Goal: Task Accomplishment & Management: Use online tool/utility

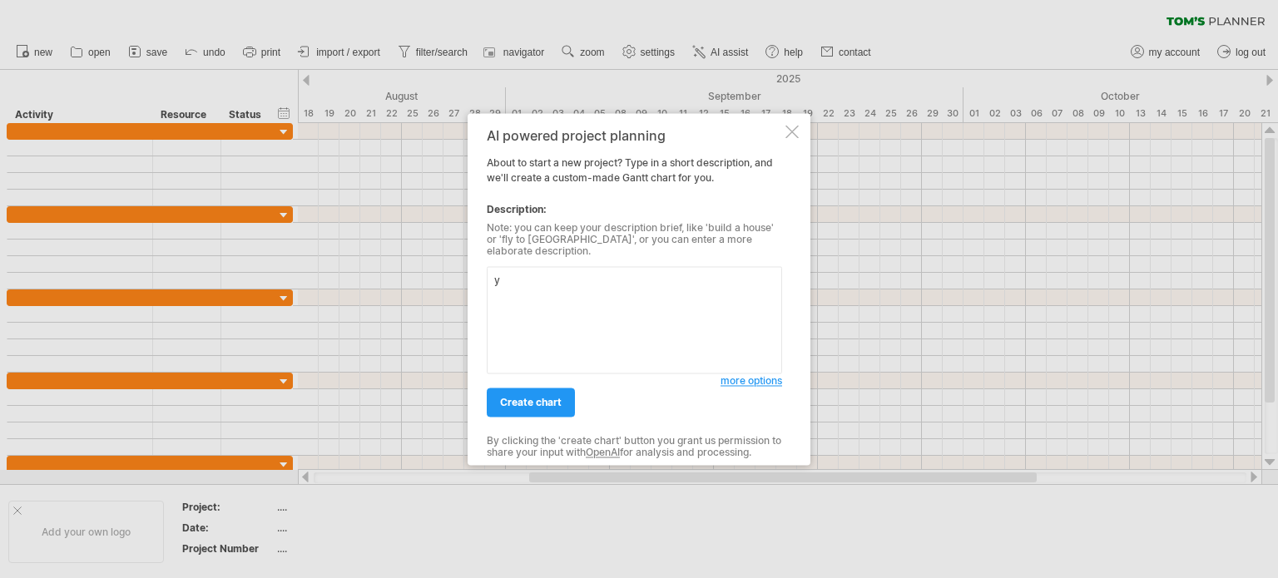
type textarea "y"
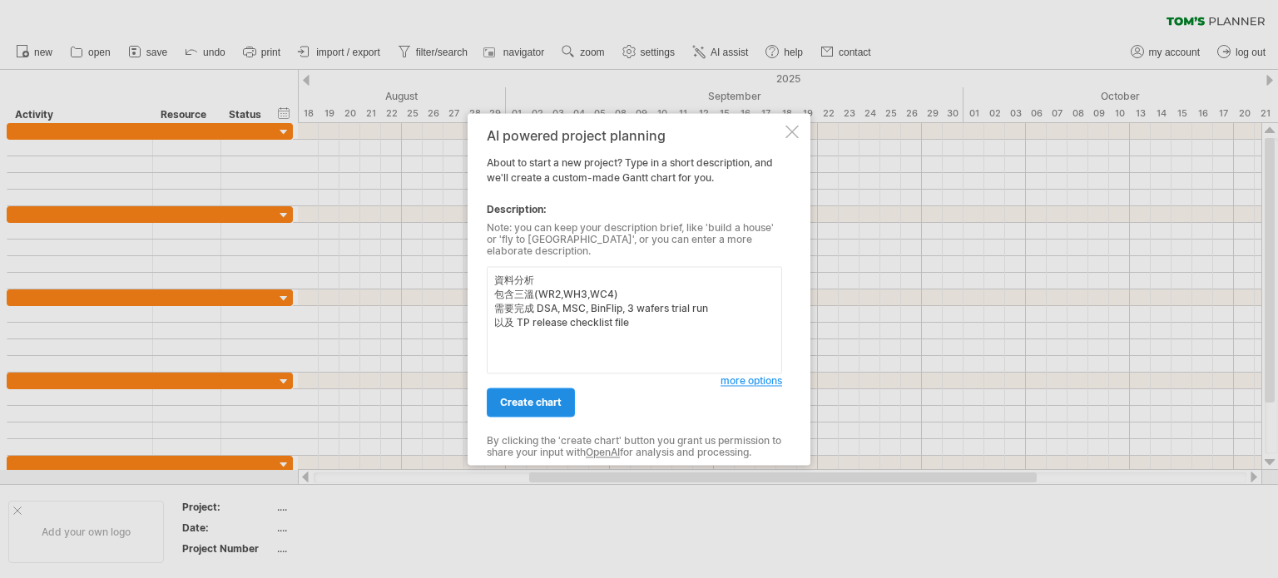
type textarea "資料分析 包含三溫(WR2,WH3,WC4) 需要完成 DSA, MSC, BinFlip, 3 wafers trial run 以及 TP release…"
click at [558, 399] on span "create chart" at bounding box center [531, 402] width 62 height 12
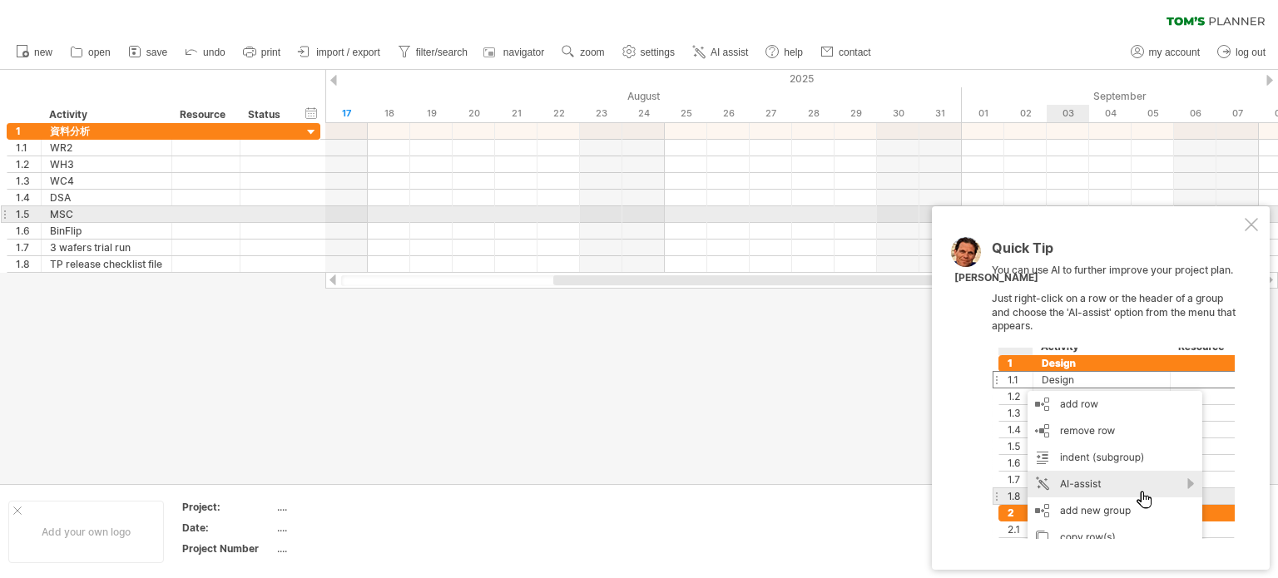
click at [1250, 220] on div at bounding box center [1251, 224] width 13 height 13
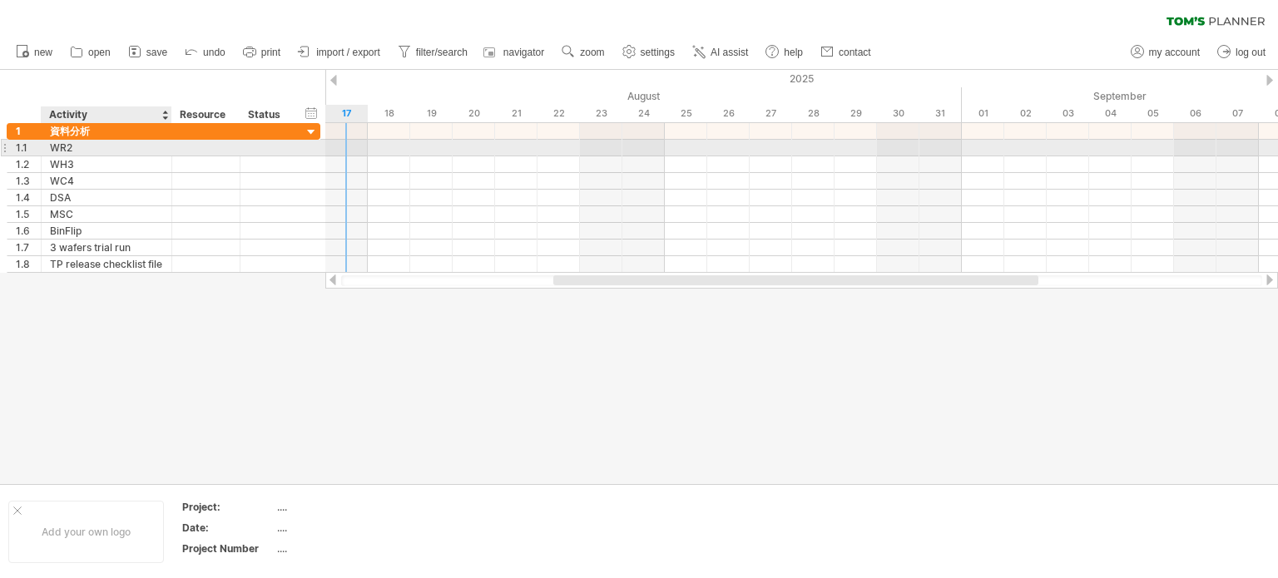
click at [88, 145] on div "WR2" at bounding box center [106, 148] width 113 height 16
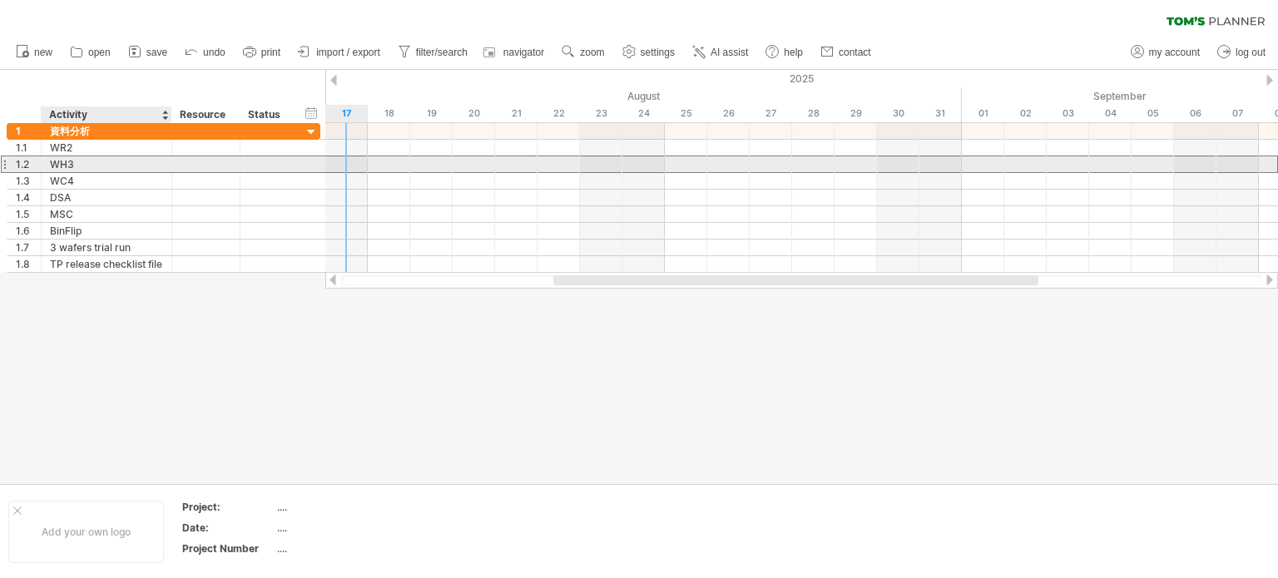
click at [80, 166] on div "WH3" at bounding box center [106, 164] width 113 height 16
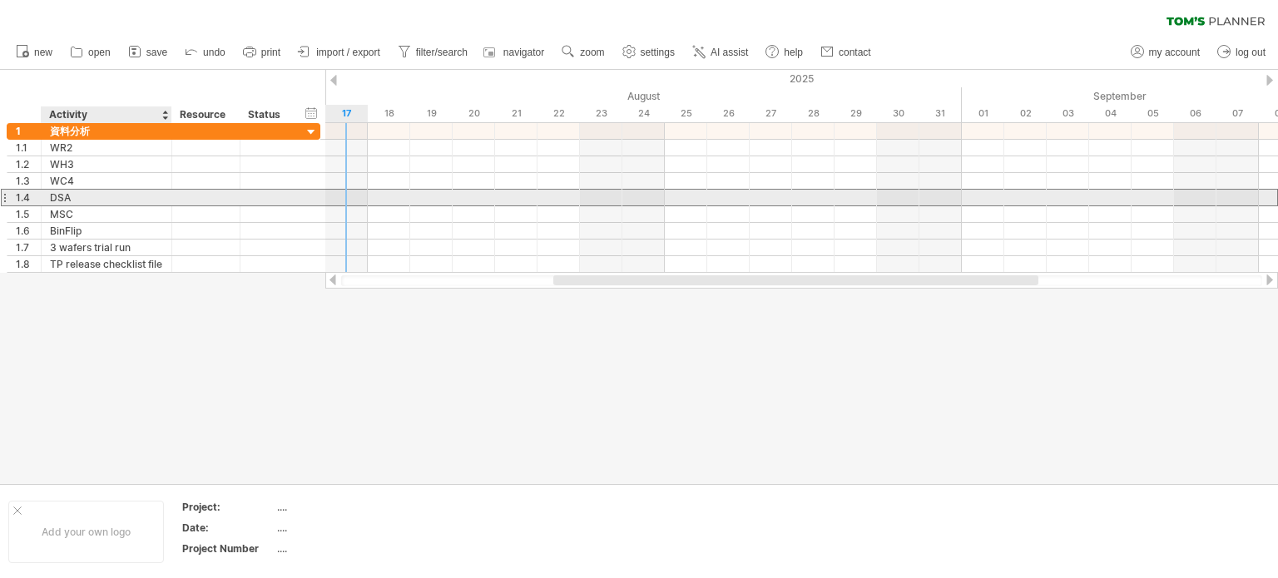
click at [85, 191] on div "DSA" at bounding box center [106, 198] width 113 height 16
click at [105, 203] on input "***" at bounding box center [106, 198] width 113 height 16
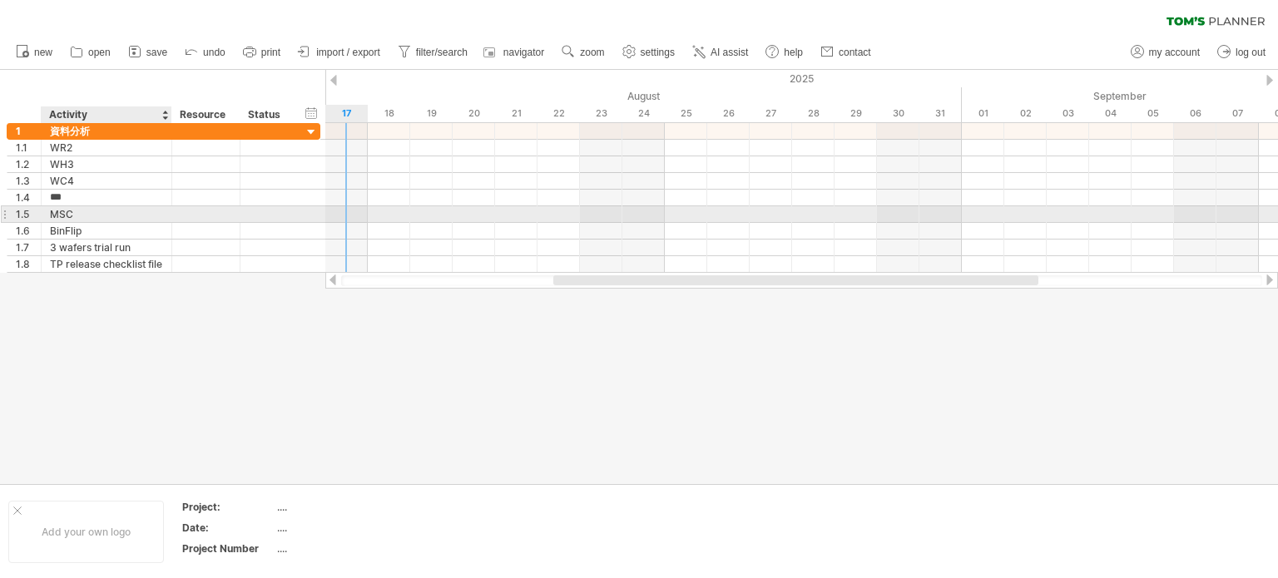
click at [105, 220] on div "MSC" at bounding box center [106, 214] width 113 height 16
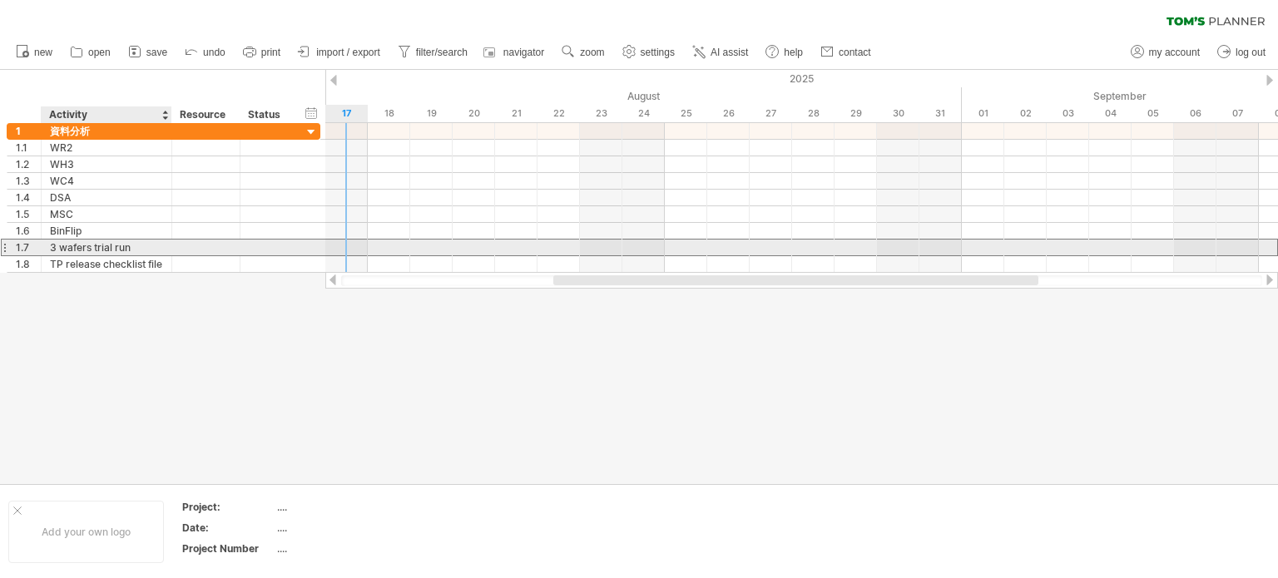
click at [143, 248] on div "3 wafers trial run" at bounding box center [106, 248] width 113 height 16
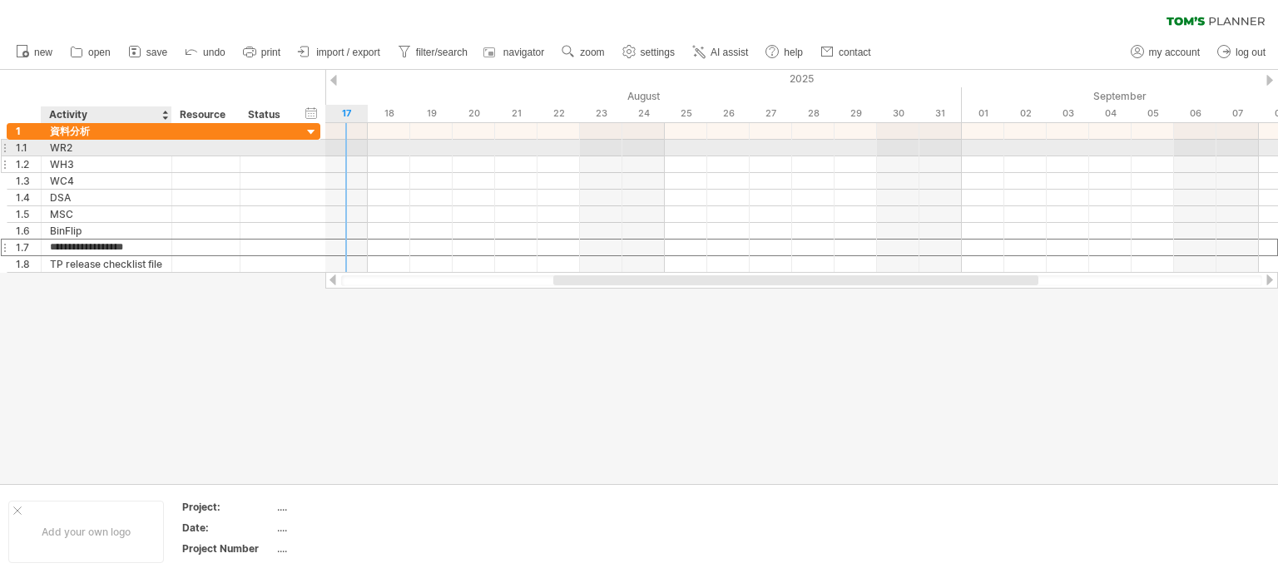
click at [132, 156] on div "WH3" at bounding box center [106, 164] width 113 height 16
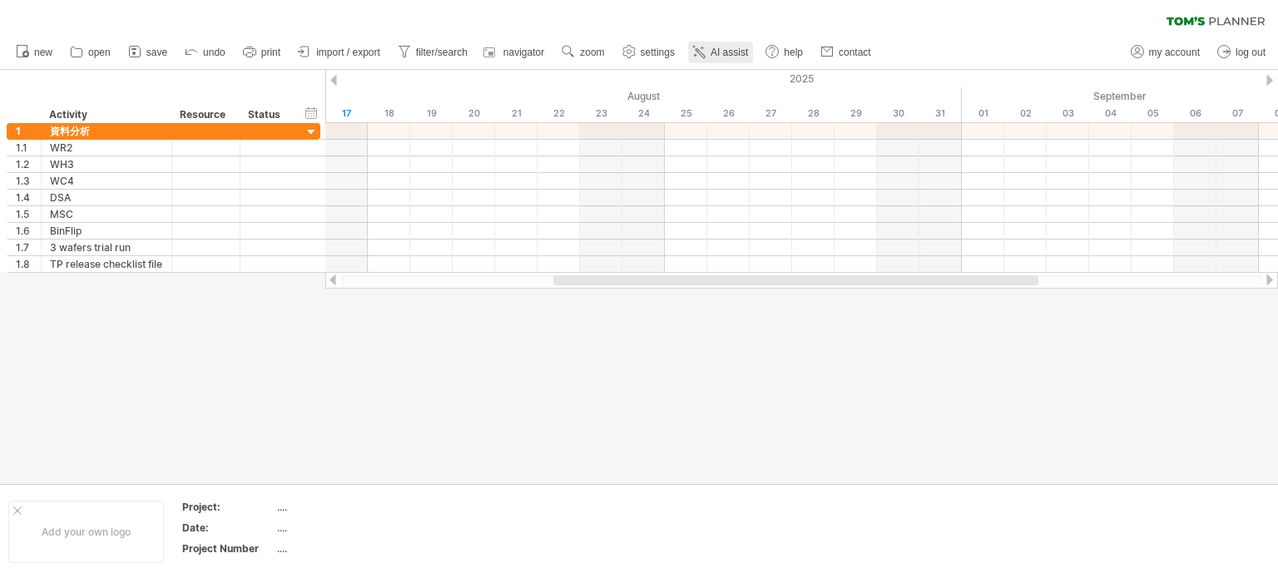
click at [714, 58] on link "AI assist" at bounding box center [720, 53] width 65 height 22
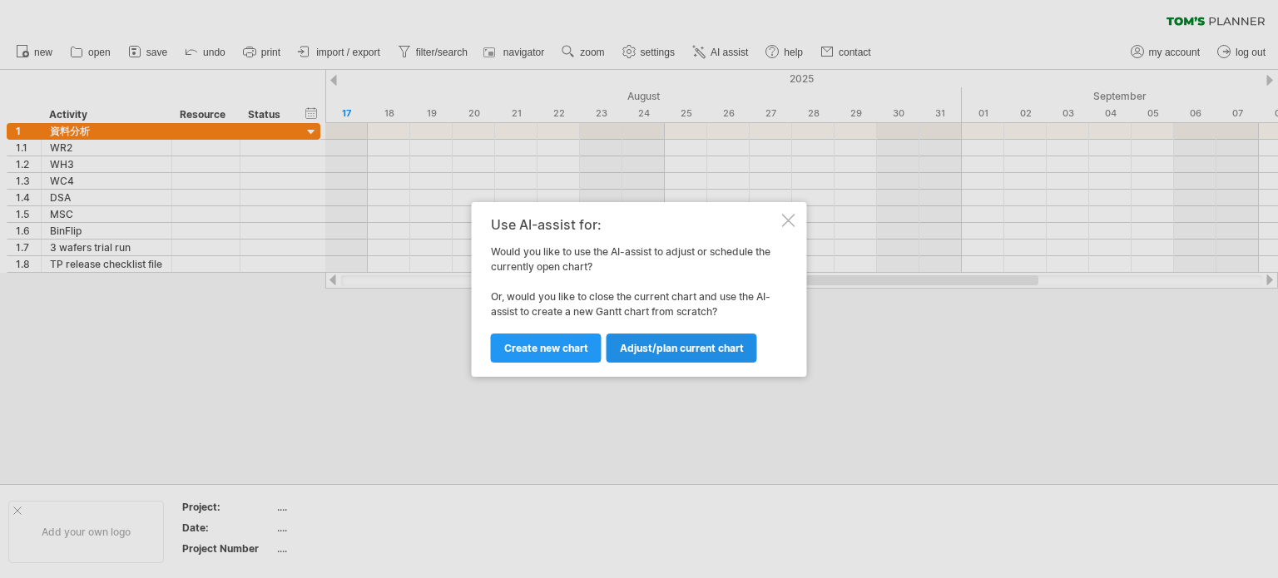
click at [679, 345] on span "Adjust/plan current chart" at bounding box center [682, 348] width 124 height 12
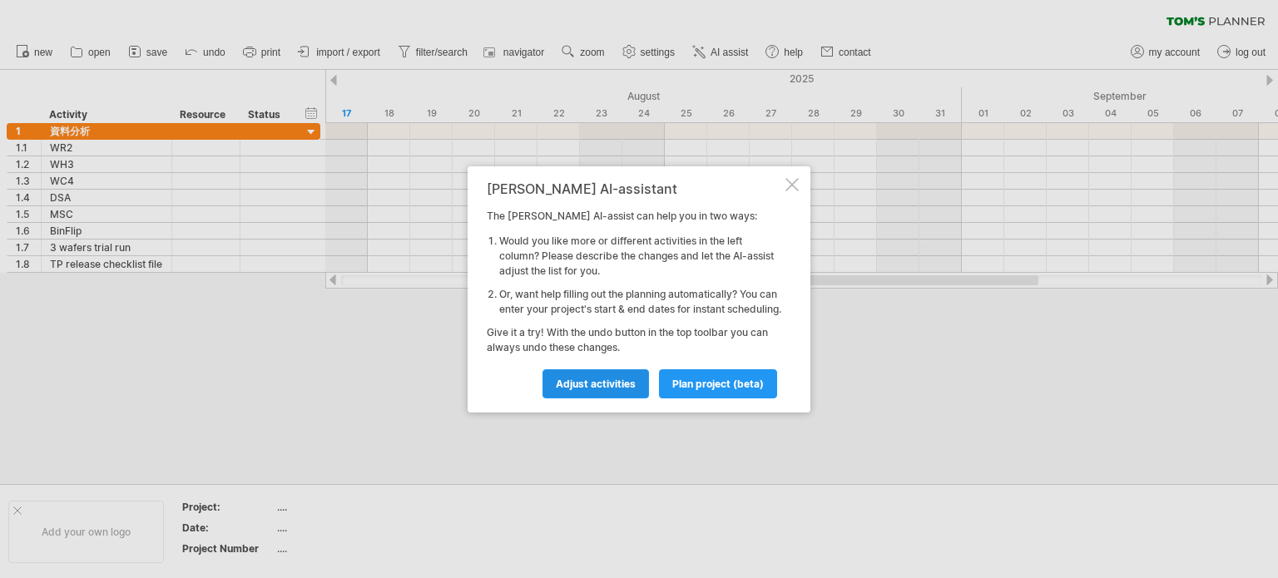
click at [582, 399] on link "Adjust activities" at bounding box center [596, 383] width 107 height 29
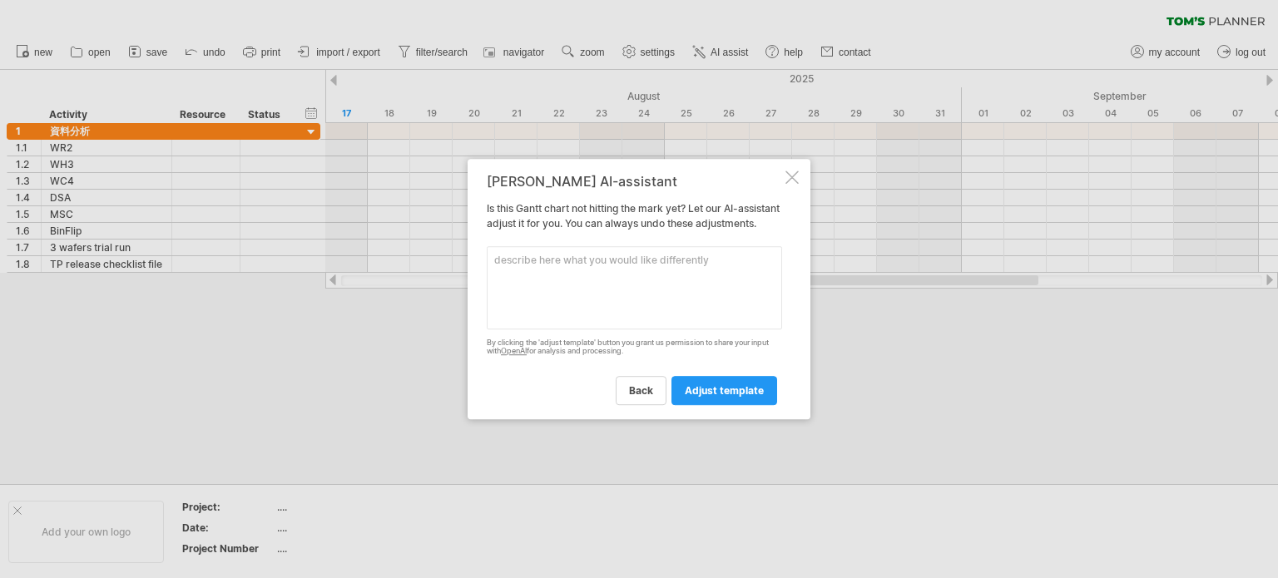
click at [634, 292] on textarea at bounding box center [634, 287] width 295 height 83
type textarea "DSA, MSC, BinFlip, 3 wafers trial run 需要在WR2,WH3,WC4 都需要執行"
click at [726, 394] on span "adjust template" at bounding box center [724, 390] width 79 height 12
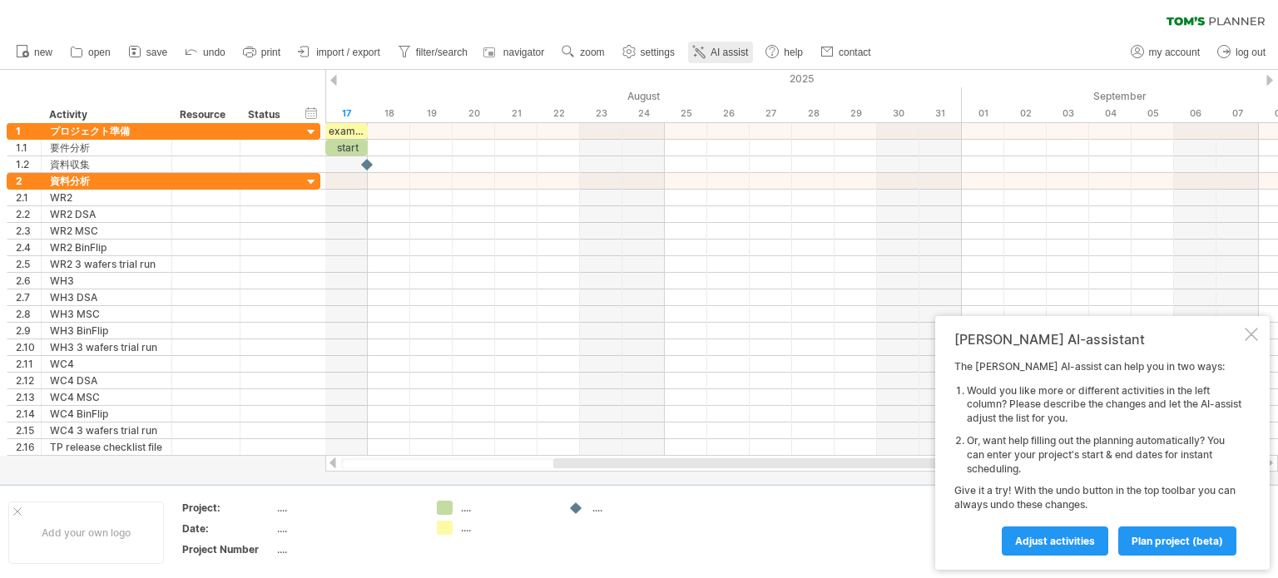
click at [721, 53] on span "AI assist" at bounding box center [729, 53] width 37 height 12
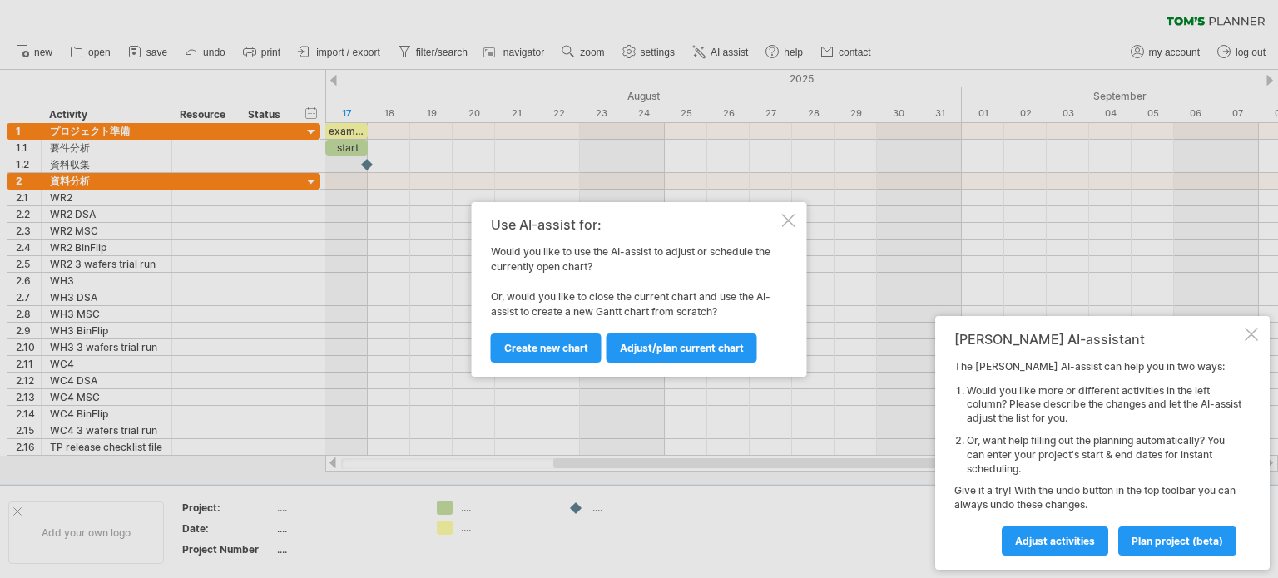
click at [566, 365] on div "Use AI-assist for: Would you like to use the AI-assist to adjust or schedule th…" at bounding box center [639, 289] width 335 height 175
click at [554, 339] on link "Create new chart" at bounding box center [546, 348] width 111 height 29
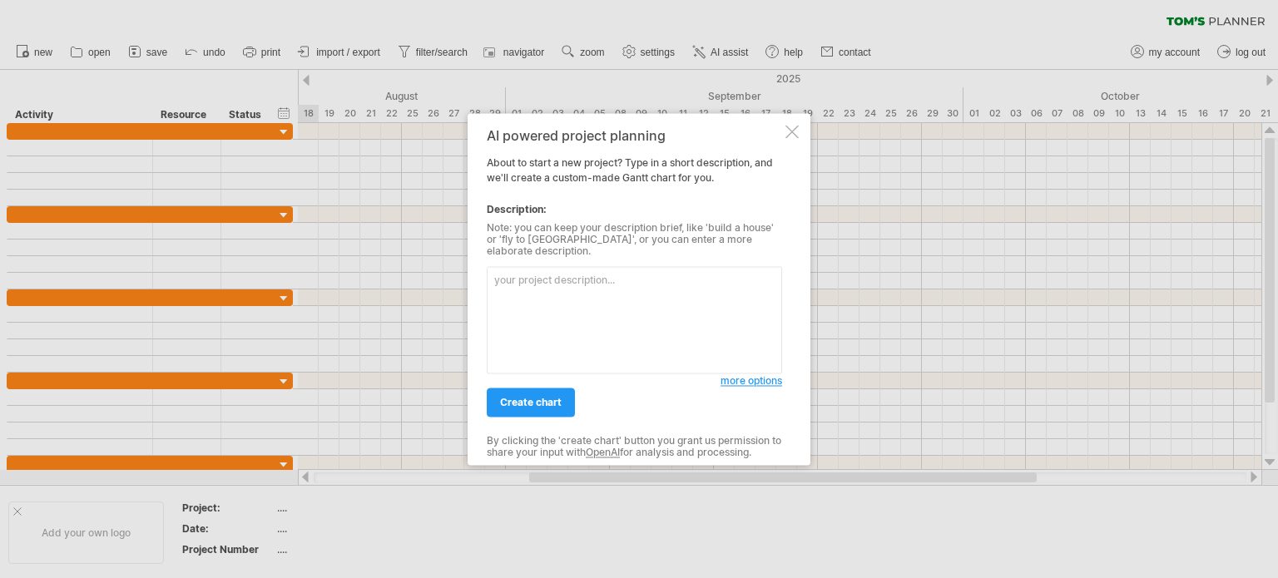
click at [749, 375] on span "more options" at bounding box center [752, 380] width 62 height 12
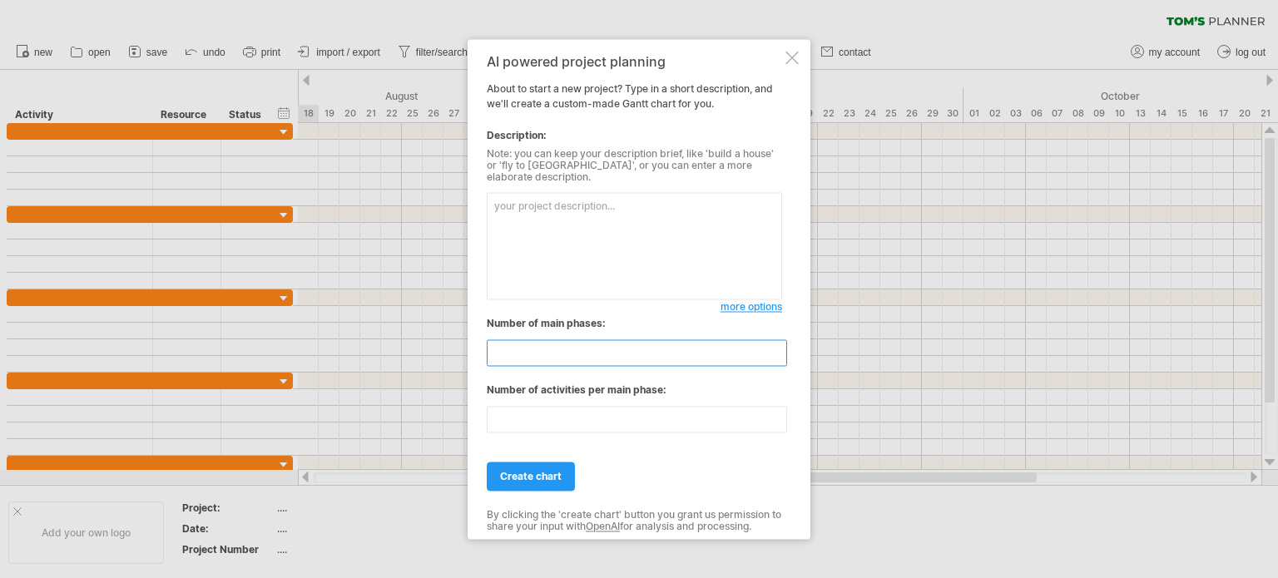
drag, startPoint x: 519, startPoint y: 344, endPoint x: 443, endPoint y: 359, distance: 78.0
click at [443, 359] on div "Trying to reach [DOMAIN_NAME] Connected again... 0% clear filter new" at bounding box center [639, 289] width 1278 height 578
type input "*"
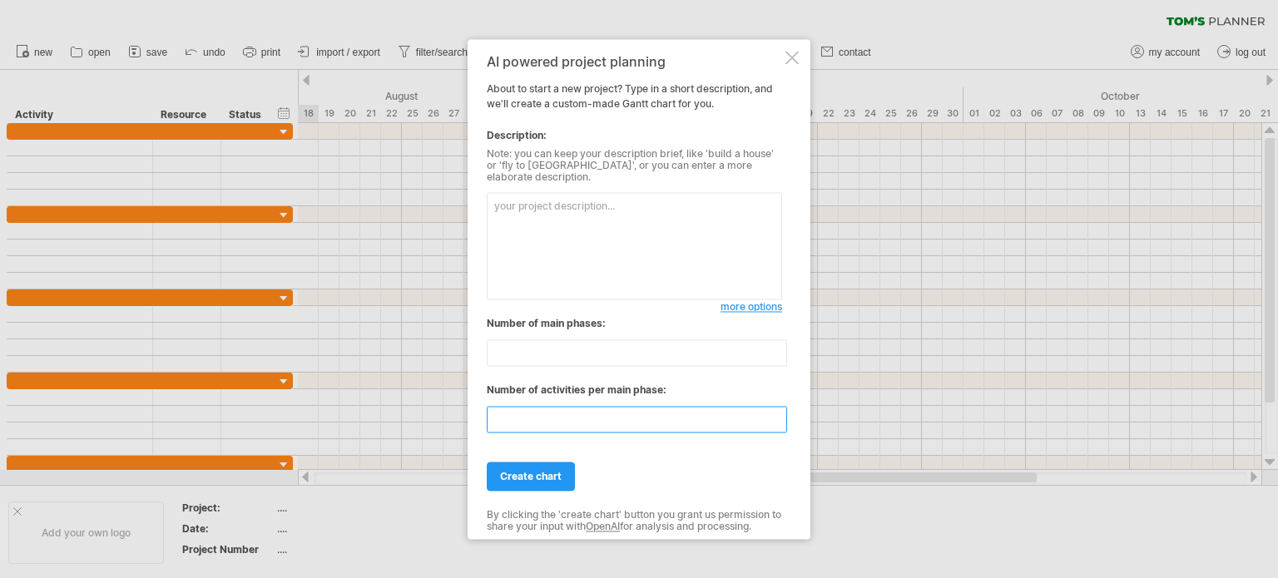
drag, startPoint x: 528, startPoint y: 409, endPoint x: 536, endPoint y: 398, distance: 14.3
click at [533, 399] on div "**" at bounding box center [634, 415] width 295 height 35
drag, startPoint x: 518, startPoint y: 407, endPoint x: 463, endPoint y: 419, distance: 56.3
click at [463, 419] on div "Trying to reach [DOMAIN_NAME] Connected again... 0% clear filter new" at bounding box center [639, 289] width 1278 height 578
type input "*"
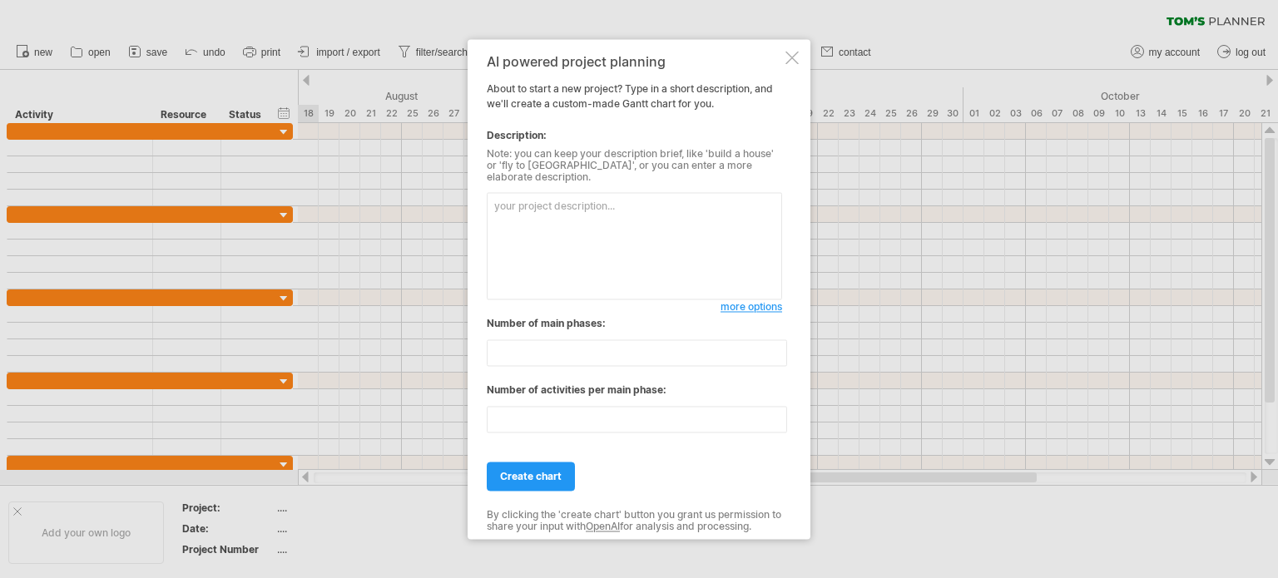
click at [536, 220] on textarea at bounding box center [634, 245] width 295 height 107
type textarea "f"
type textarea "玩"
type textarea "W"
type textarea "資料分析分別有 WR2 WH3 WC4 上面子項目都需要包含DSA,MSC, BinFlip"
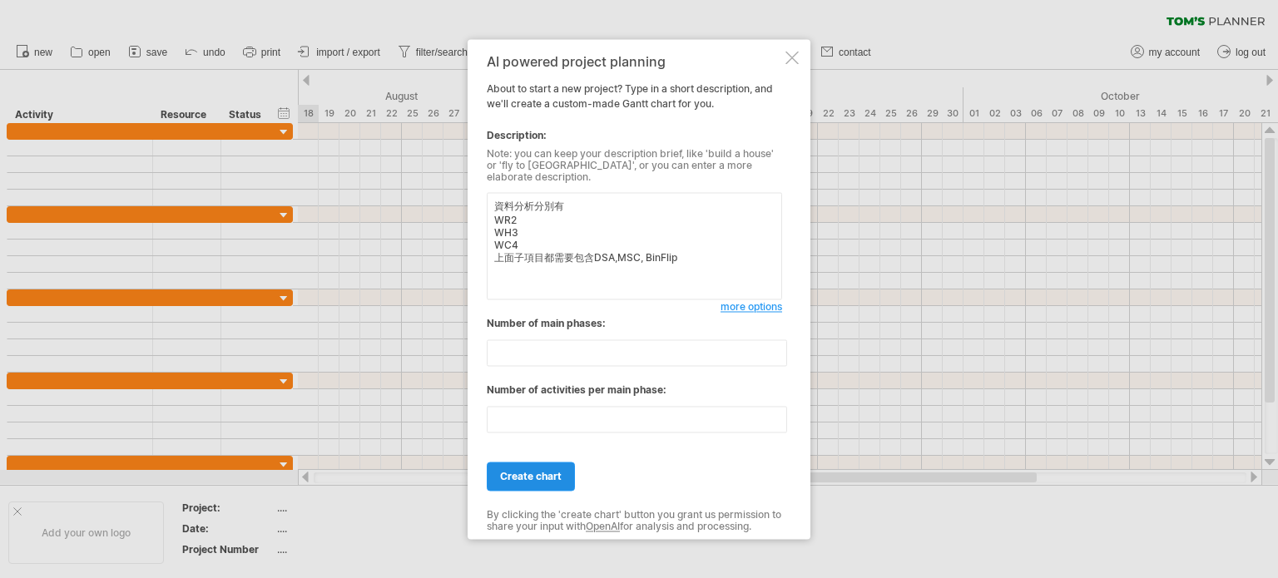
click at [534, 471] on span "create chart" at bounding box center [531, 476] width 62 height 12
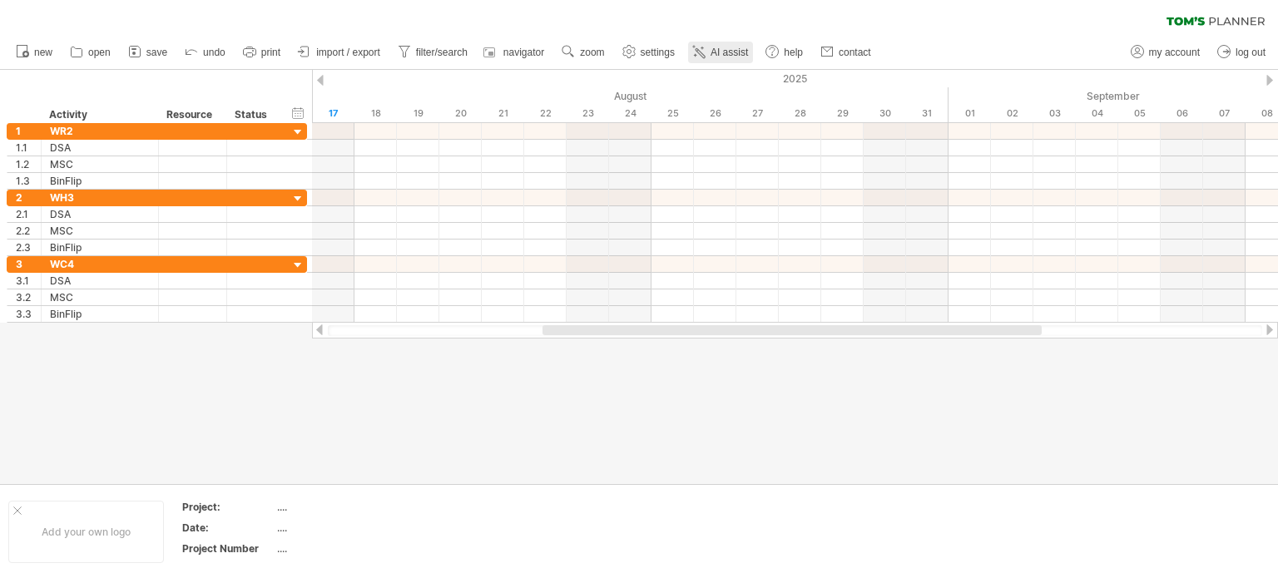
click at [714, 58] on link "AI assist" at bounding box center [720, 53] width 65 height 22
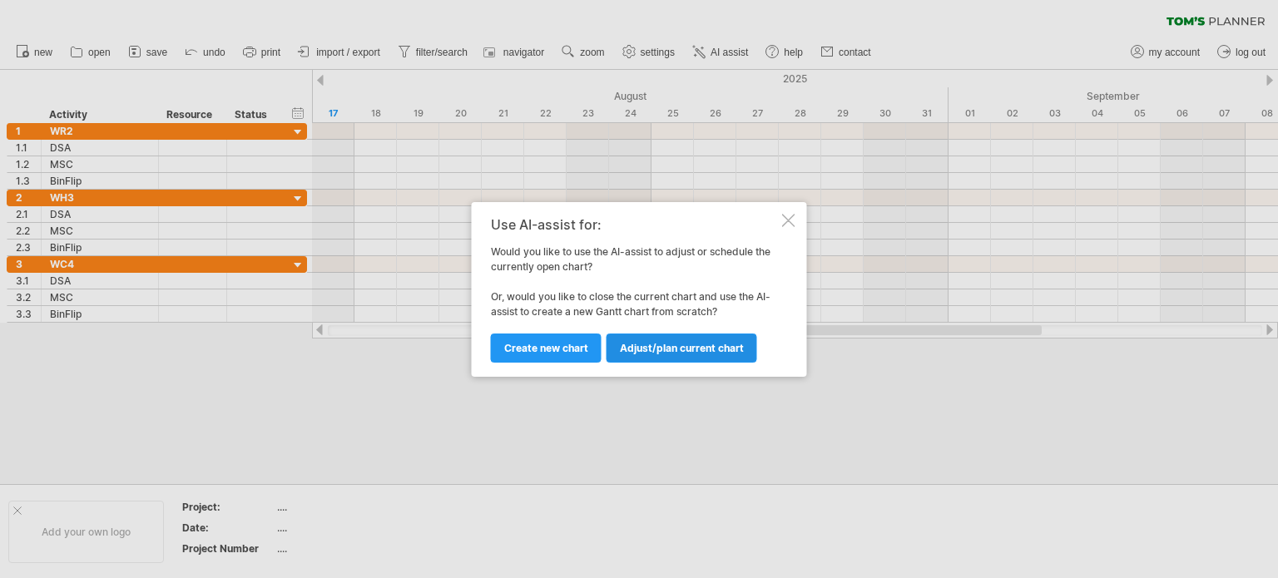
click at [686, 358] on link "Adjust/plan current chart" at bounding box center [682, 348] width 151 height 29
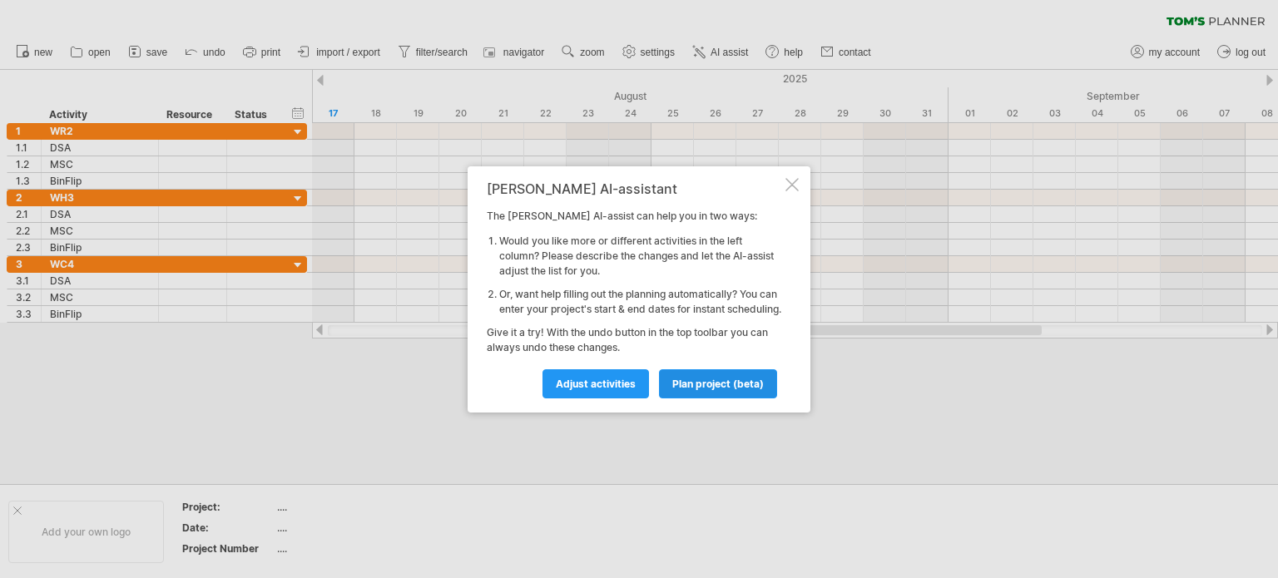
click at [682, 390] on span "plan project (beta)" at bounding box center [718, 384] width 92 height 12
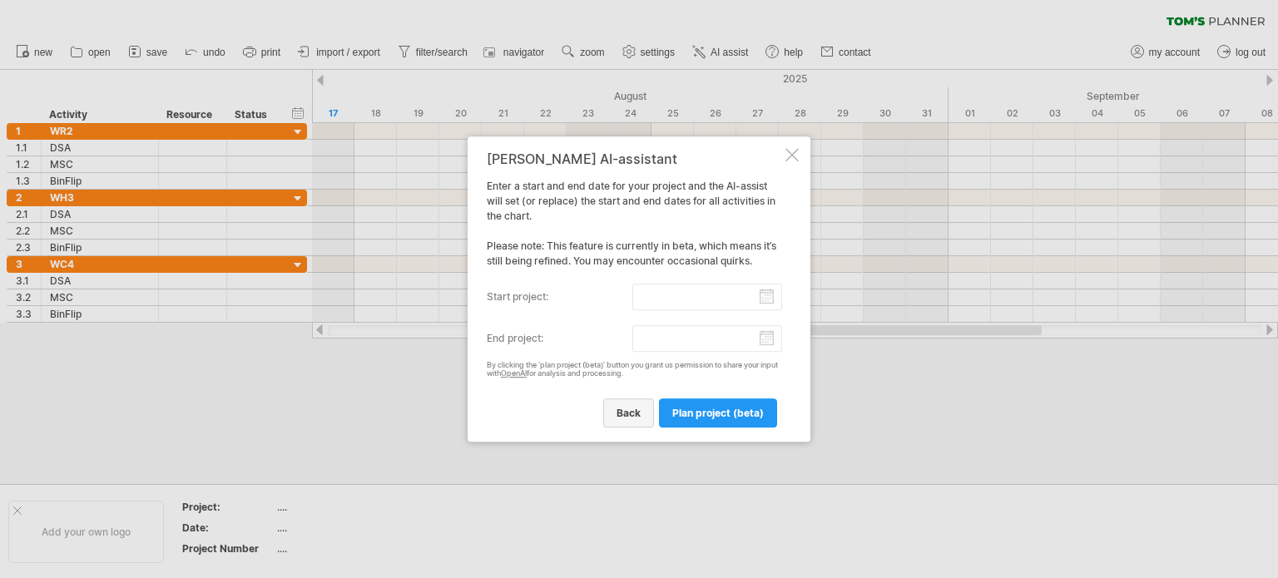
click at [627, 411] on span "back" at bounding box center [629, 413] width 24 height 12
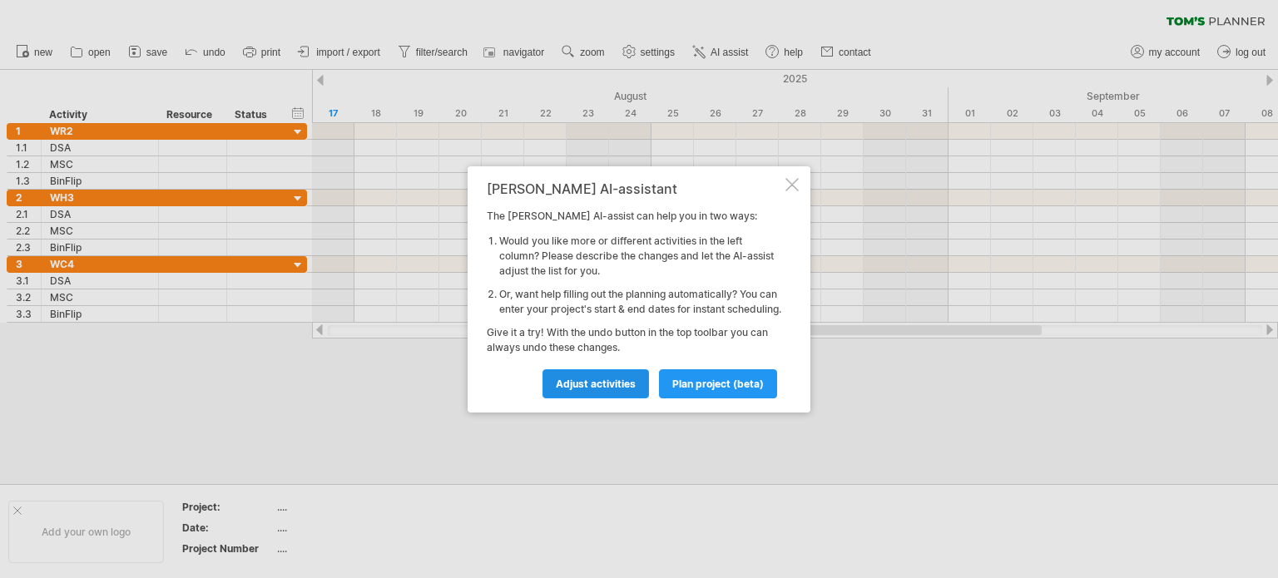
click at [585, 390] on span "Adjust activities" at bounding box center [596, 384] width 80 height 12
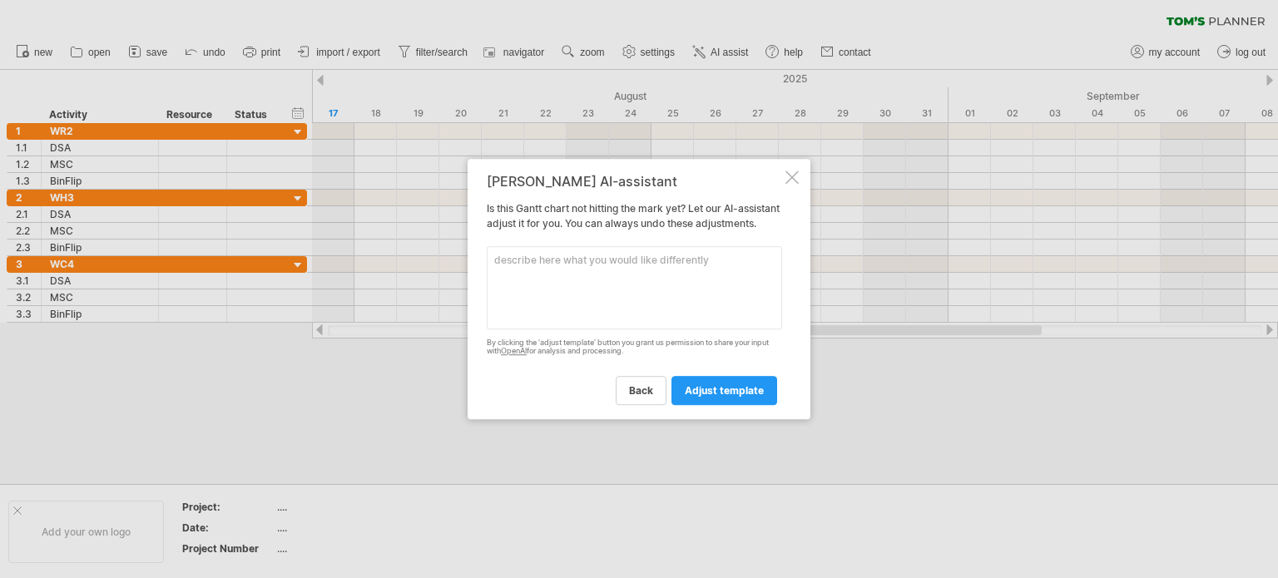
click at [606, 279] on textarea at bounding box center [634, 287] width 295 height 83
type textarea "j"
type textarea "y"
type textarea "最後在新增一個大項目叫做收尾 收尾需要包含 3 wafers trial run , TP release checklist"
click at [716, 385] on link "adjust template" at bounding box center [724, 390] width 106 height 29
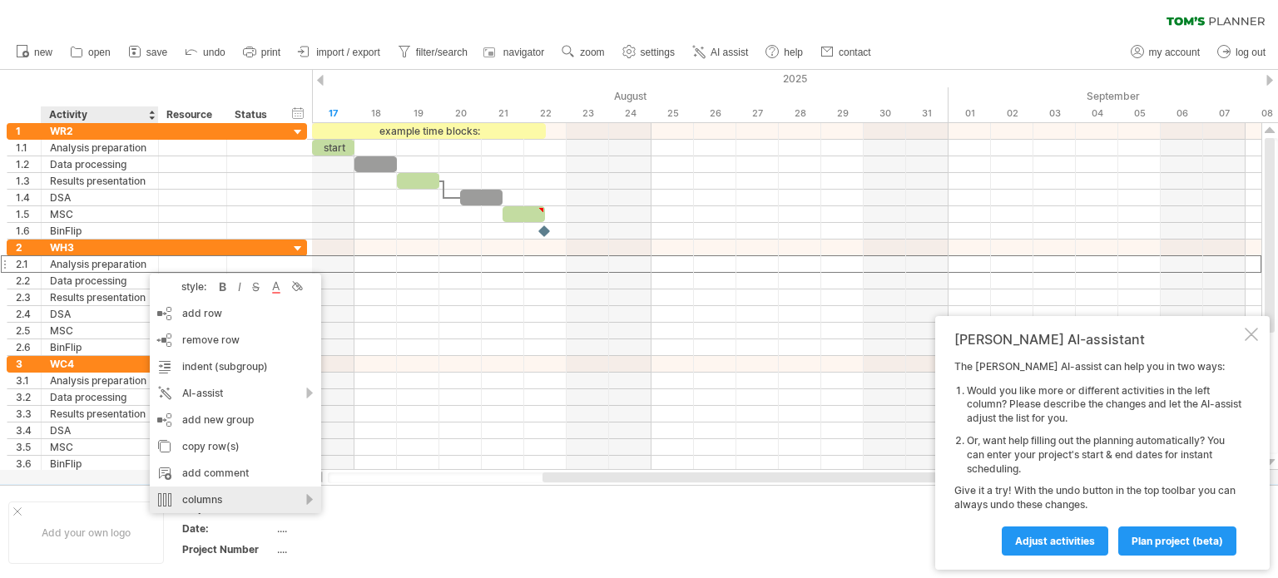
click at [267, 495] on div "columns" at bounding box center [235, 500] width 171 height 27
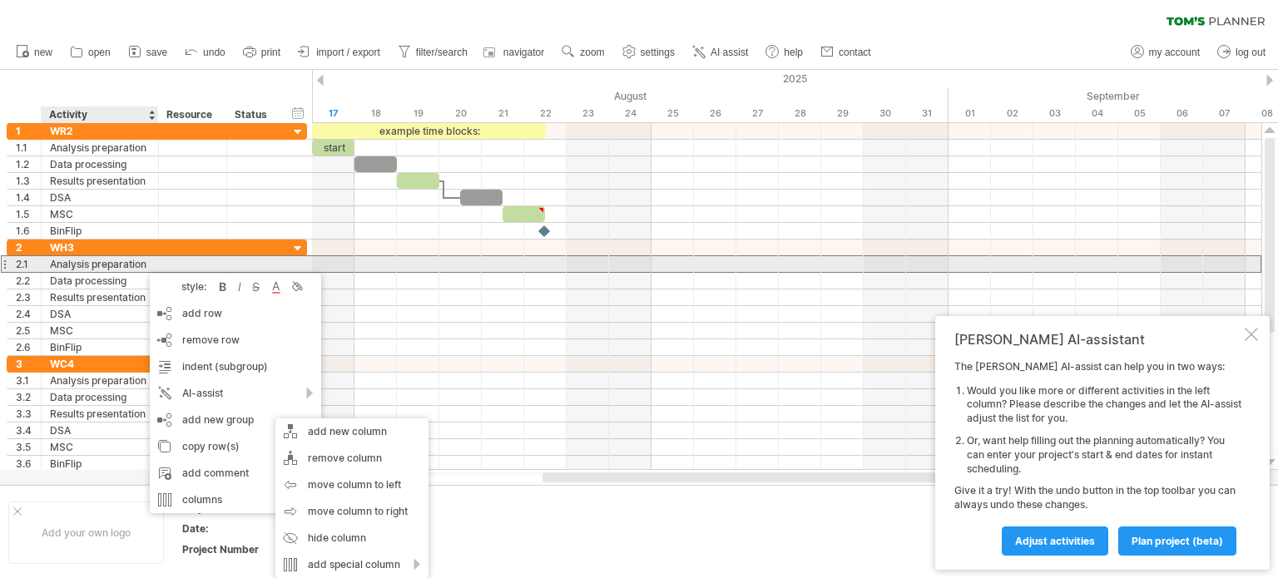
click at [73, 261] on div "Analysis preparation" at bounding box center [100, 264] width 100 height 16
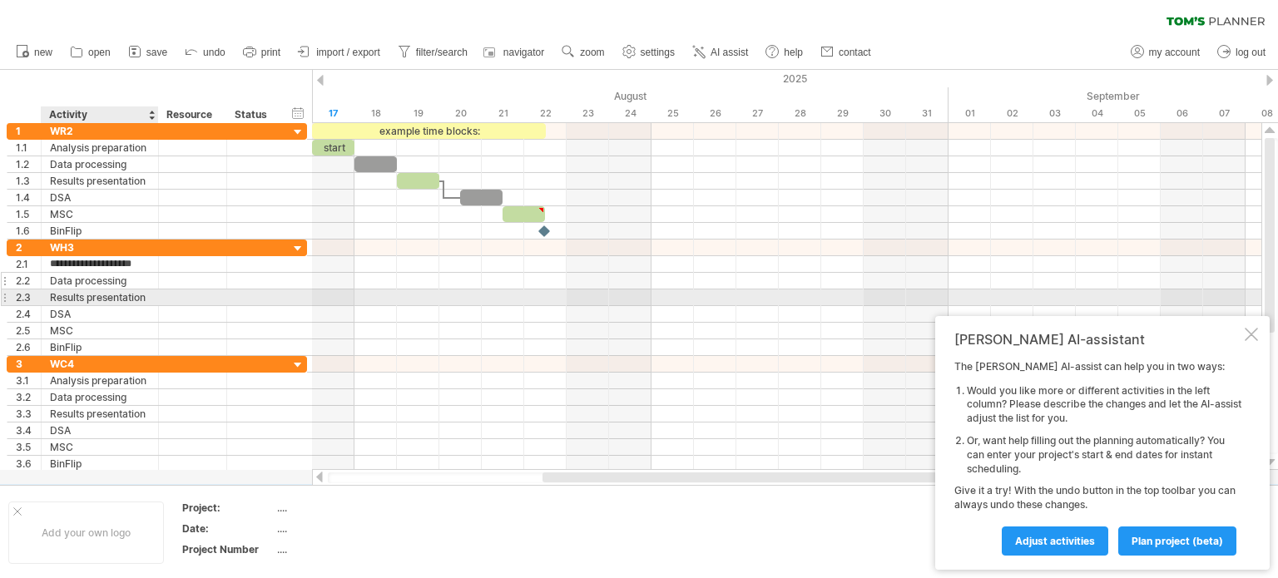
drag, startPoint x: 126, startPoint y: 311, endPoint x: 115, endPoint y: 282, distance: 31.4
click at [123, 311] on div "DSA" at bounding box center [100, 314] width 100 height 16
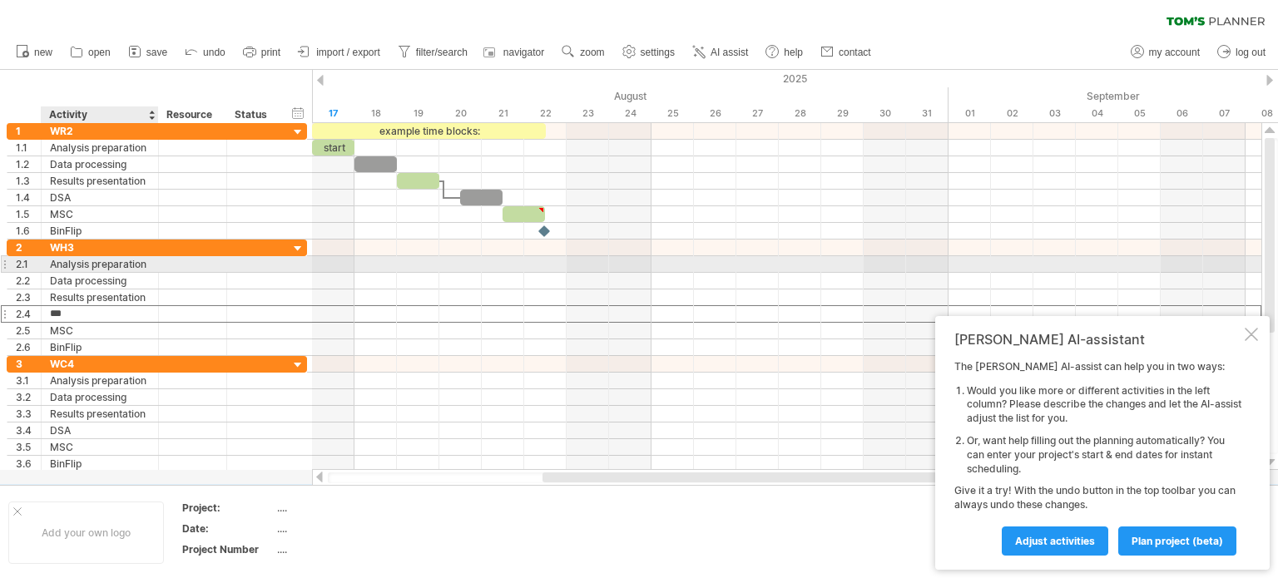
click at [103, 259] on div "Analysis preparation" at bounding box center [100, 264] width 100 height 16
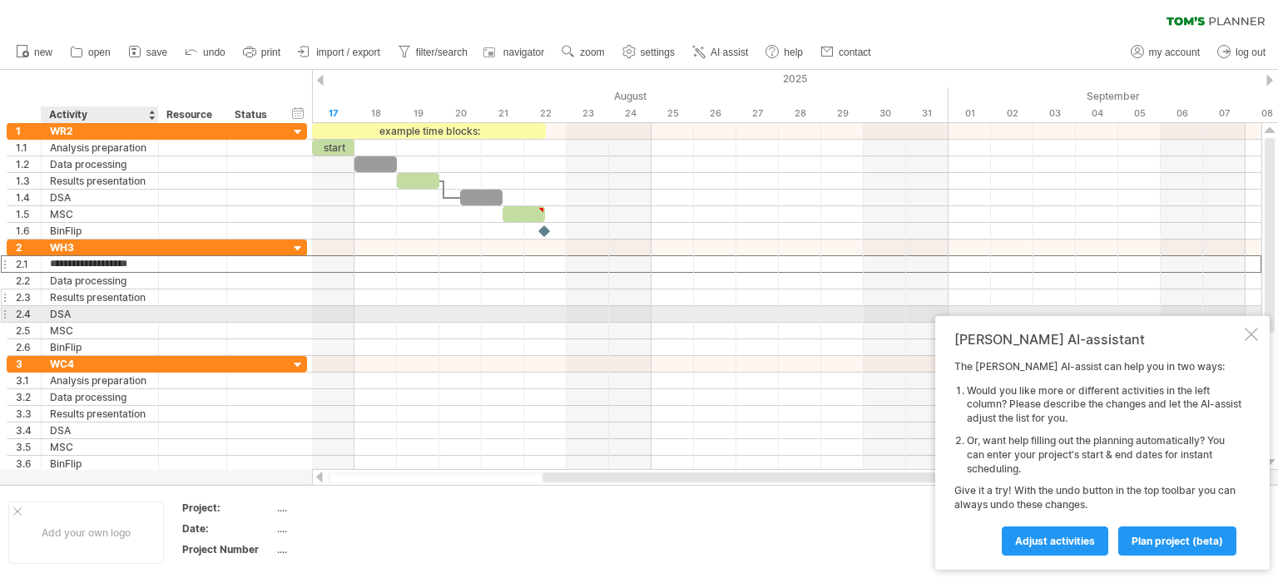
type input "**********"
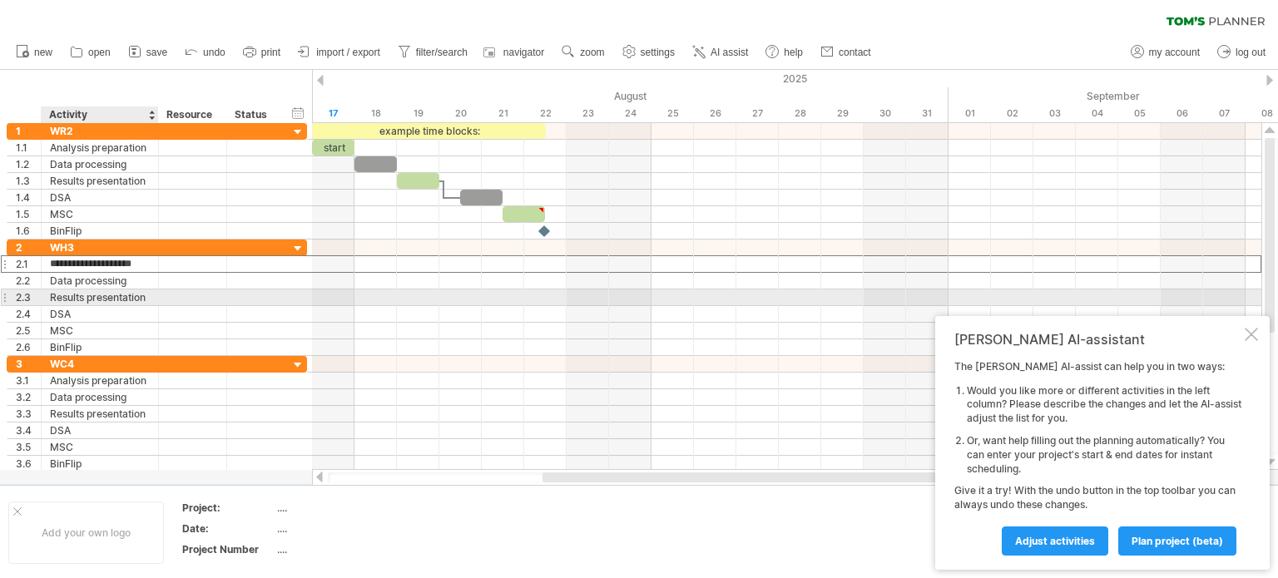
click at [109, 292] on div "Results presentation" at bounding box center [100, 298] width 100 height 16
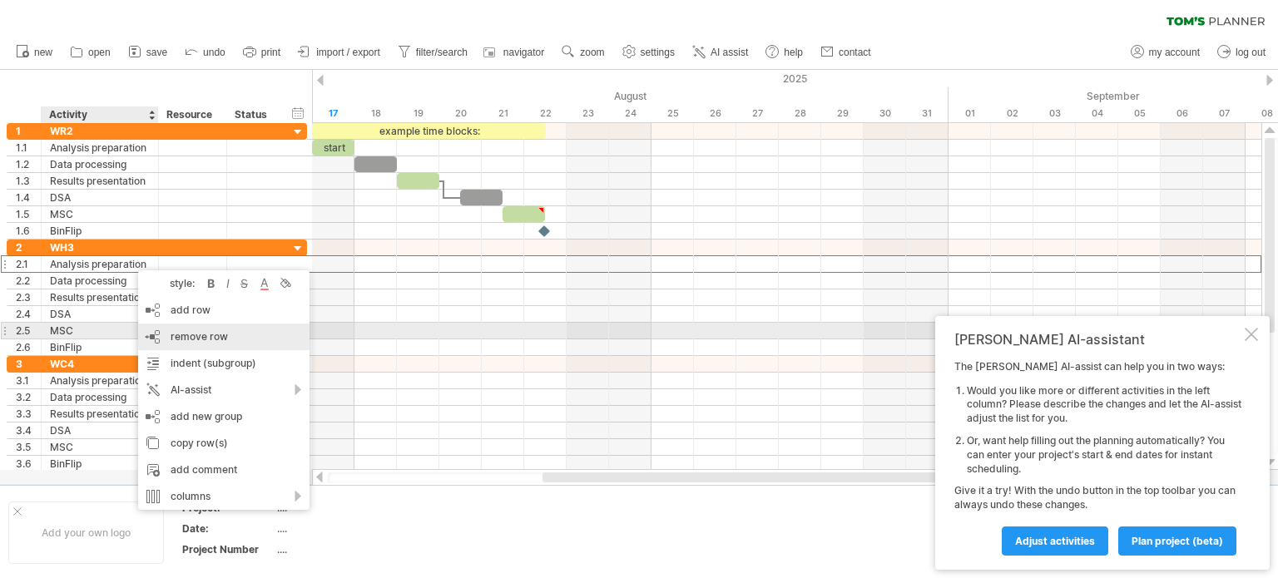
click at [236, 339] on div "remove row remove selected rows" at bounding box center [223, 337] width 171 height 27
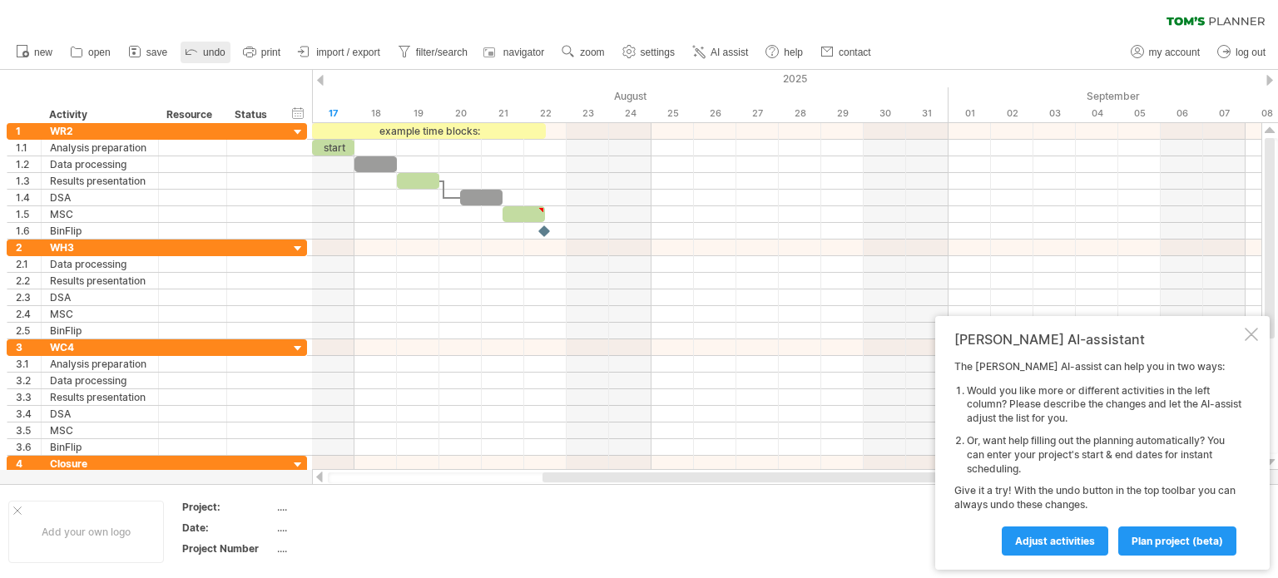
click at [200, 49] on link "undo" at bounding box center [206, 53] width 50 height 22
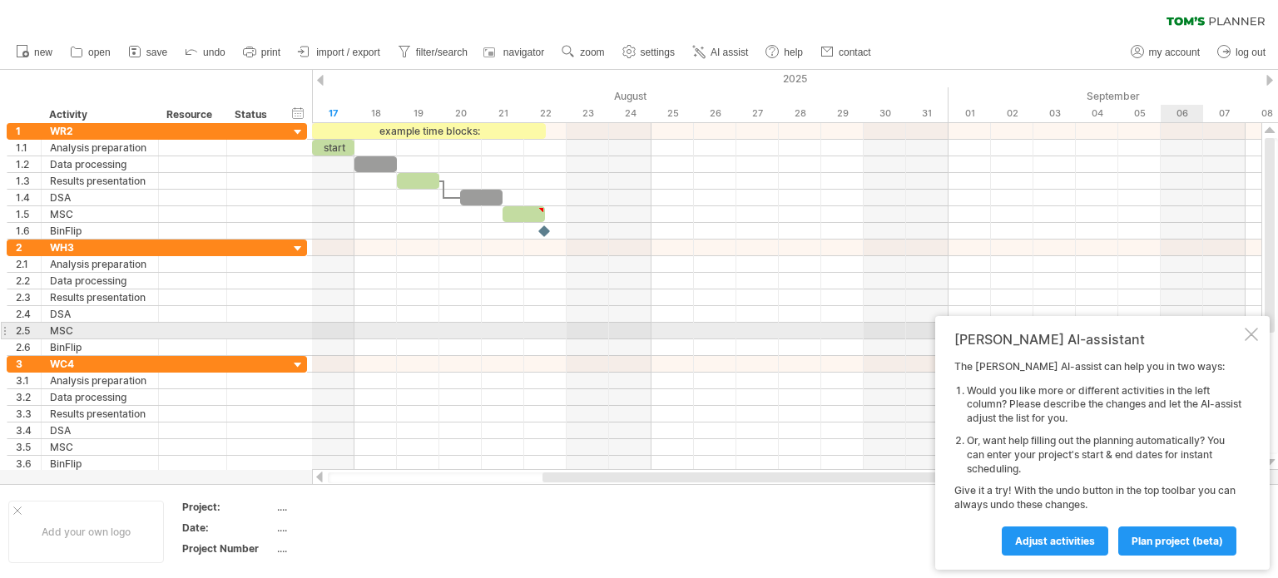
click at [1247, 339] on div at bounding box center [1251, 334] width 13 height 13
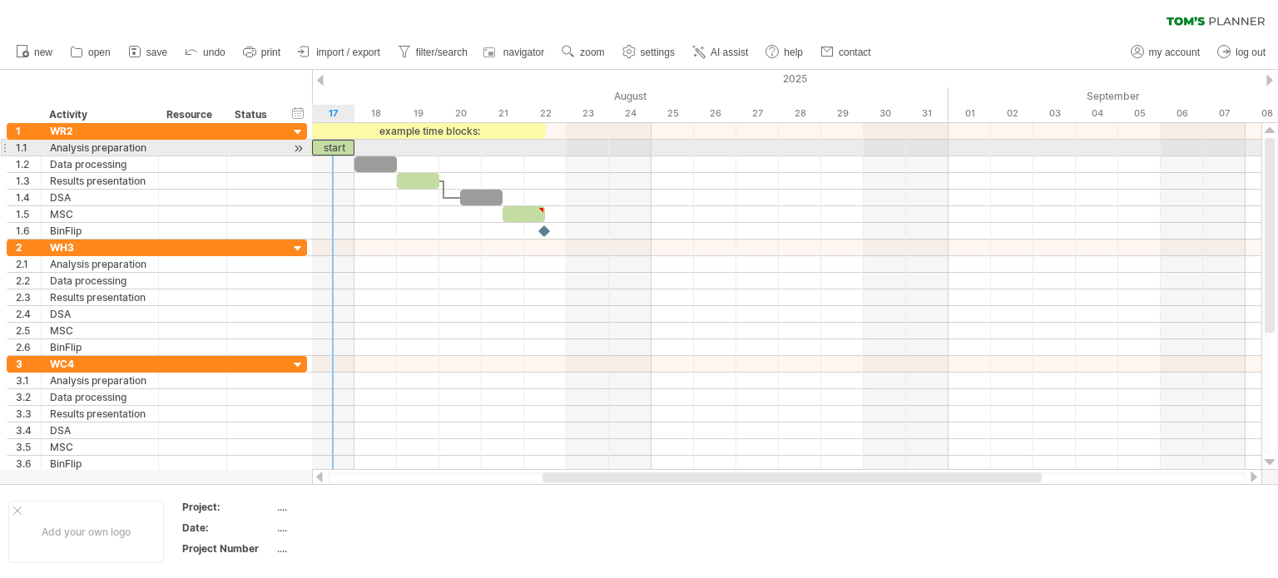
click at [329, 146] on div "start" at bounding box center [333, 148] width 42 height 16
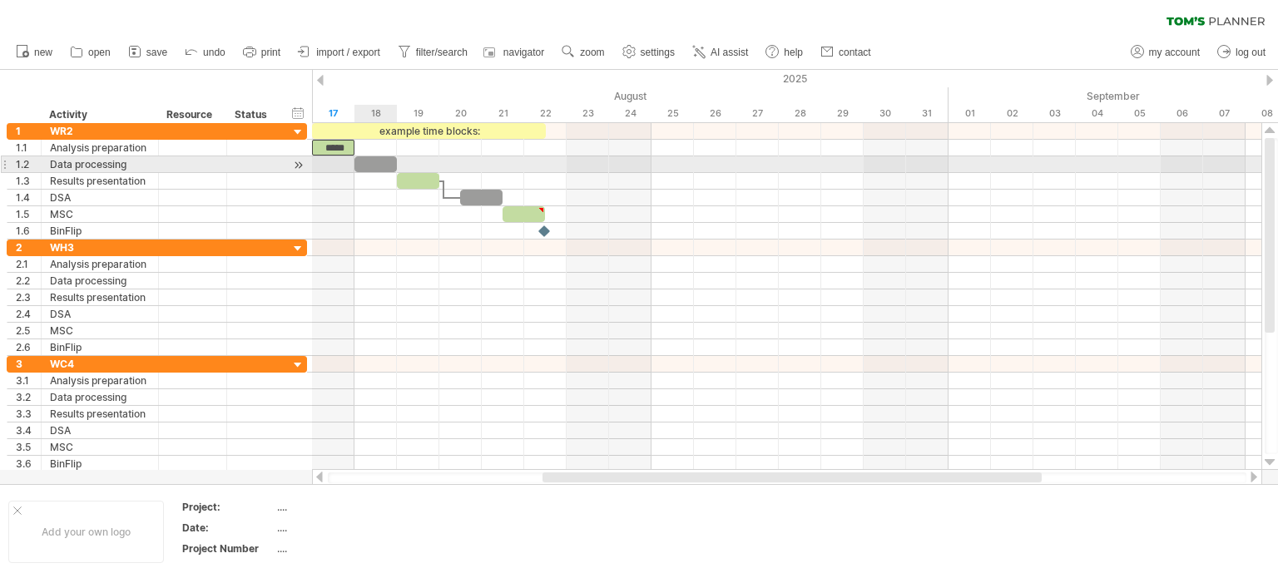
click at [383, 166] on div at bounding box center [375, 164] width 42 height 16
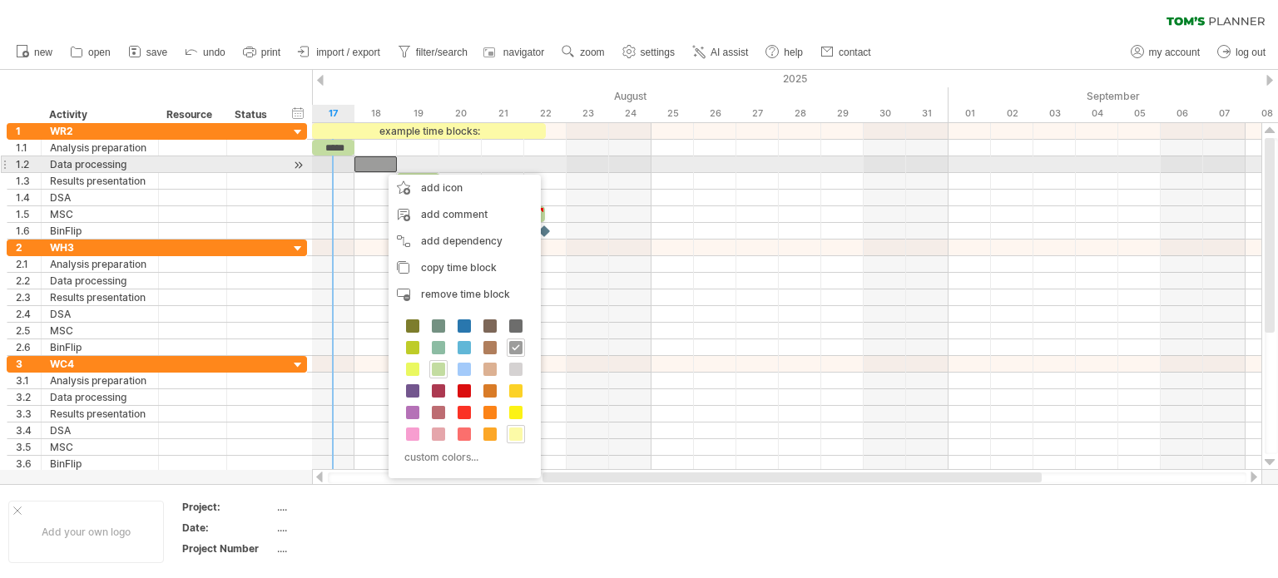
click at [295, 163] on div at bounding box center [298, 164] width 16 height 17
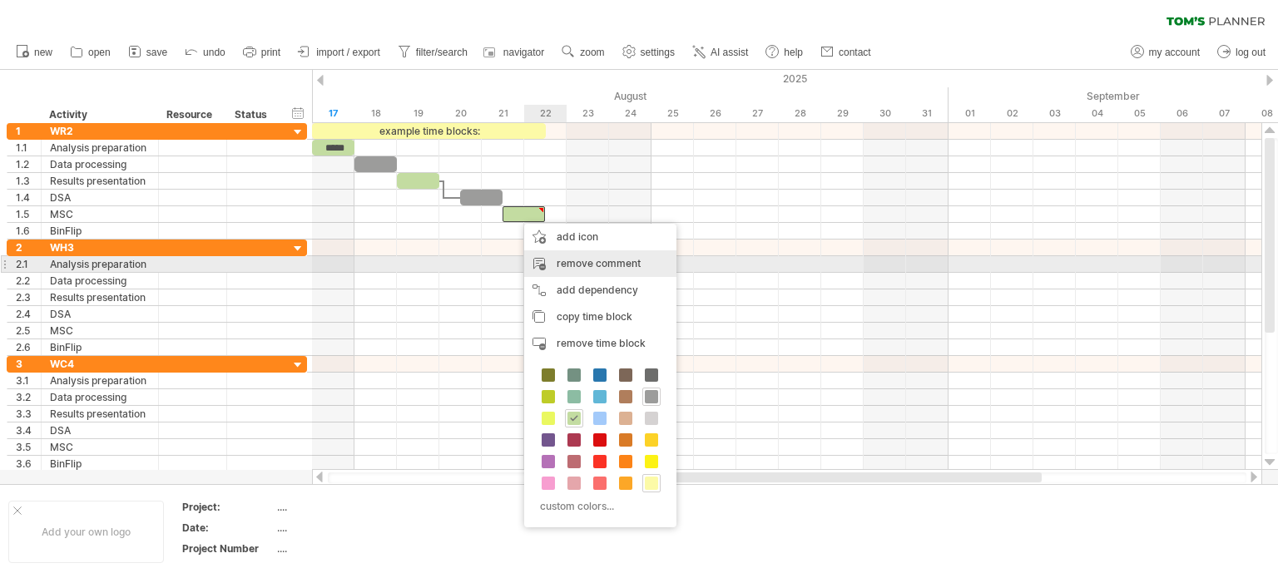
click at [589, 262] on div "remove comment" at bounding box center [600, 263] width 152 height 27
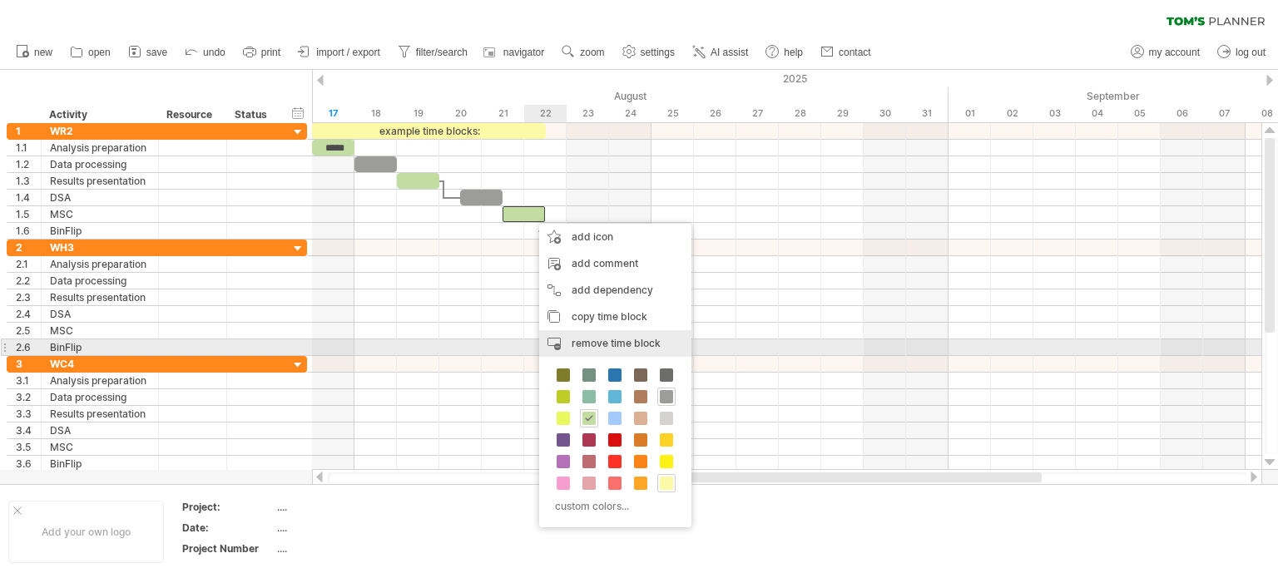
click at [651, 344] on span "remove time block" at bounding box center [616, 343] width 89 height 12
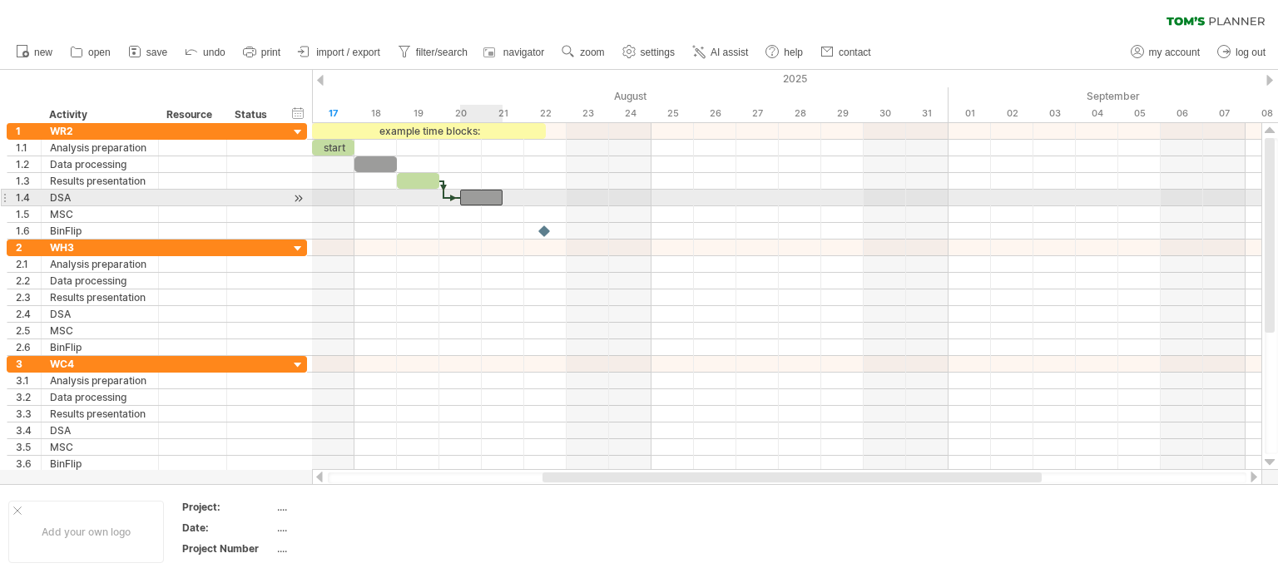
drag, startPoint x: 473, startPoint y: 197, endPoint x: 453, endPoint y: 201, distance: 20.2
click at [460, 201] on div at bounding box center [481, 198] width 42 height 16
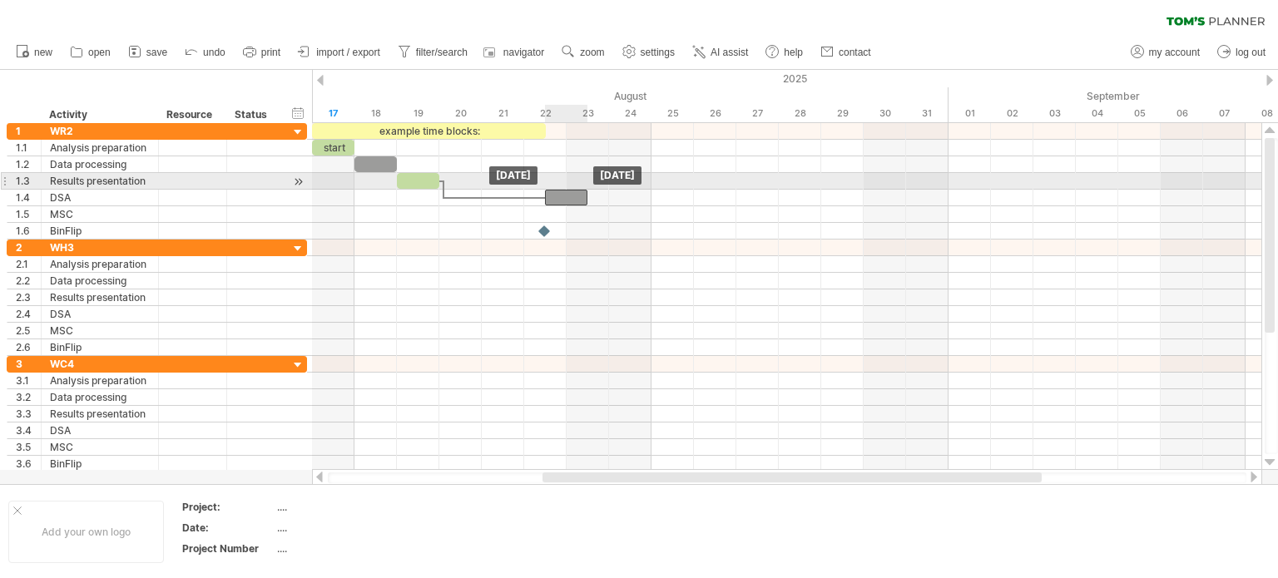
drag, startPoint x: 464, startPoint y: 194, endPoint x: 559, endPoint y: 189, distance: 95.0
click at [559, 190] on div at bounding box center [566, 198] width 42 height 16
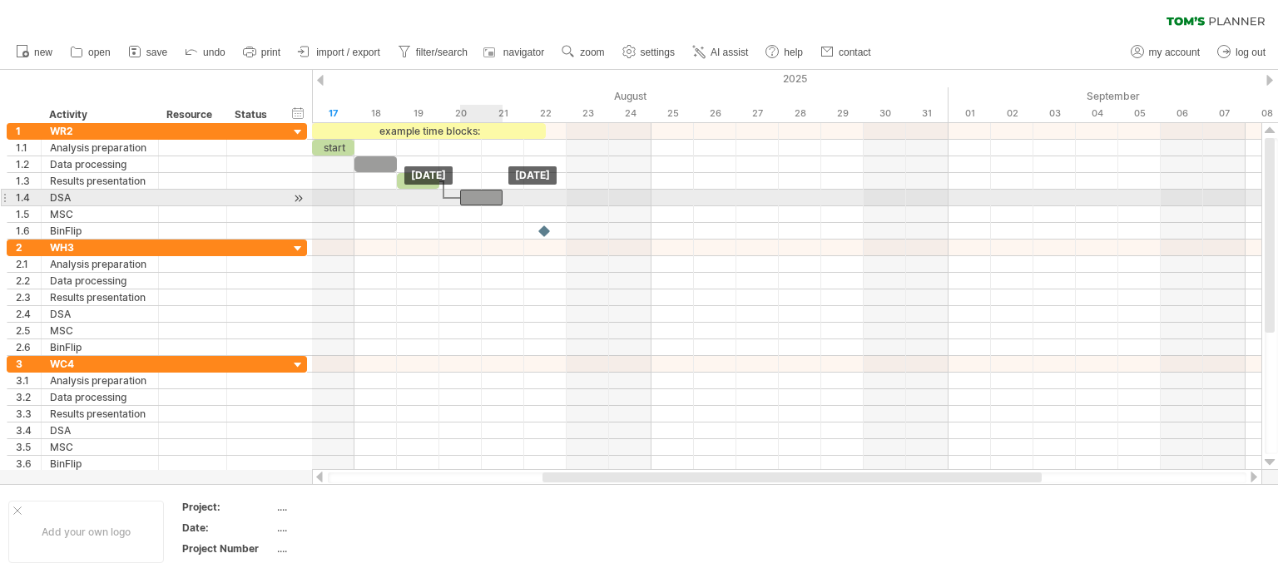
drag, startPoint x: 552, startPoint y: 196, endPoint x: 477, endPoint y: 197, distance: 74.9
click at [477, 197] on div at bounding box center [481, 198] width 42 height 16
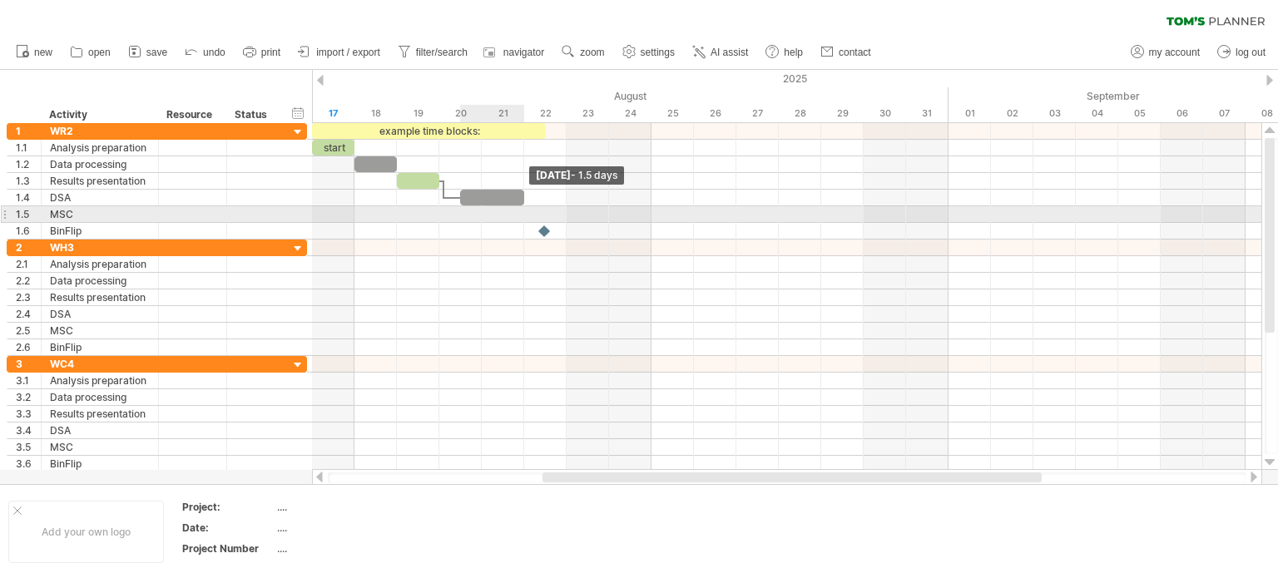
drag, startPoint x: 502, startPoint y: 193, endPoint x: 515, endPoint y: 209, distance: 20.7
click at [519, 209] on div "example time blocks: start [DATE] - 1.5 days [DATE]" at bounding box center [786, 296] width 949 height 347
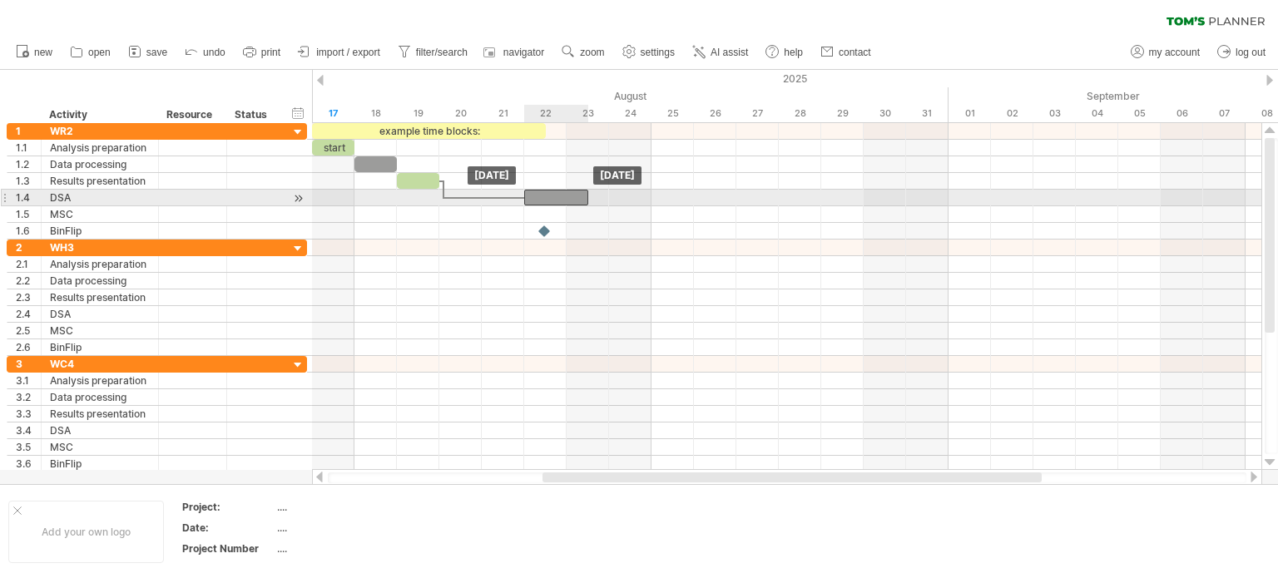
drag, startPoint x: 492, startPoint y: 196, endPoint x: 465, endPoint y: 196, distance: 26.6
click at [545, 196] on div at bounding box center [556, 198] width 64 height 16
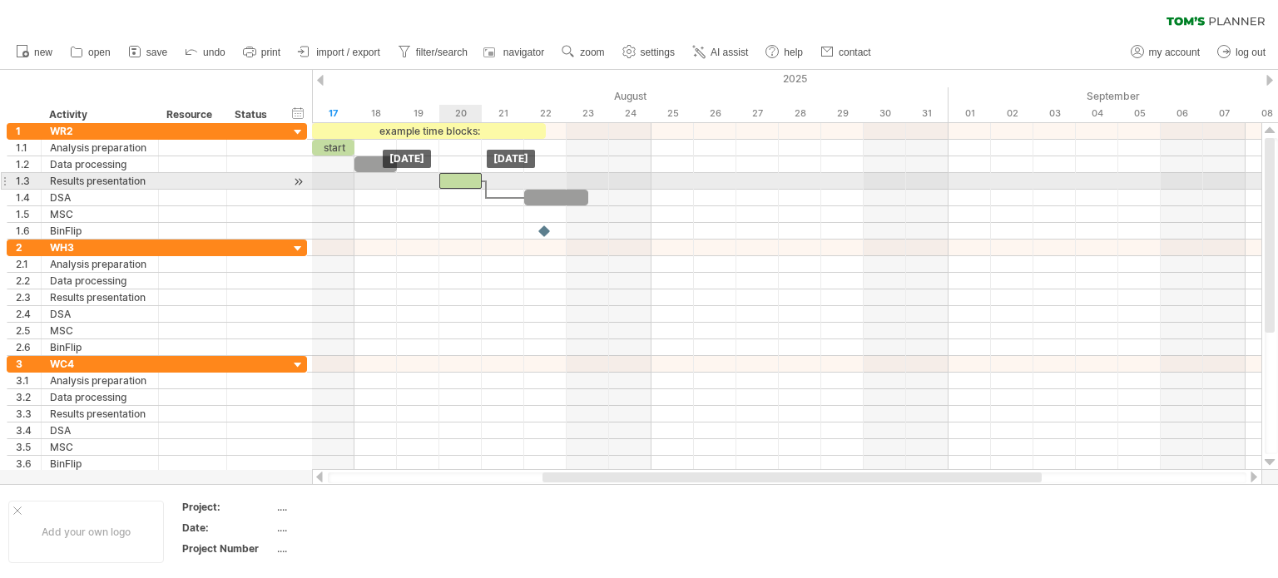
drag, startPoint x: 412, startPoint y: 182, endPoint x: 459, endPoint y: 180, distance: 47.5
click at [463, 180] on div at bounding box center [460, 181] width 42 height 16
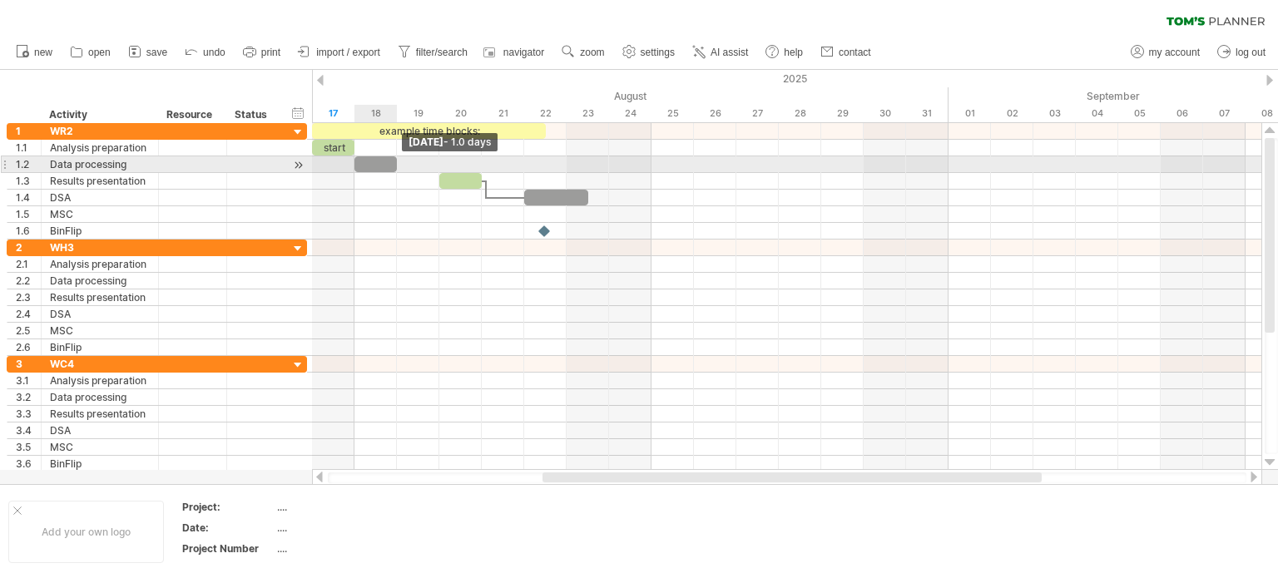
click at [406, 164] on div "example time blocks: start [DATE] - 1.0 days [DATE]" at bounding box center [786, 296] width 949 height 347
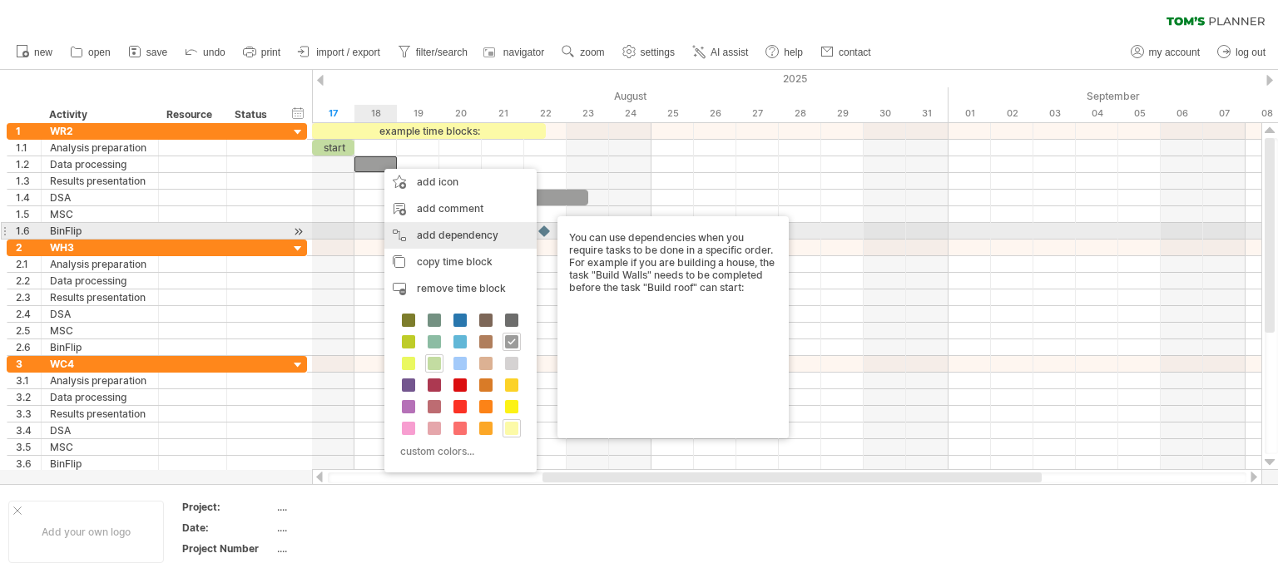
click at [509, 236] on div "add dependency You can use dependencies when you require tasks to be done in a …" at bounding box center [460, 235] width 152 height 27
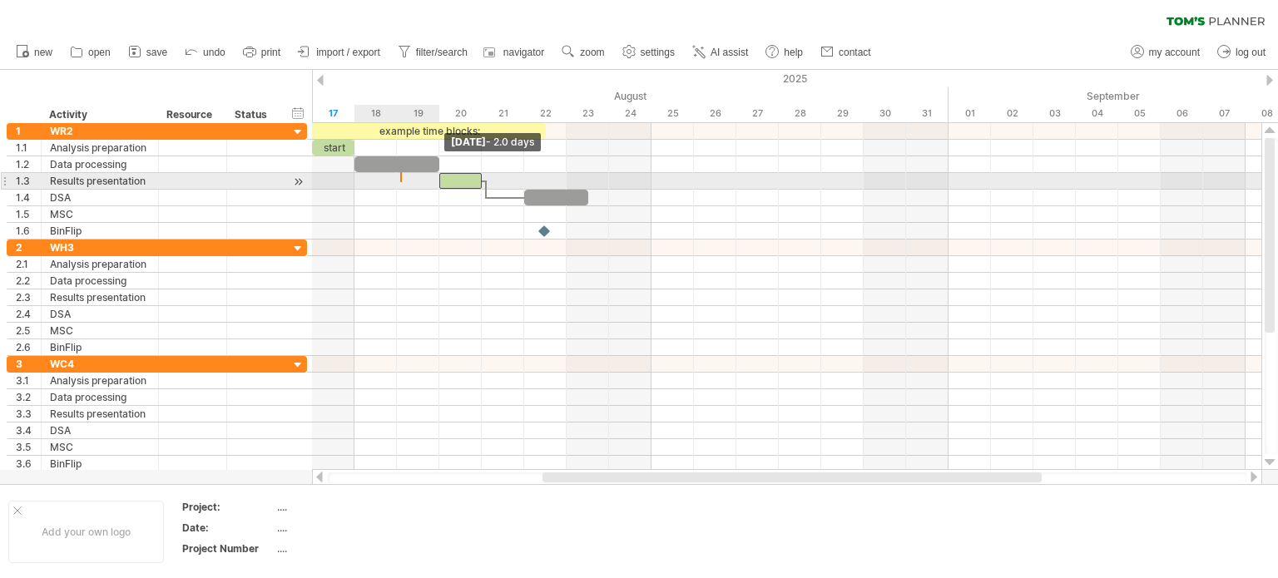
drag, startPoint x: 399, startPoint y: 161, endPoint x: 440, endPoint y: 186, distance: 49.0
click at [354, 186] on div "example time blocks: start" at bounding box center [354, 181] width 0 height 116
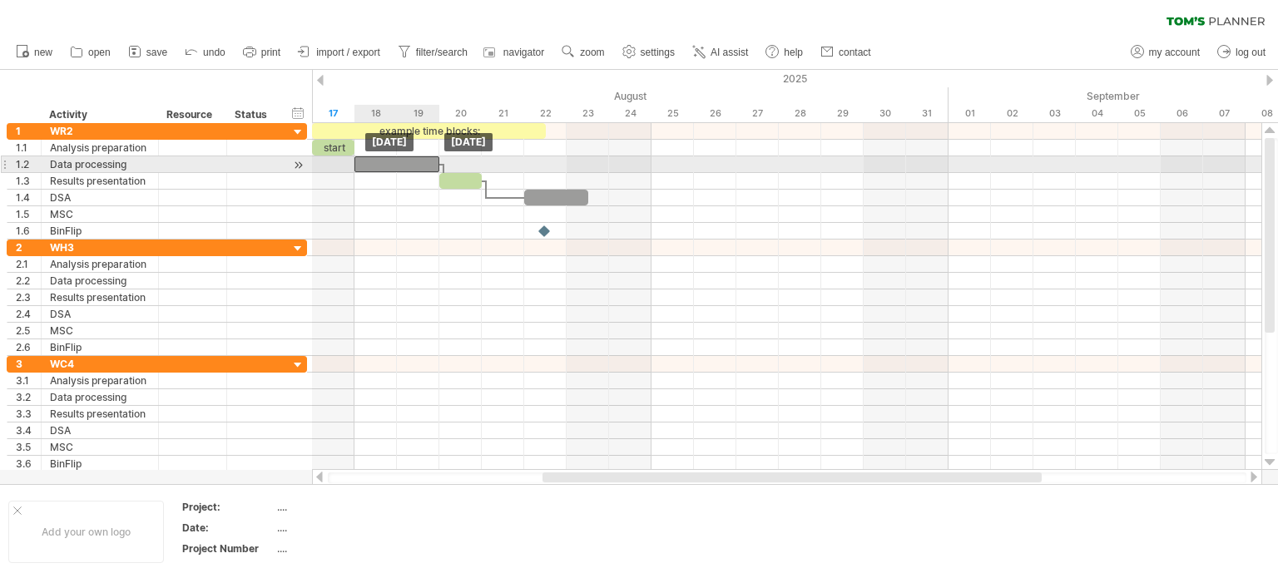
drag, startPoint x: 429, startPoint y: 155, endPoint x: 429, endPoint y: 166, distance: 10.8
click at [429, 166] on div at bounding box center [396, 164] width 85 height 16
drag, startPoint x: 438, startPoint y: 162, endPoint x: 416, endPoint y: 162, distance: 21.6
click at [416, 162] on span at bounding box center [418, 164] width 7 height 16
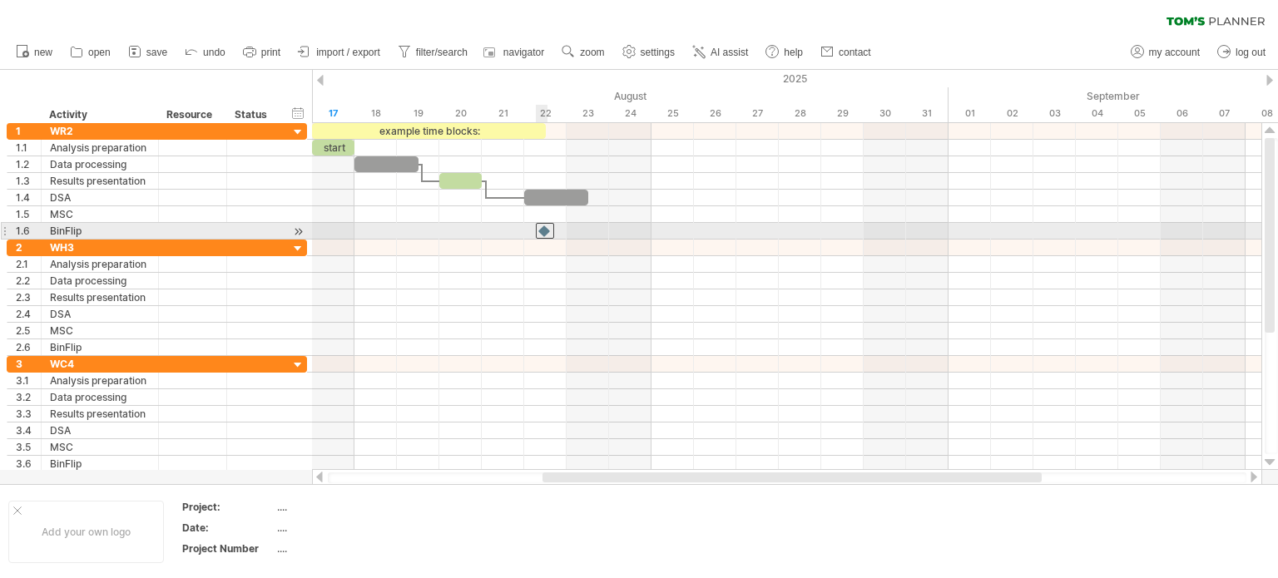
click at [544, 231] on div at bounding box center [545, 231] width 18 height 16
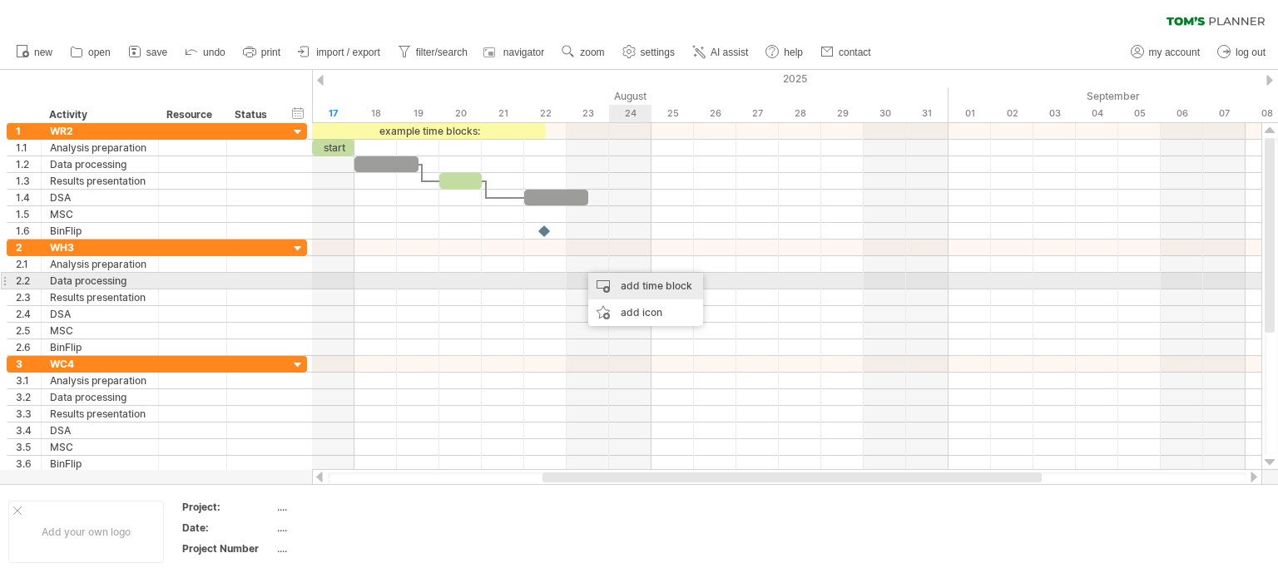
click at [675, 291] on div "add time block" at bounding box center [645, 286] width 115 height 27
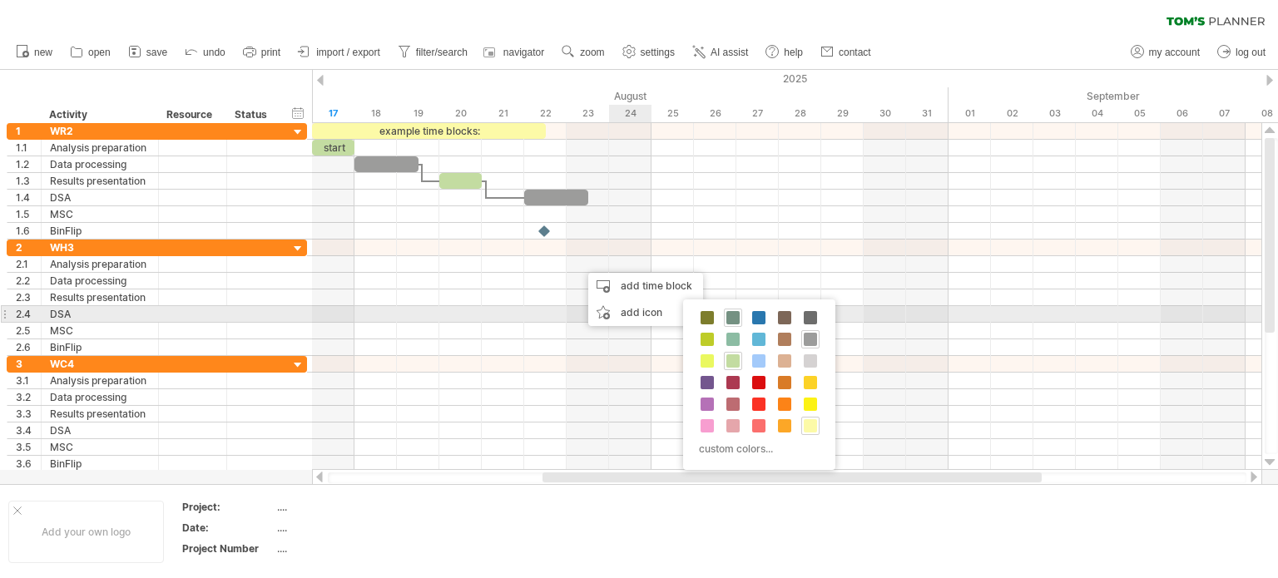
click at [741, 312] on div at bounding box center [733, 318] width 18 height 18
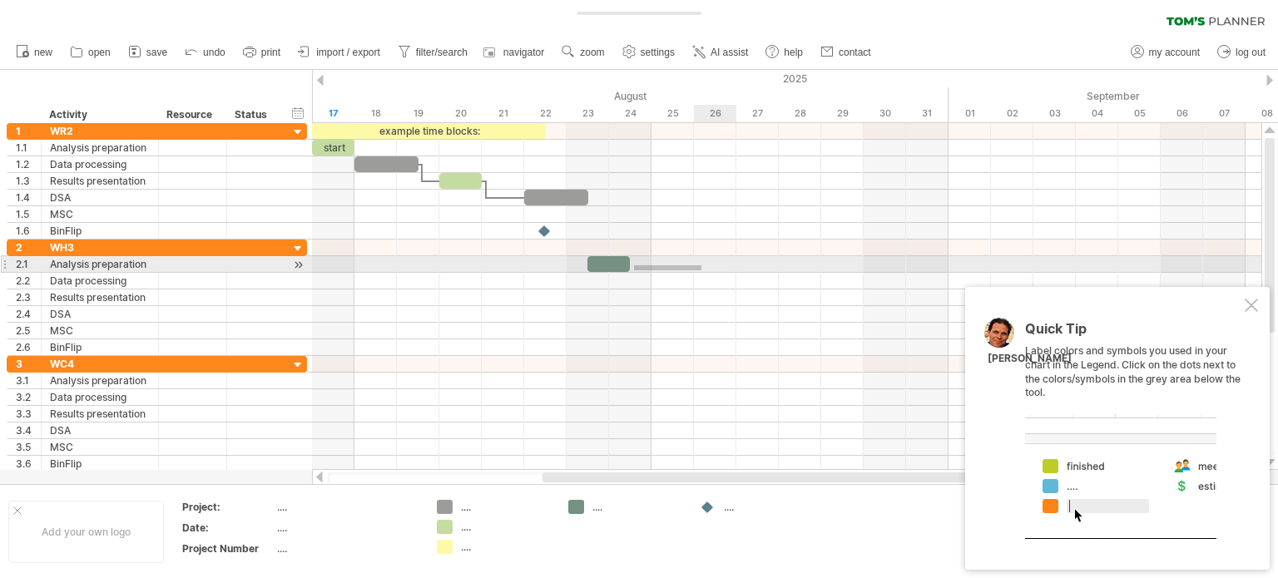
drag, startPoint x: 634, startPoint y: 270, endPoint x: 646, endPoint y: 265, distance: 12.7
click at [699, 265] on div at bounding box center [786, 264] width 949 height 17
click at [598, 260] on div at bounding box center [608, 264] width 42 height 16
drag, startPoint x: 627, startPoint y: 262, endPoint x: 749, endPoint y: 256, distance: 122.5
click at [749, 256] on div at bounding box center [672, 264] width 170 height 16
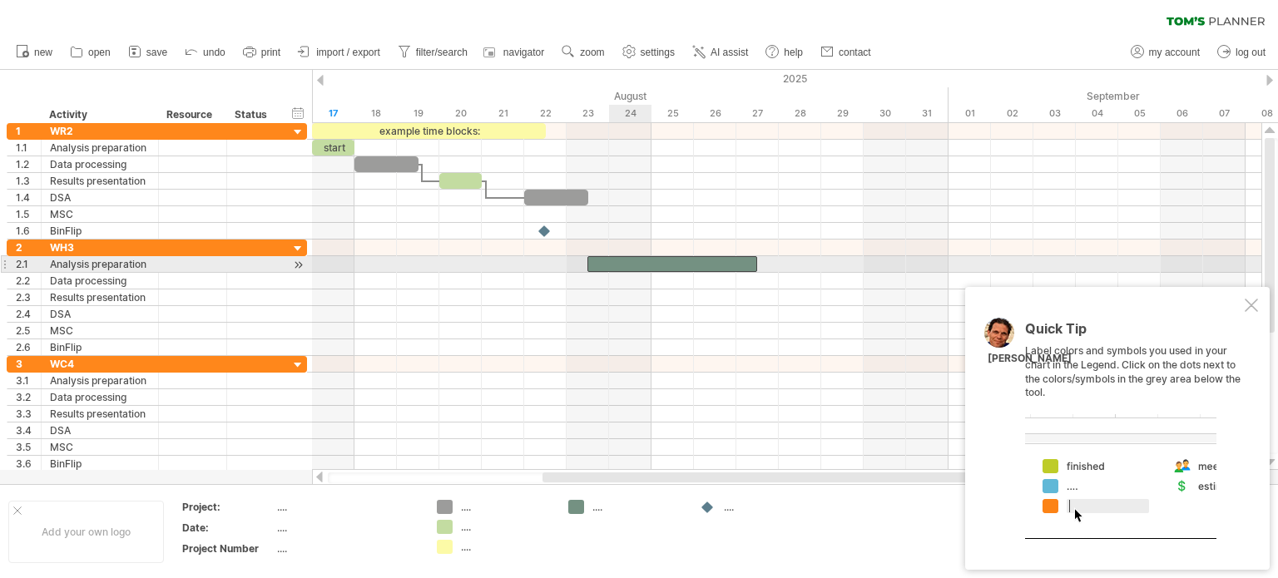
click at [639, 264] on div at bounding box center [672, 264] width 170 height 16
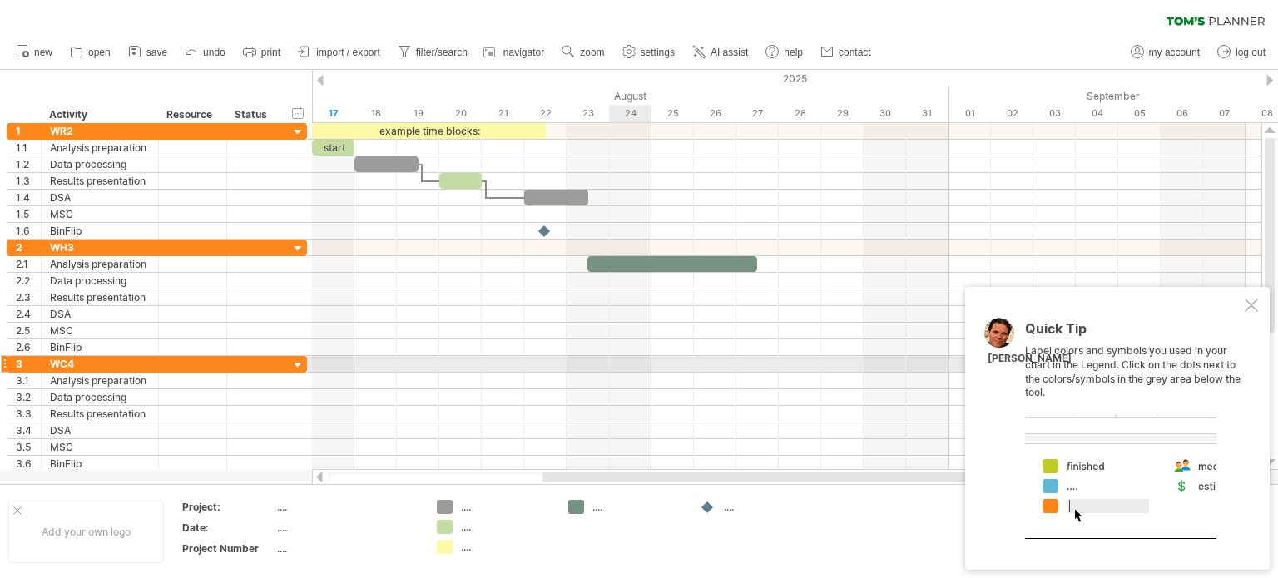
click at [629, 365] on div at bounding box center [786, 364] width 949 height 17
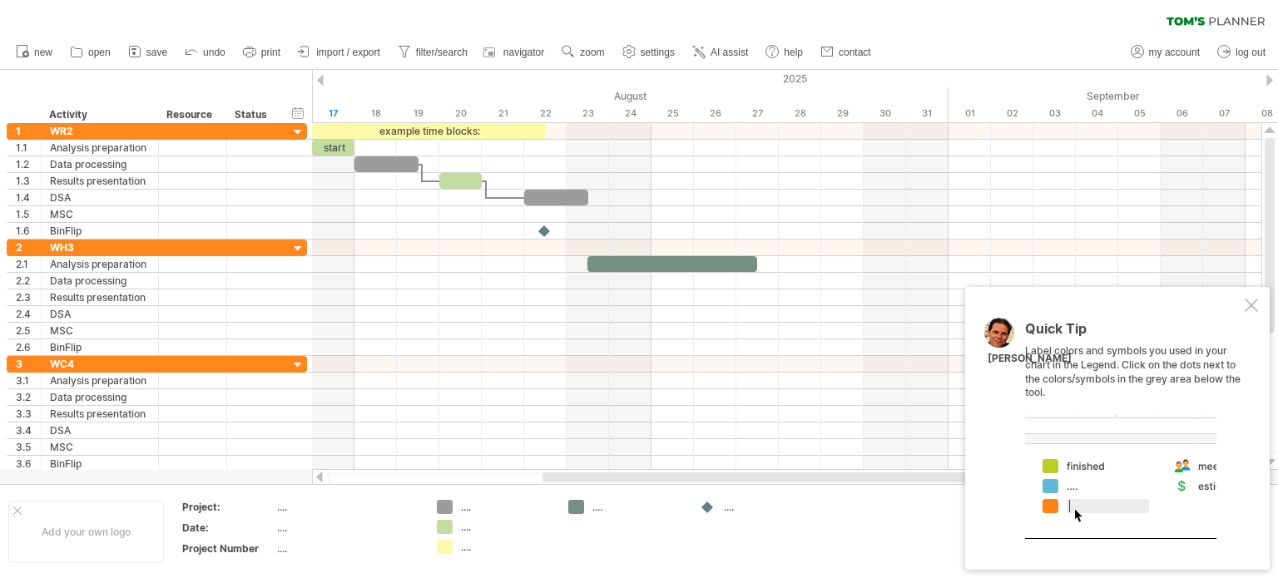
click at [593, 507] on div "...." at bounding box center [637, 507] width 91 height 14
drag, startPoint x: 676, startPoint y: 541, endPoint x: 690, endPoint y: 538, distance: 13.5
click at [677, 542] on td at bounding box center [625, 532] width 131 height 64
click at [738, 507] on div "...." at bounding box center [769, 507] width 91 height 14
click at [712, 512] on div at bounding box center [708, 508] width 17 height 16
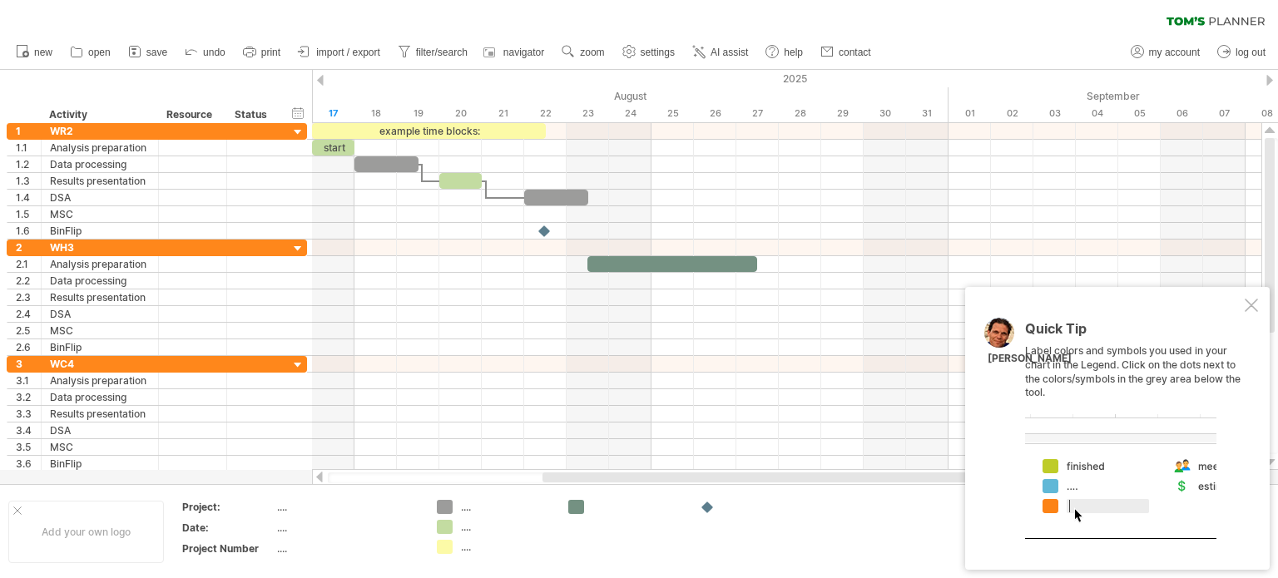
click at [720, 508] on div at bounding box center [757, 507] width 115 height 14
click at [706, 507] on div "Trying to reach [DOMAIN_NAME] Connected again... 0% clear filter new 1" at bounding box center [639, 289] width 1278 height 578
click at [466, 505] on div "...." at bounding box center [506, 507] width 91 height 14
type input "****"
click at [547, 535] on td "**** .... ...." at bounding box center [494, 532] width 131 height 64
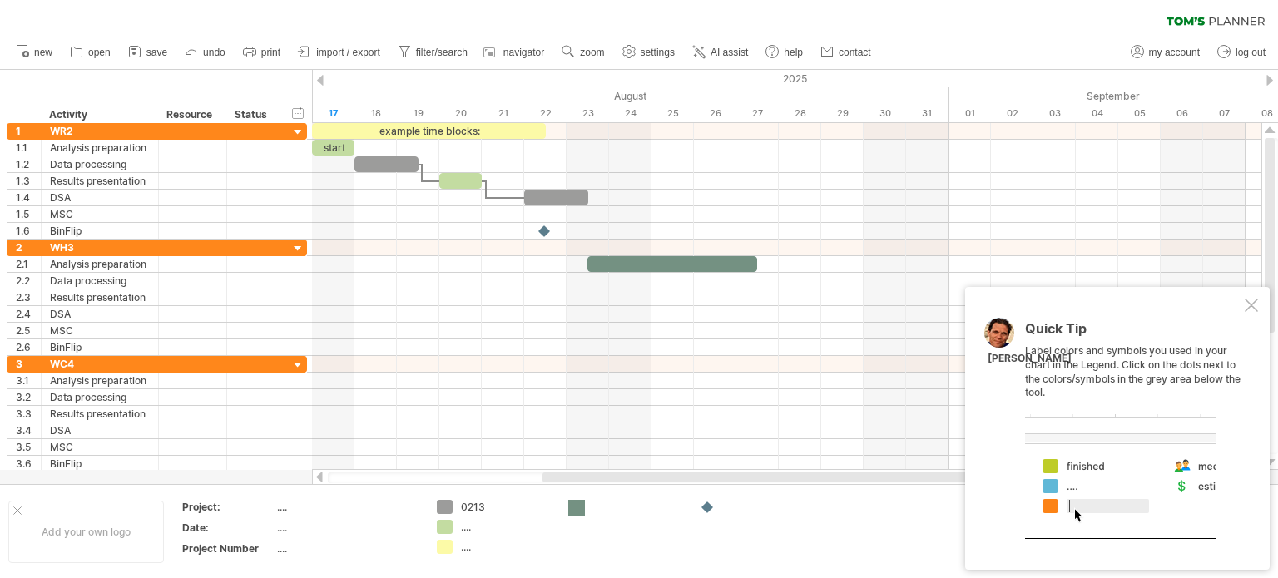
click at [576, 505] on div "Trying to reach [DOMAIN_NAME] Connected again... 0% clear filter new 1" at bounding box center [639, 289] width 1278 height 578
click at [606, 505] on div at bounding box center [637, 507] width 91 height 14
type input "***"
click at [594, 512] on input "***" at bounding box center [633, 507] width 82 height 14
click at [601, 532] on td "123" at bounding box center [625, 532] width 131 height 64
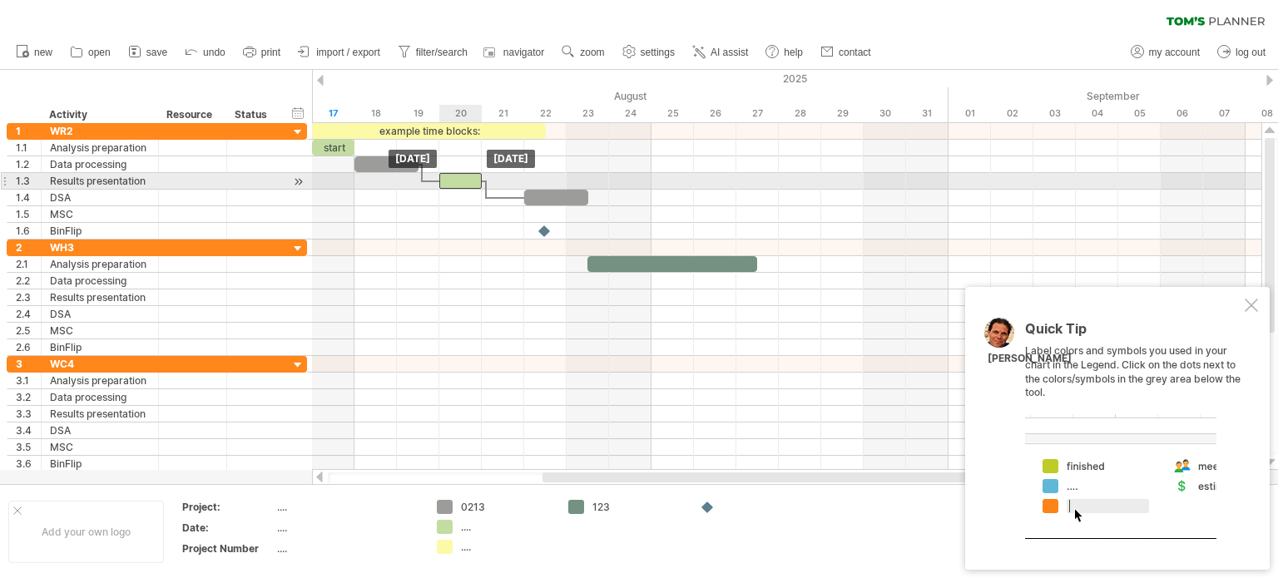
click at [454, 179] on div at bounding box center [460, 181] width 42 height 16
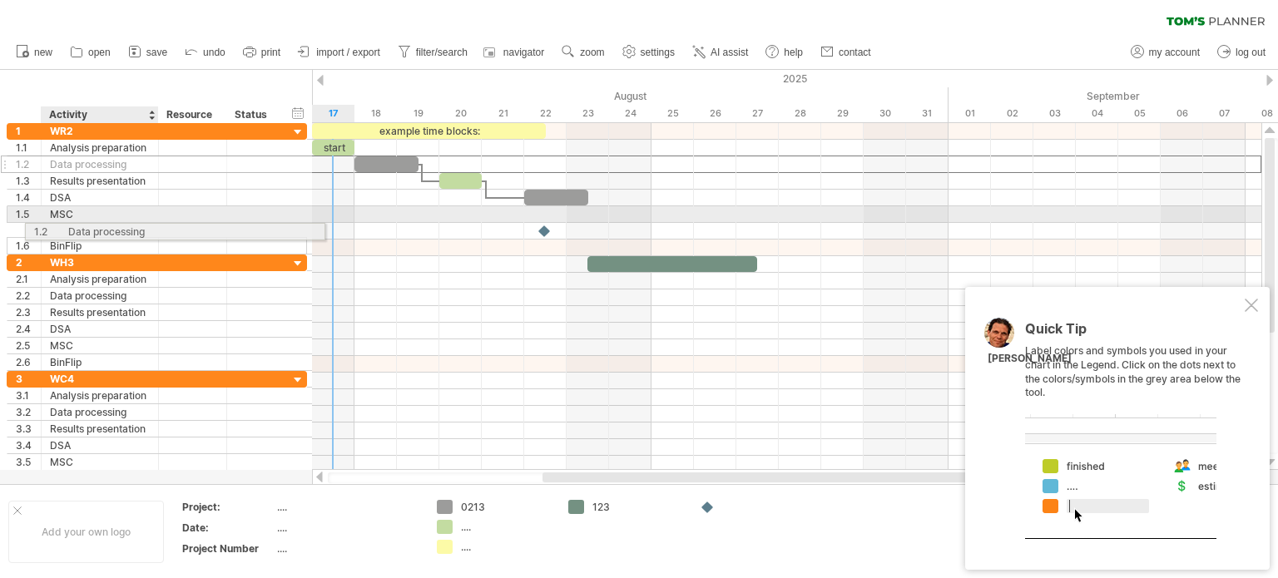
drag, startPoint x: 108, startPoint y: 162, endPoint x: 133, endPoint y: 229, distance: 71.1
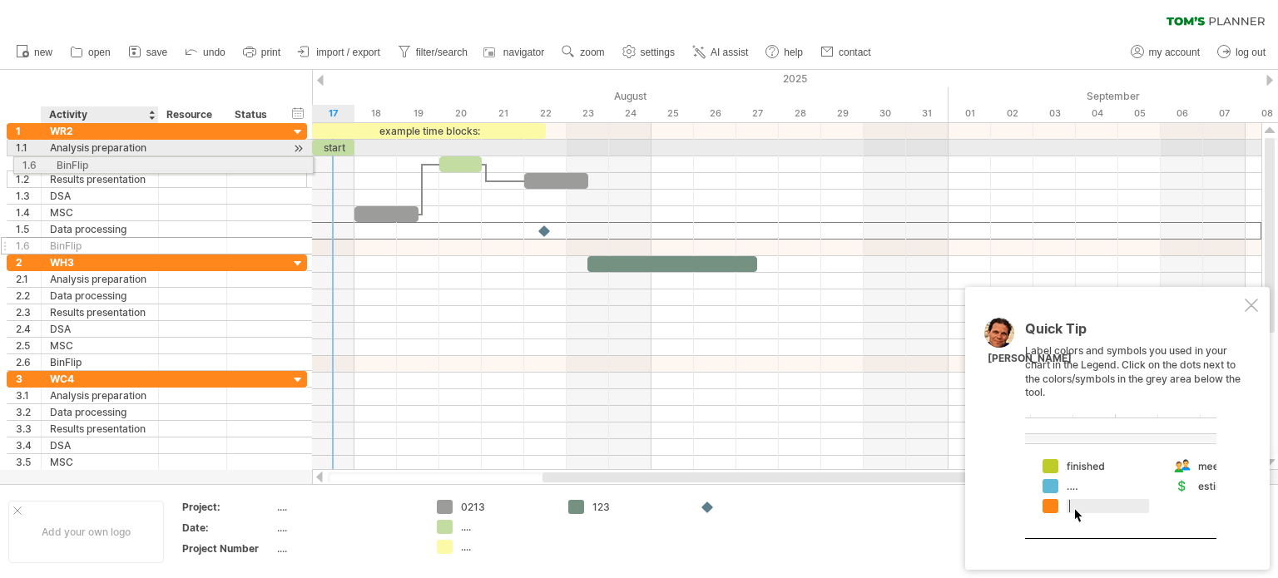
drag, startPoint x: 138, startPoint y: 230, endPoint x: 138, endPoint y: 162, distance: 68.2
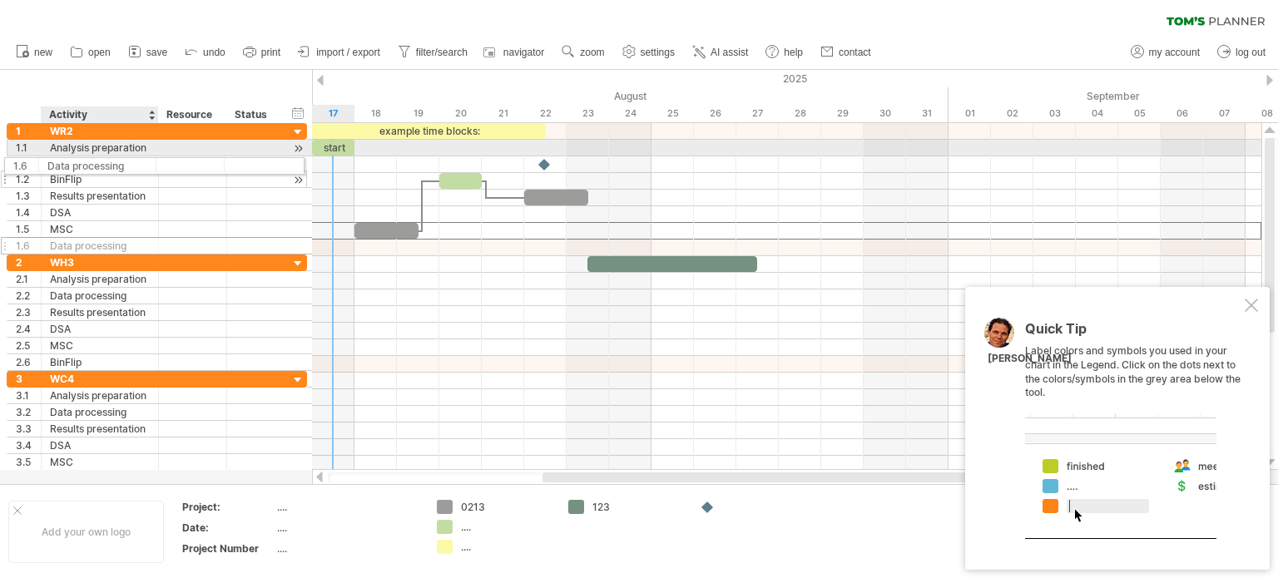
drag, startPoint x: 133, startPoint y: 230, endPoint x: 123, endPoint y: 163, distance: 67.3
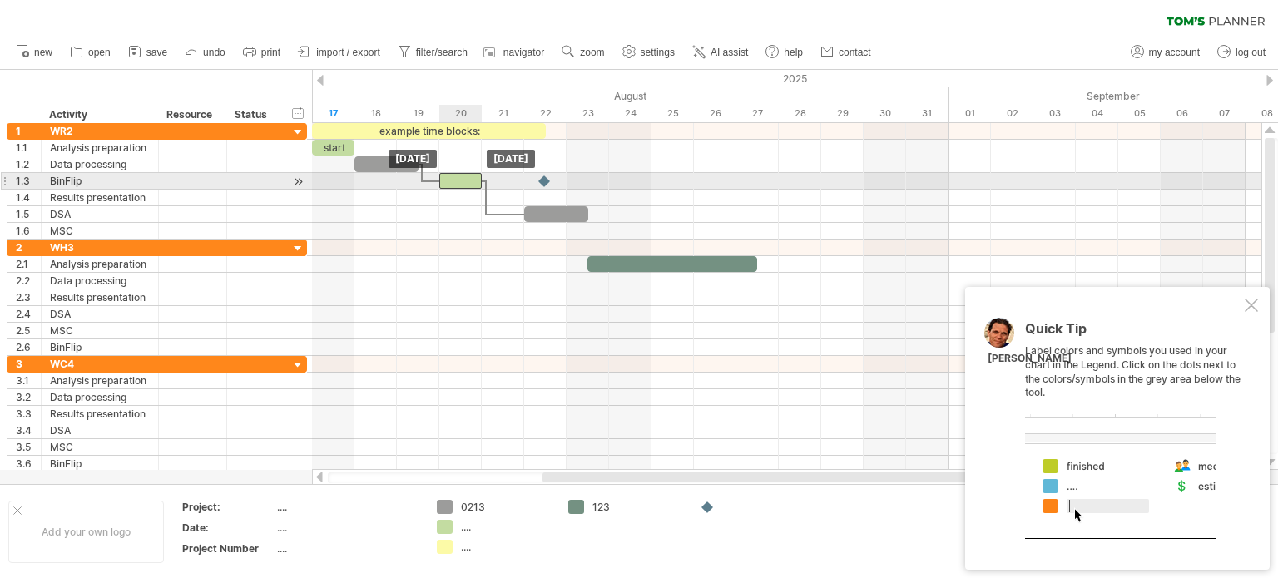
drag, startPoint x: 453, startPoint y: 195, endPoint x: 449, endPoint y: 176, distance: 18.6
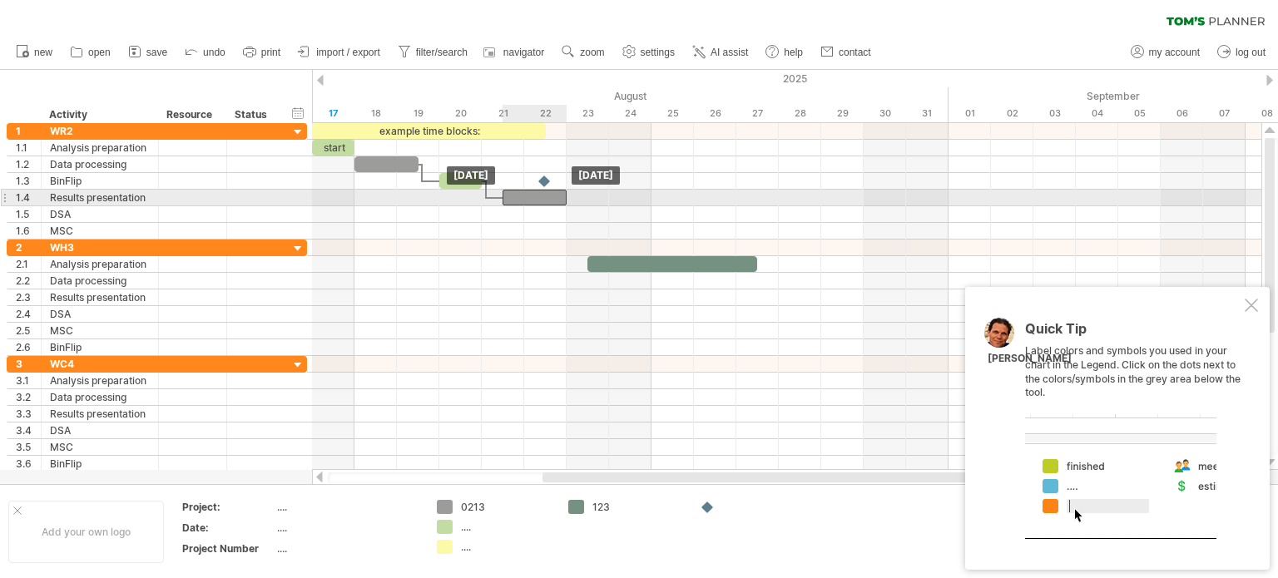
drag, startPoint x: 562, startPoint y: 219, endPoint x: 539, endPoint y: 202, distance: 28.6
drag, startPoint x: 543, startPoint y: 180, endPoint x: 606, endPoint y: 204, distance: 67.7
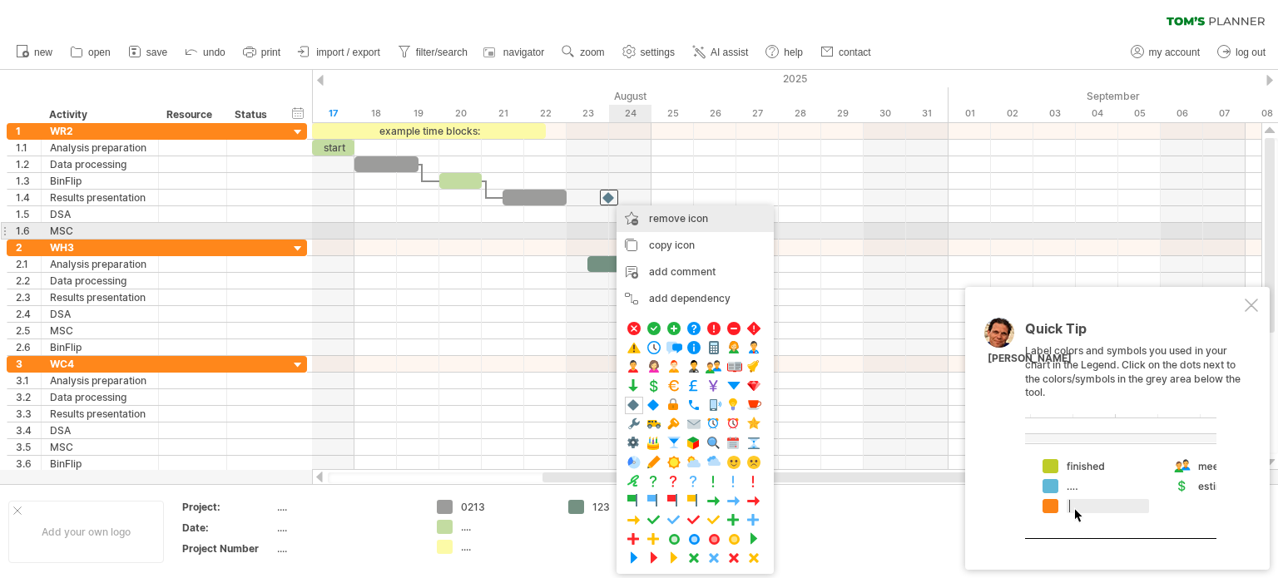
click at [692, 224] on span "remove icon" at bounding box center [678, 218] width 59 height 12
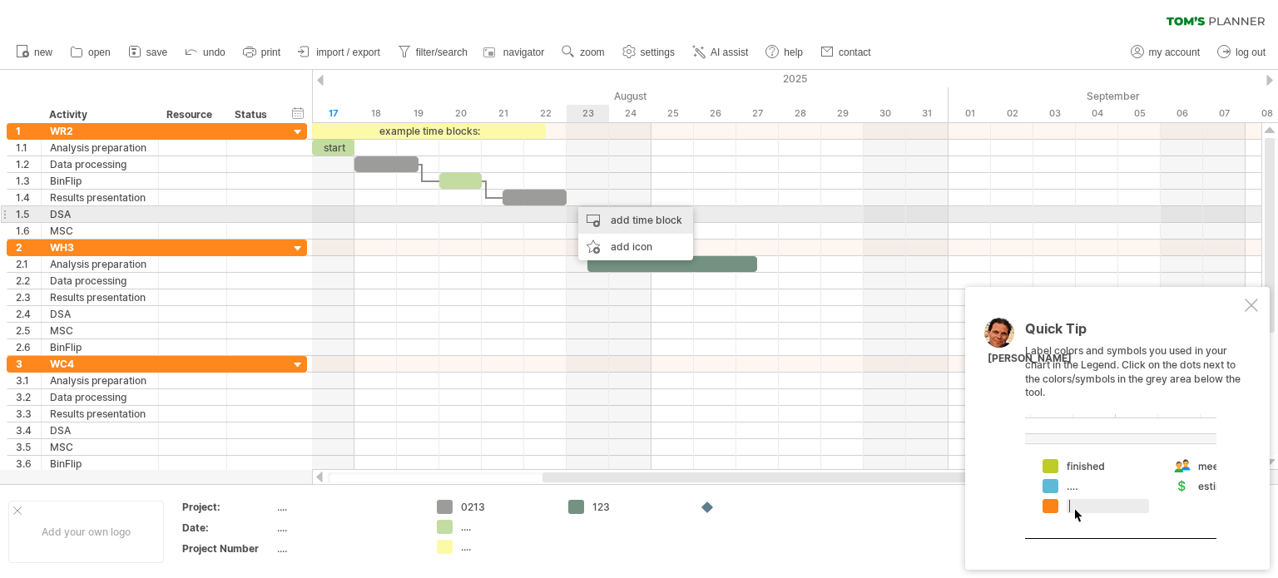
click at [616, 222] on div "add time block" at bounding box center [635, 220] width 115 height 27
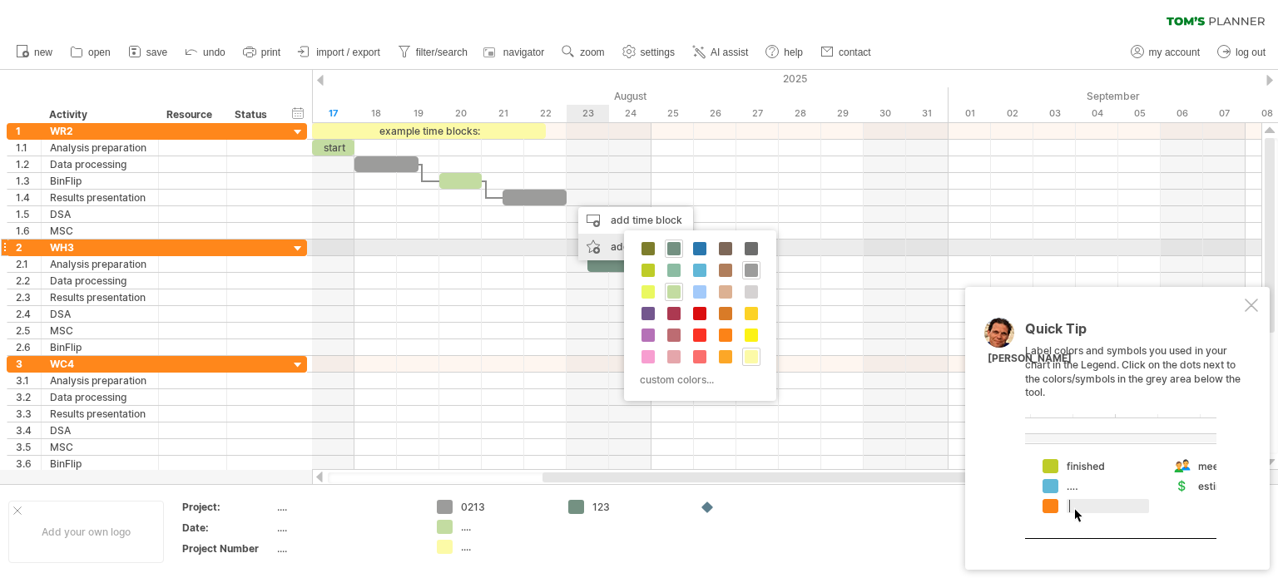
click at [606, 247] on div "add icon" at bounding box center [635, 247] width 115 height 27
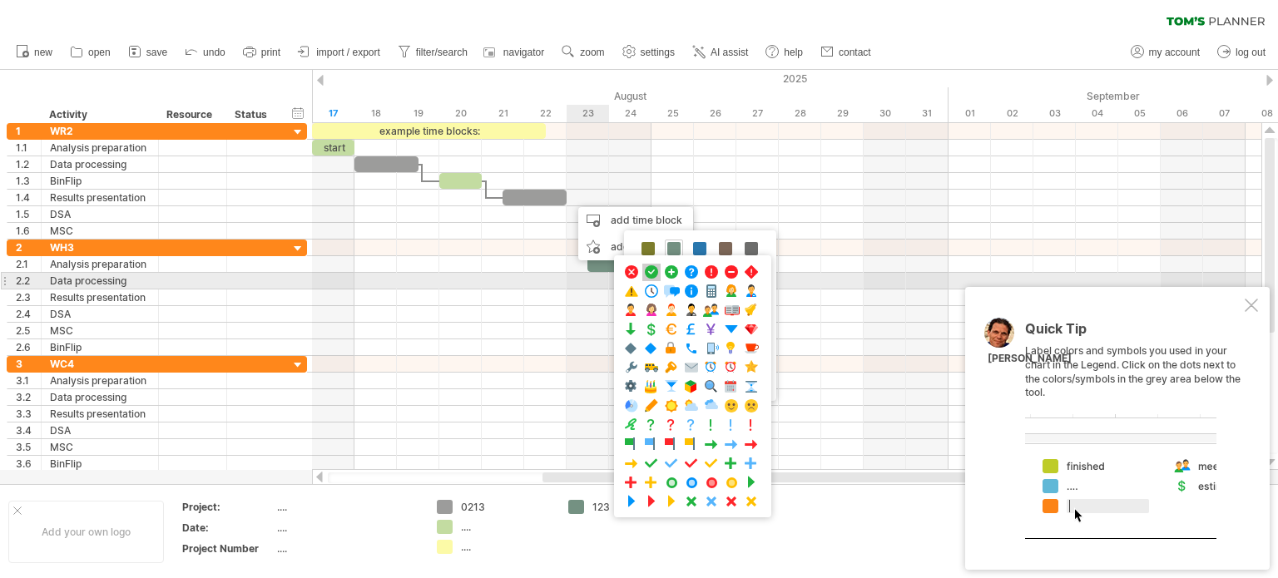
click at [651, 275] on span at bounding box center [651, 273] width 17 height 16
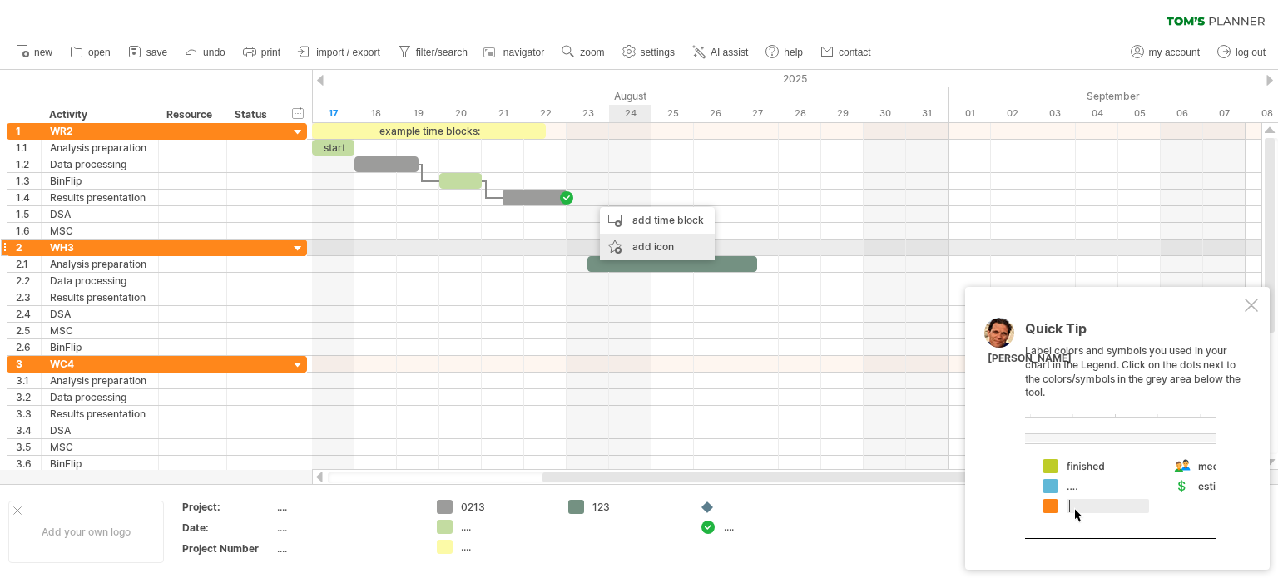
click at [663, 244] on div "add icon" at bounding box center [657, 247] width 115 height 27
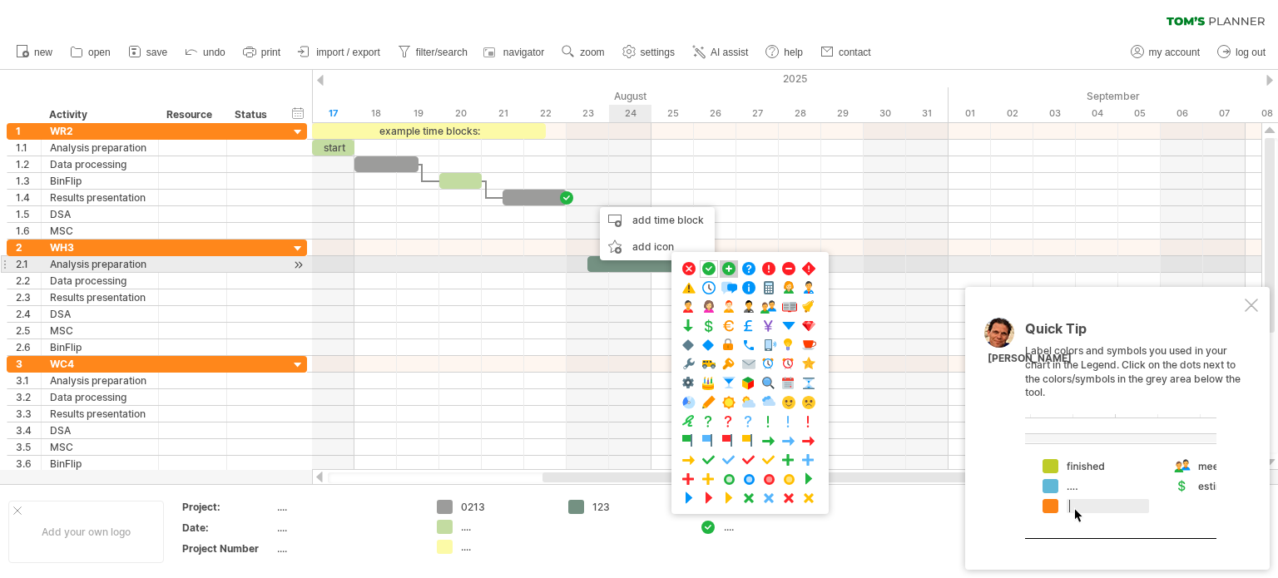
click at [729, 269] on span at bounding box center [729, 269] width 17 height 16
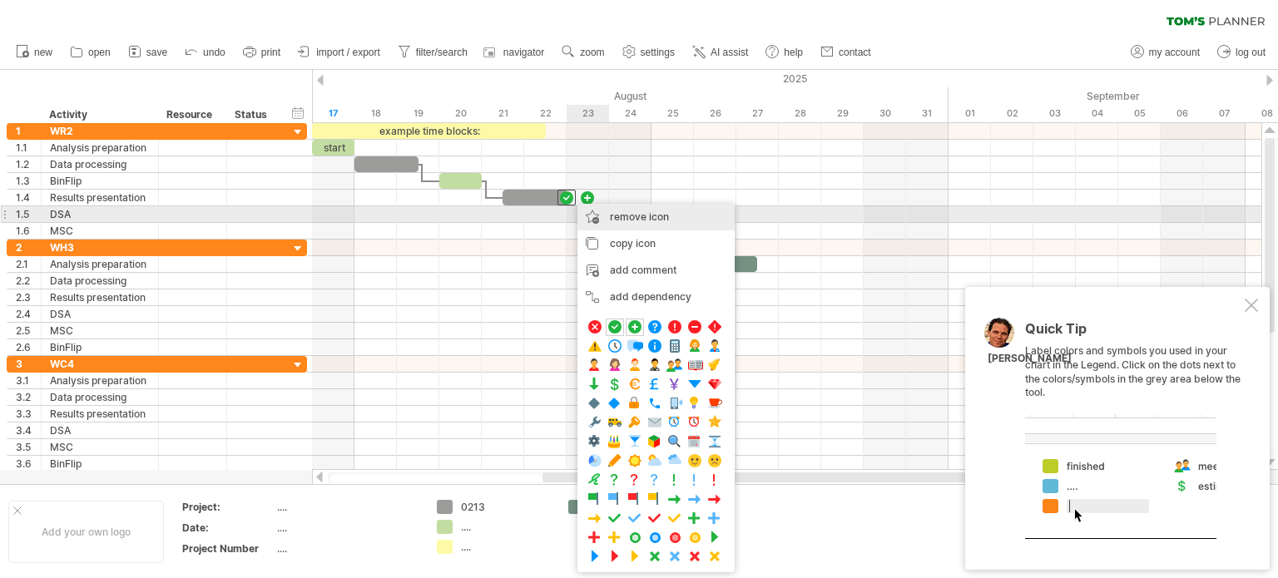
click at [642, 221] on span "remove icon" at bounding box center [639, 217] width 59 height 12
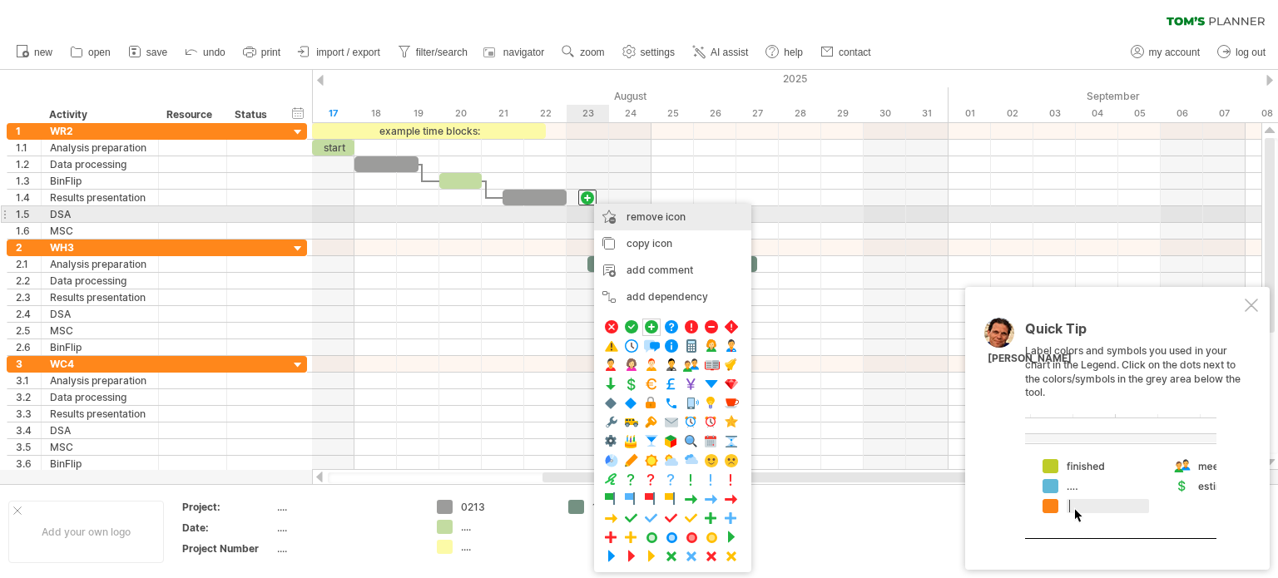
click at [634, 217] on span "remove icon" at bounding box center [656, 217] width 59 height 12
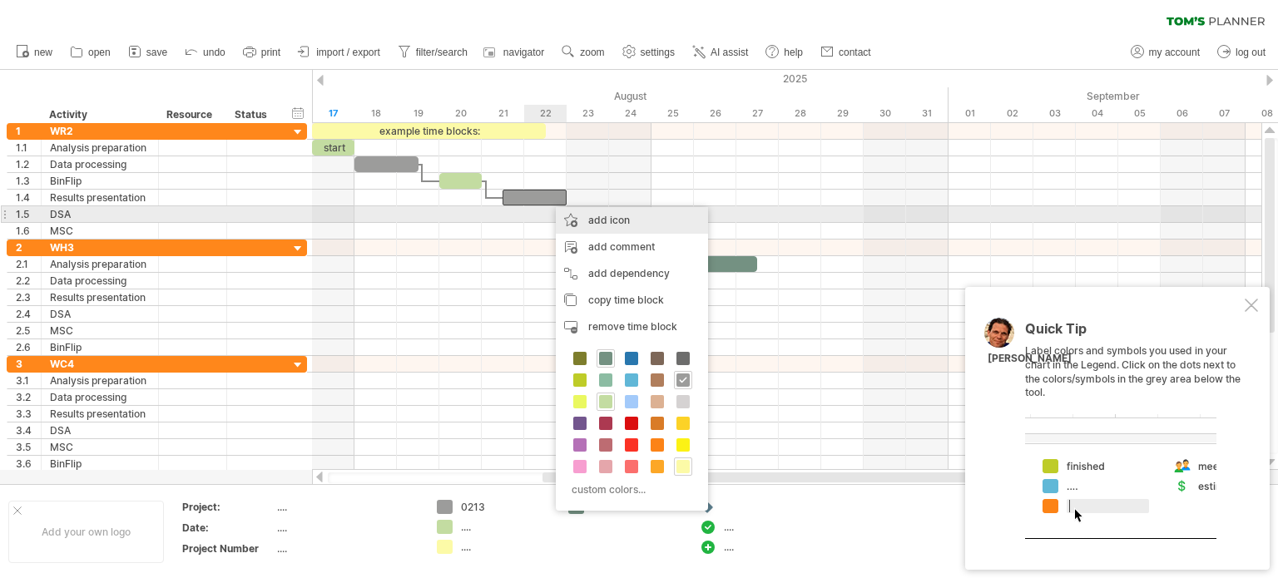
click at [644, 222] on div "add icon" at bounding box center [632, 220] width 152 height 27
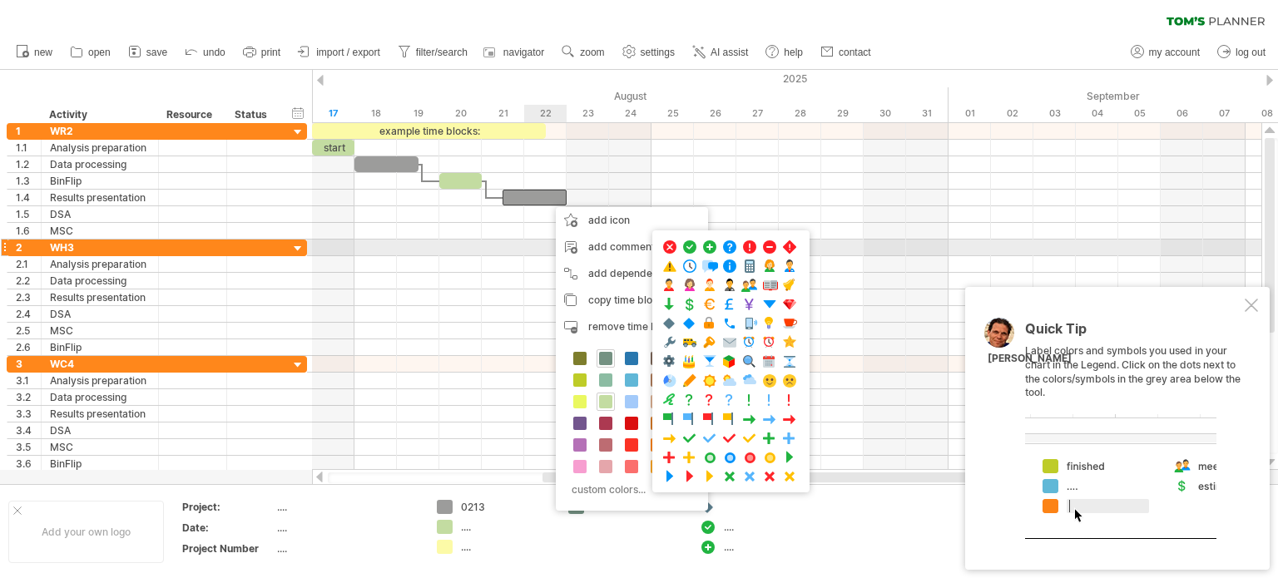
click at [698, 252] on div ".... ...." at bounding box center [730, 361] width 157 height 262
click at [682, 247] on span at bounding box center [689, 248] width 17 height 16
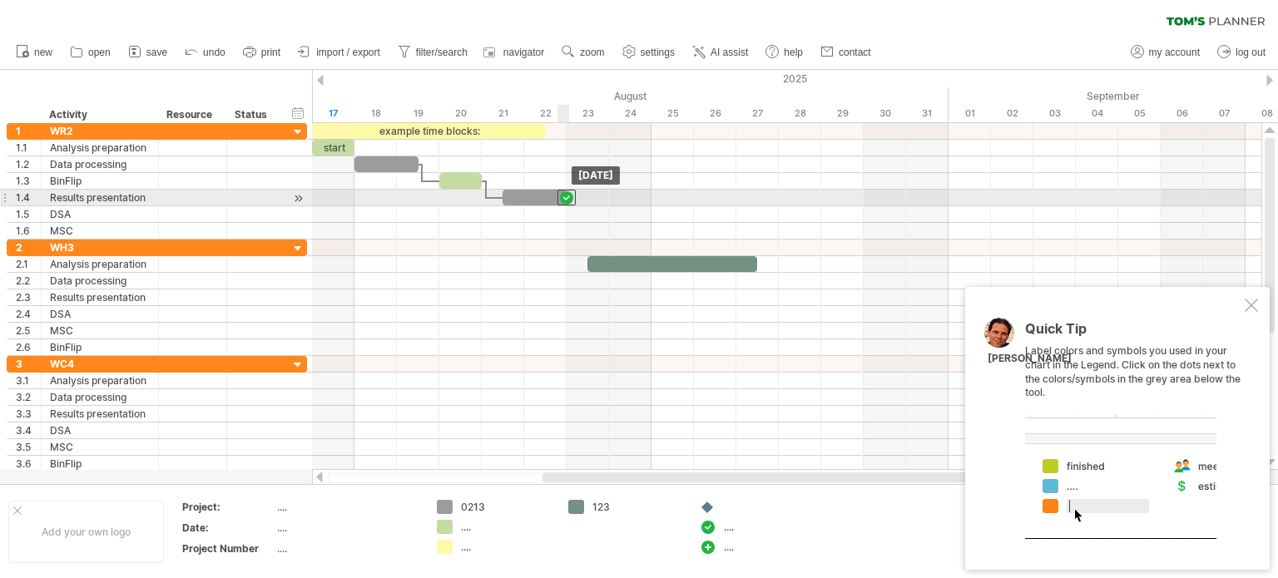
drag, startPoint x: 543, startPoint y: 199, endPoint x: 562, endPoint y: 200, distance: 19.2
click at [562, 200] on div at bounding box center [566, 198] width 18 height 16
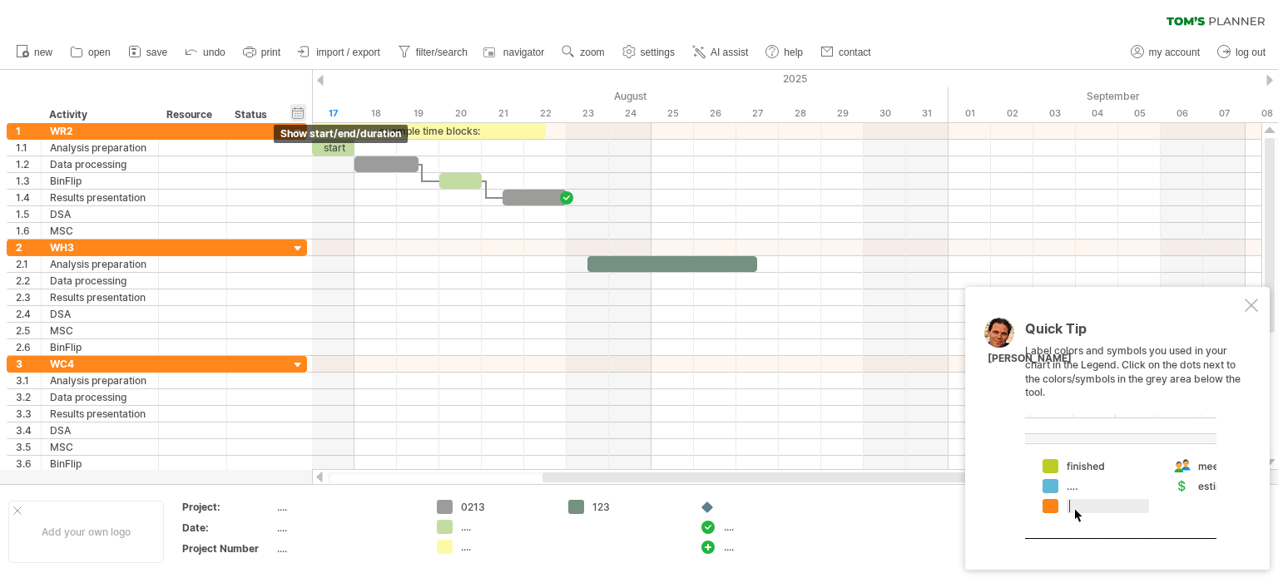
click at [303, 117] on div "hide start/end/duration show start/end/duration" at bounding box center [298, 112] width 16 height 17
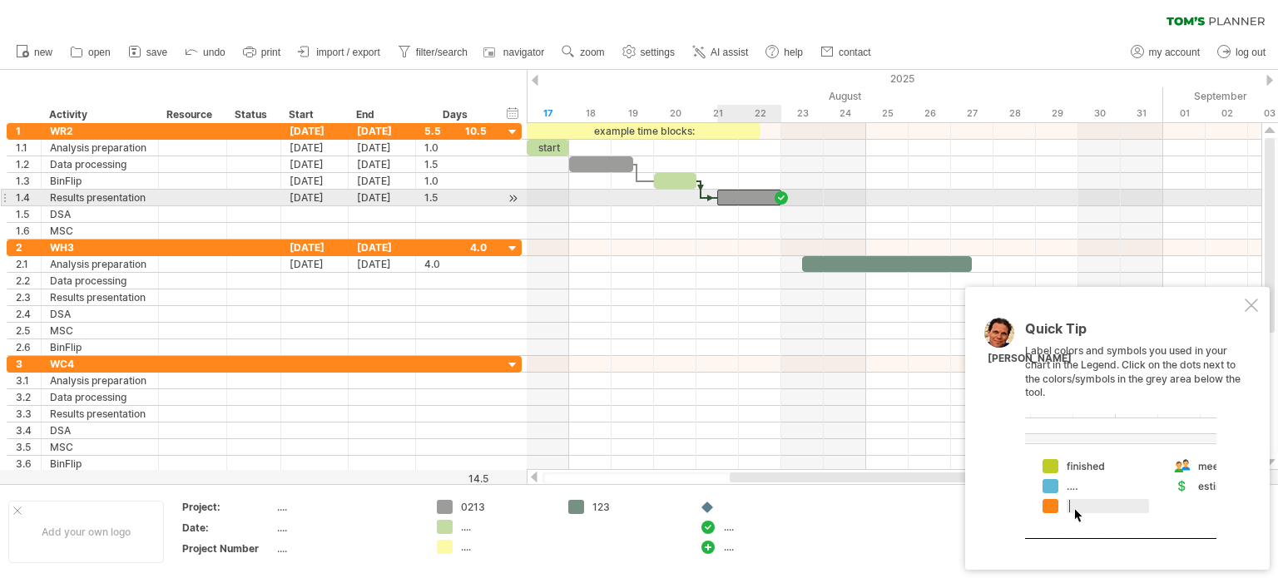
click at [758, 194] on div at bounding box center [749, 198] width 64 height 16
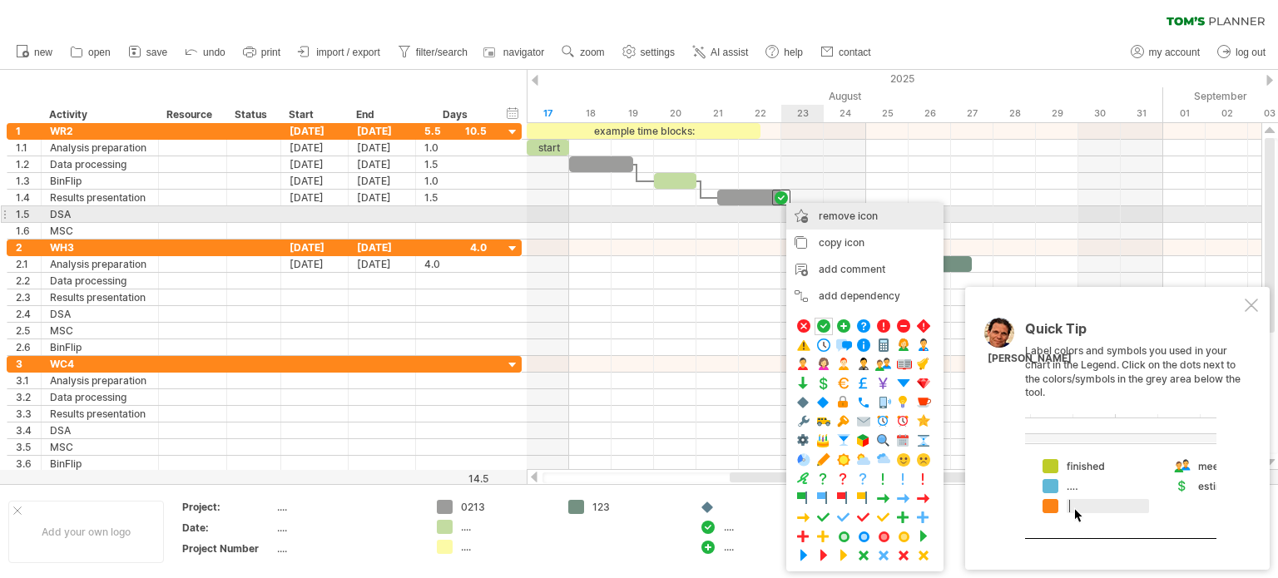
drag, startPoint x: 868, startPoint y: 219, endPoint x: 833, endPoint y: 207, distance: 36.8
click at [868, 219] on span "remove icon" at bounding box center [848, 216] width 59 height 12
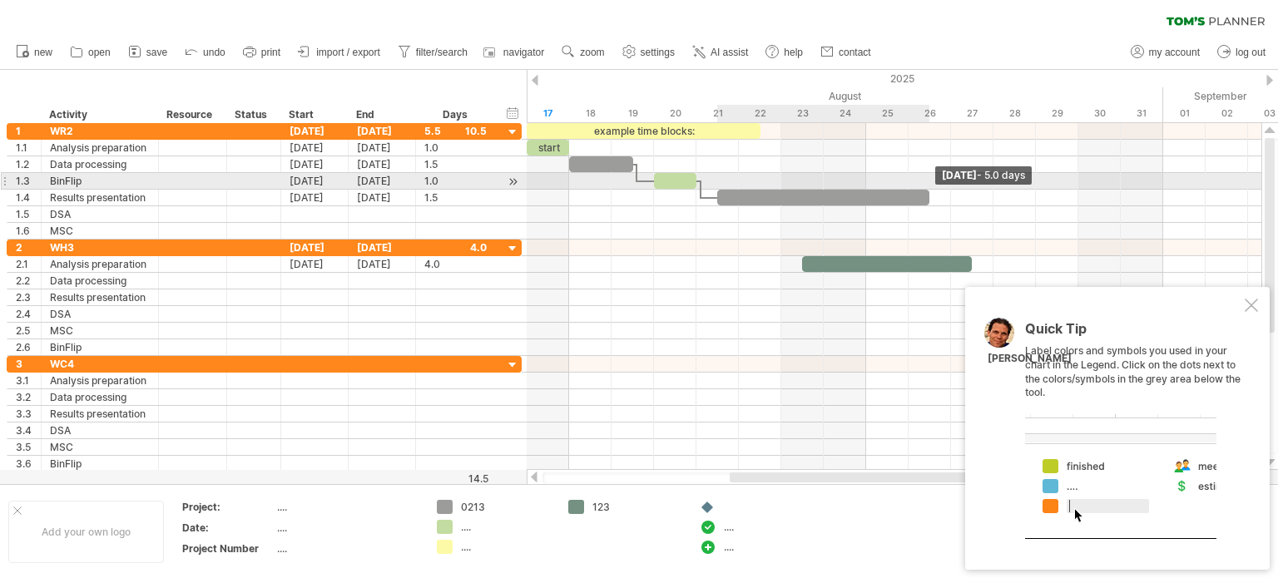
drag, startPoint x: 778, startPoint y: 192, endPoint x: 943, endPoint y: 182, distance: 165.1
click at [943, 182] on div "example time blocks: start [DATE] - 5.0 days [DATE]" at bounding box center [894, 296] width 735 height 347
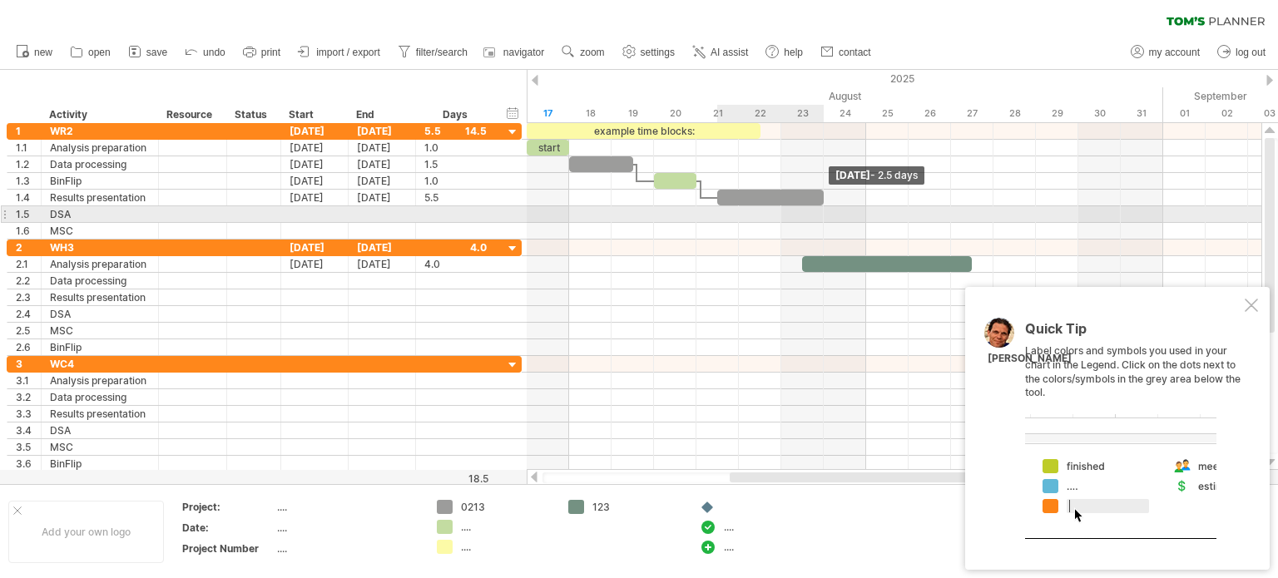
drag, startPoint x: 951, startPoint y: 192, endPoint x: 828, endPoint y: 212, distance: 124.8
click at [828, 212] on div "example time blocks: start [DATE] - 2.5 days [DATE]" at bounding box center [894, 296] width 735 height 347
drag, startPoint x: 825, startPoint y: 199, endPoint x: 769, endPoint y: 211, distance: 57.9
click at [769, 211] on div "example time blocks: start [DATE] - 1.0 days [DATE]" at bounding box center [894, 296] width 735 height 347
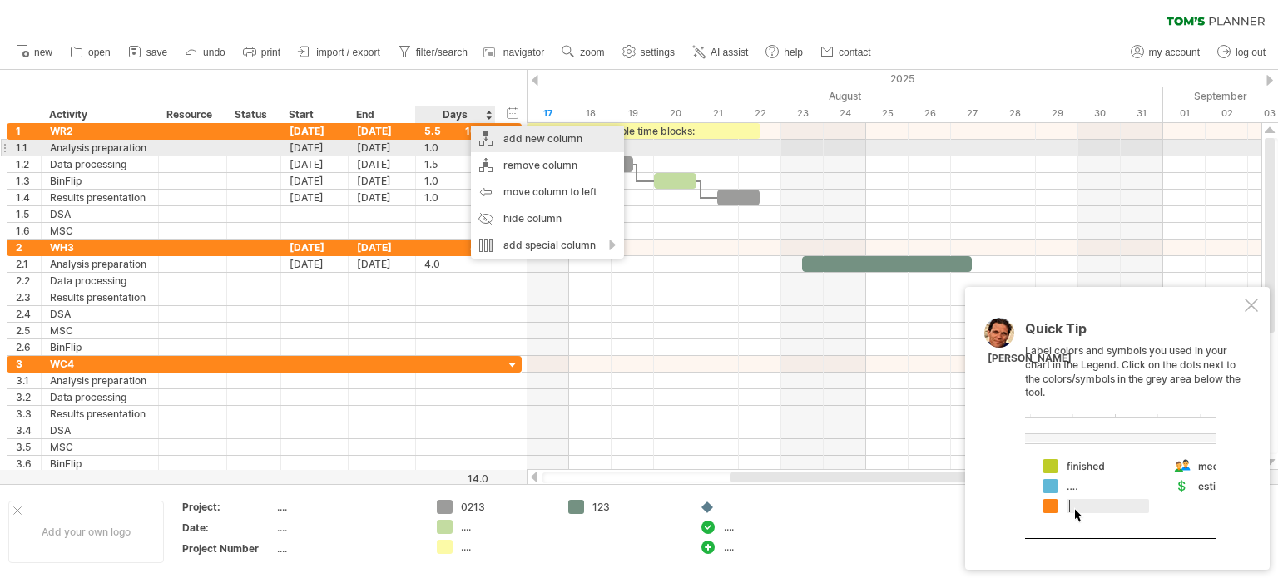
click at [593, 142] on div "add new column" at bounding box center [547, 139] width 153 height 27
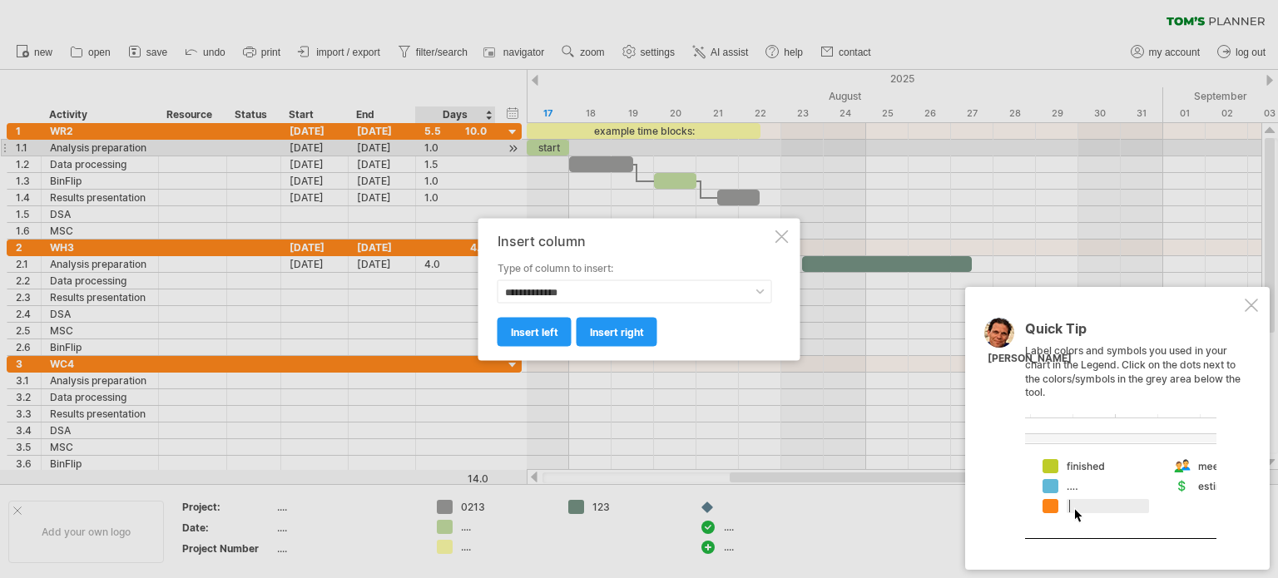
click at [586, 275] on label "Type of column to insert:" at bounding box center [635, 267] width 275 height 15
click at [588, 282] on select "**********" at bounding box center [635, 291] width 275 height 23
select select "**********"
click at [498, 280] on select "**********" at bounding box center [635, 291] width 275 height 23
click at [540, 337] on span "insert left" at bounding box center [534, 331] width 47 height 12
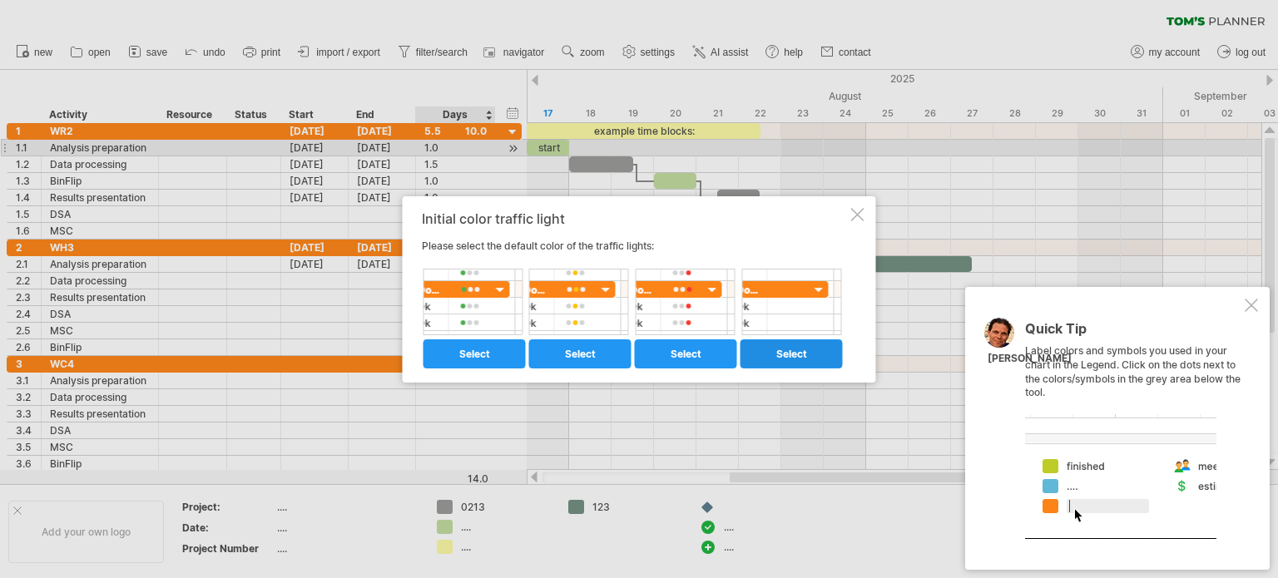
click at [761, 352] on link "select" at bounding box center [792, 353] width 102 height 29
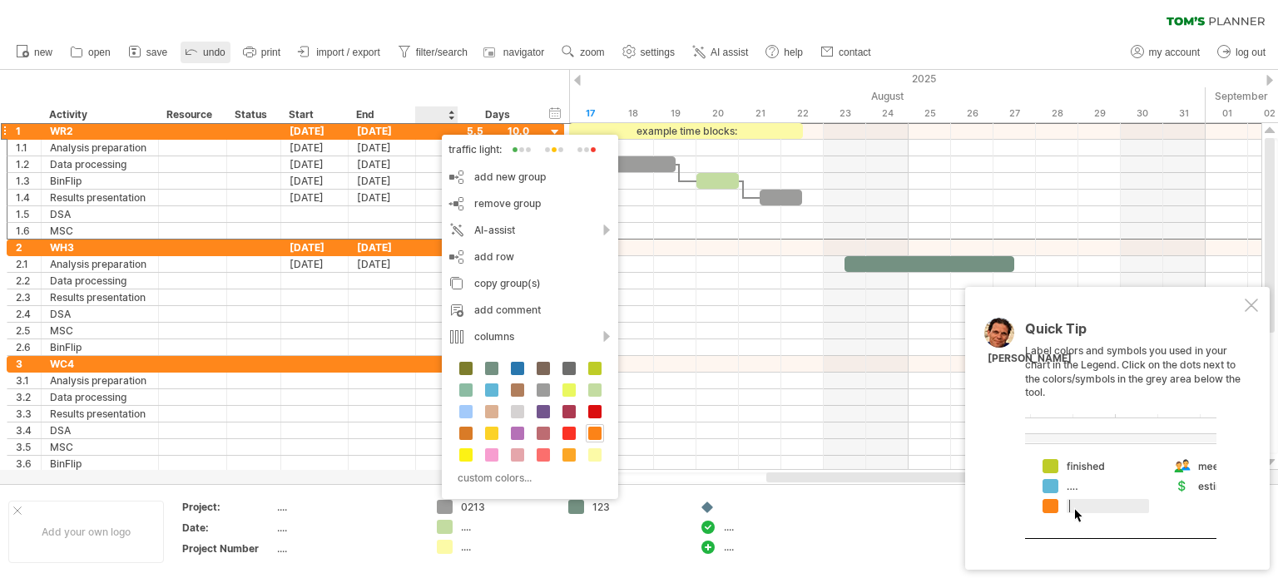
click at [206, 54] on span "undo" at bounding box center [214, 53] width 22 height 12
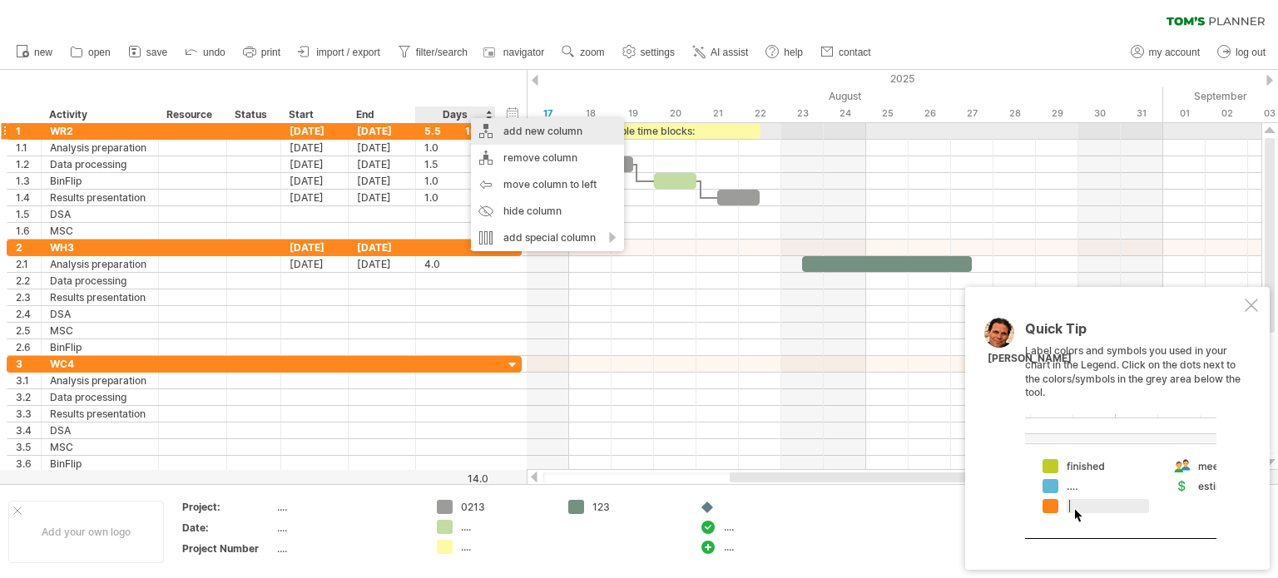
click at [575, 136] on div "add new column" at bounding box center [547, 131] width 153 height 27
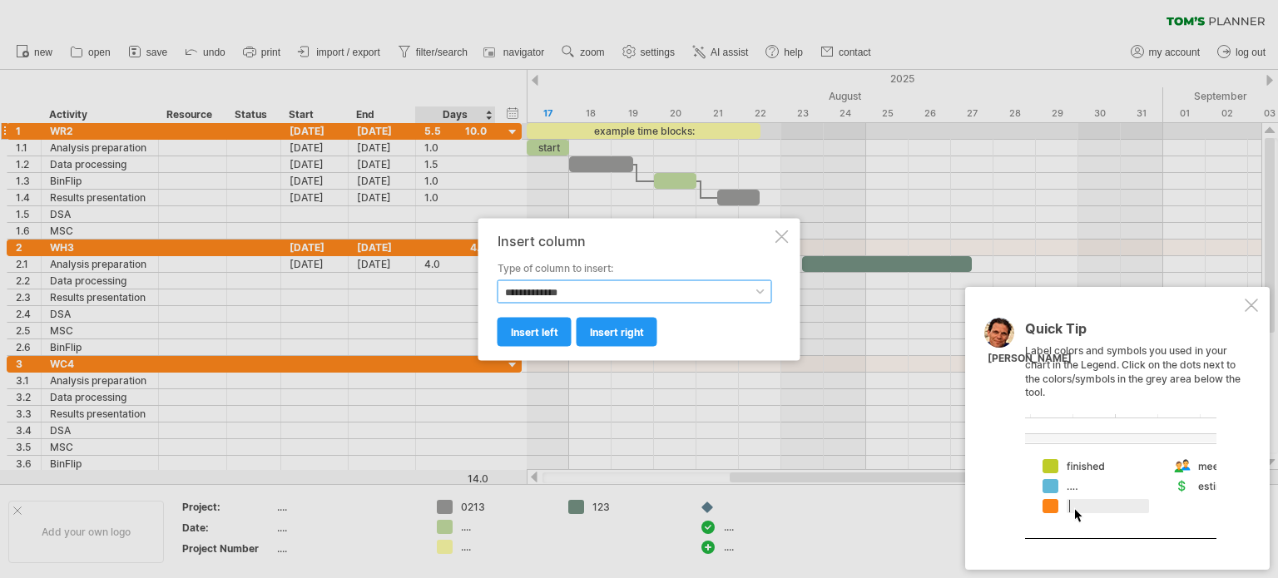
click at [616, 285] on select "**********" at bounding box center [635, 291] width 275 height 23
select select "**********"
click at [498, 280] on select "**********" at bounding box center [635, 291] width 275 height 23
click at [623, 339] on link "insert right" at bounding box center [617, 331] width 81 height 29
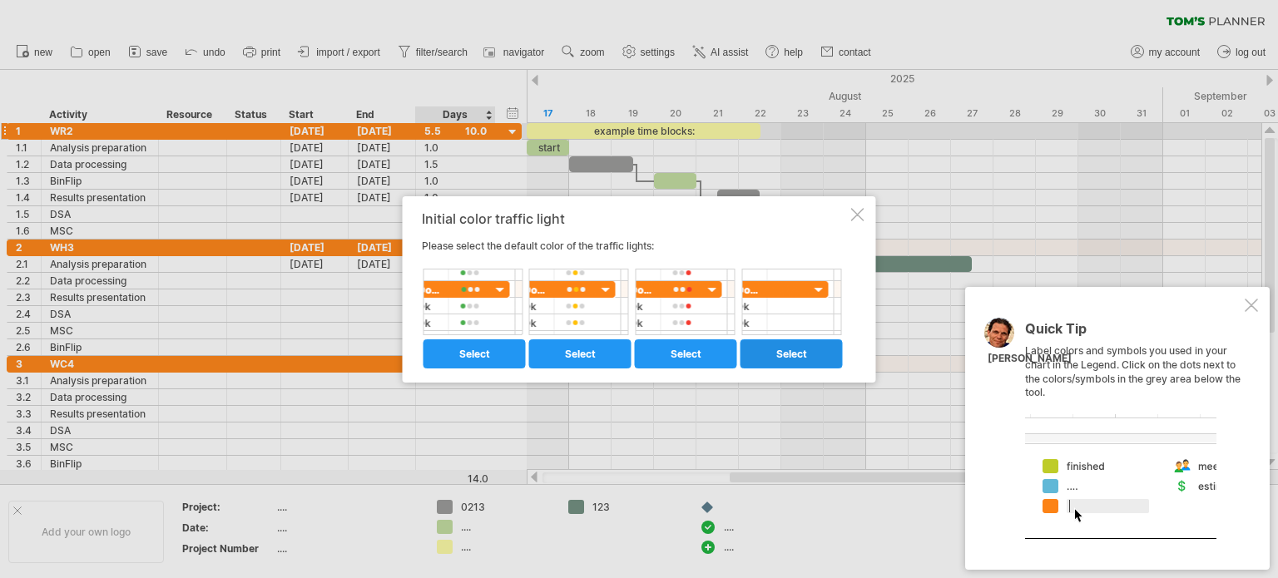
click at [809, 359] on link "select" at bounding box center [792, 353] width 102 height 29
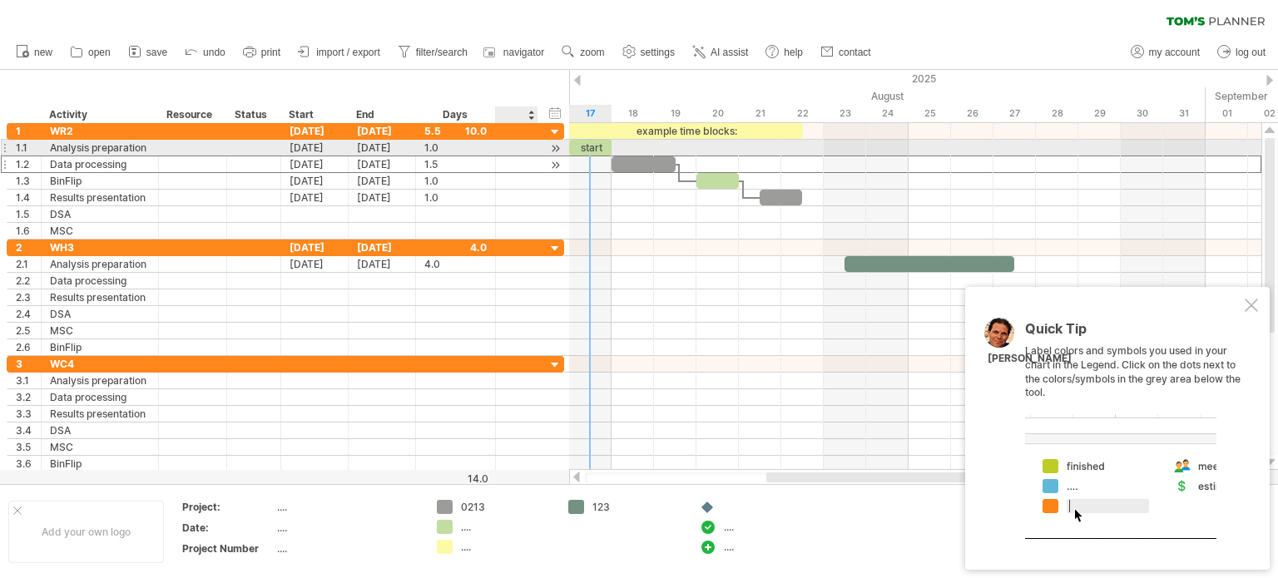
click at [523, 156] on div at bounding box center [517, 164] width 42 height 16
click at [509, 146] on div at bounding box center [516, 148] width 25 height 12
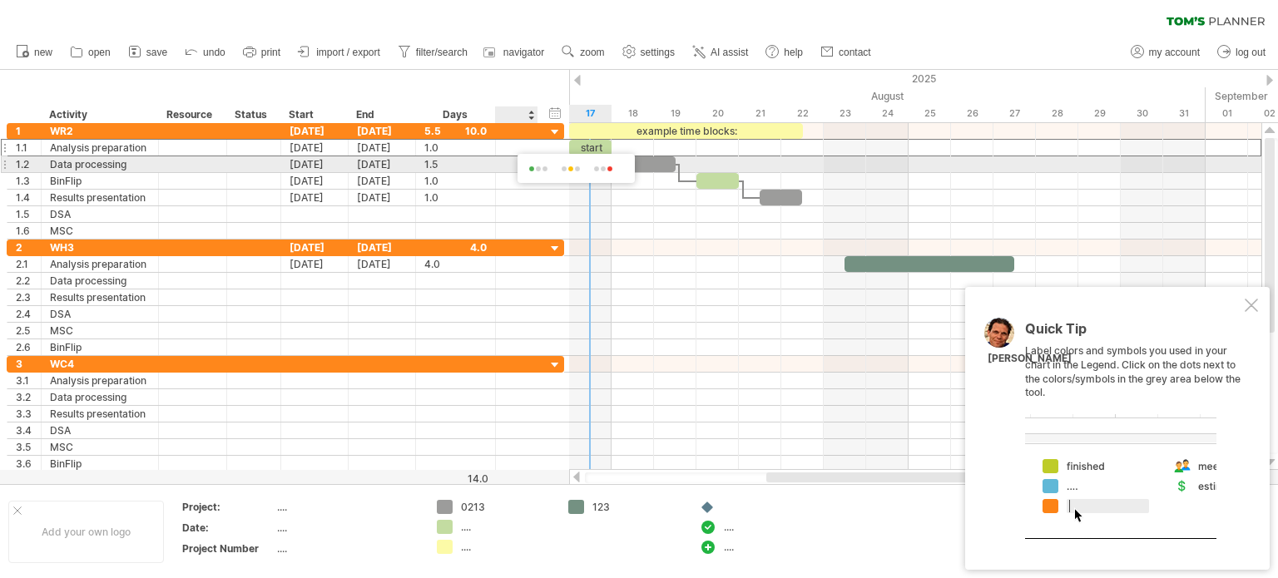
click at [539, 168] on span at bounding box center [538, 169] width 27 height 12
click at [526, 169] on div at bounding box center [516, 165] width 25 height 12
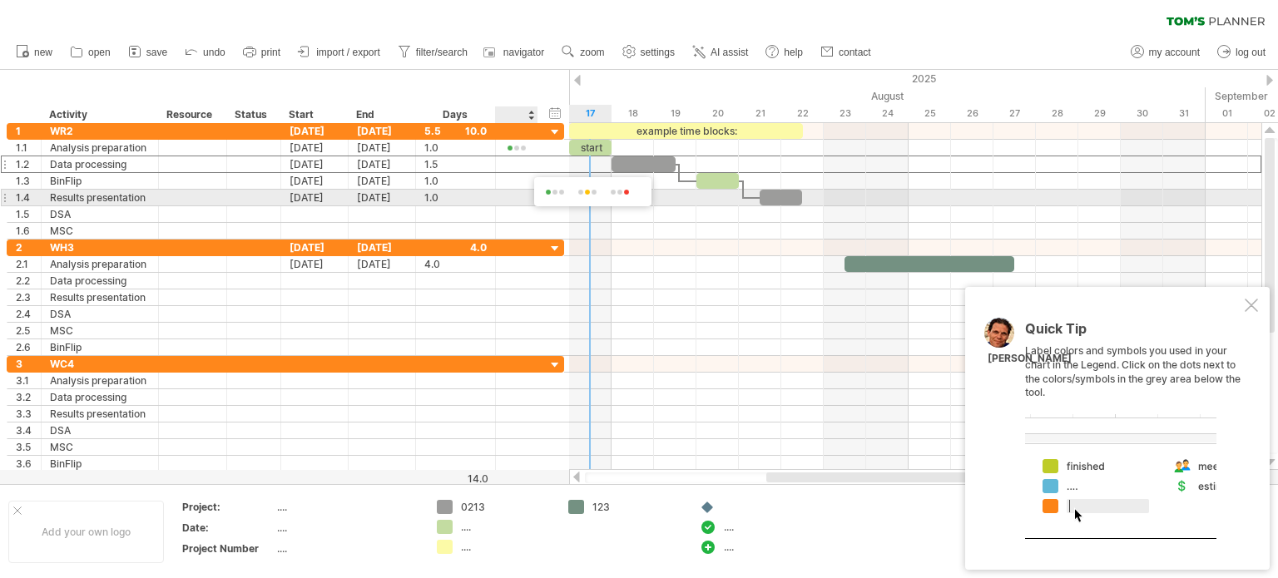
click at [588, 196] on span at bounding box center [587, 192] width 27 height 12
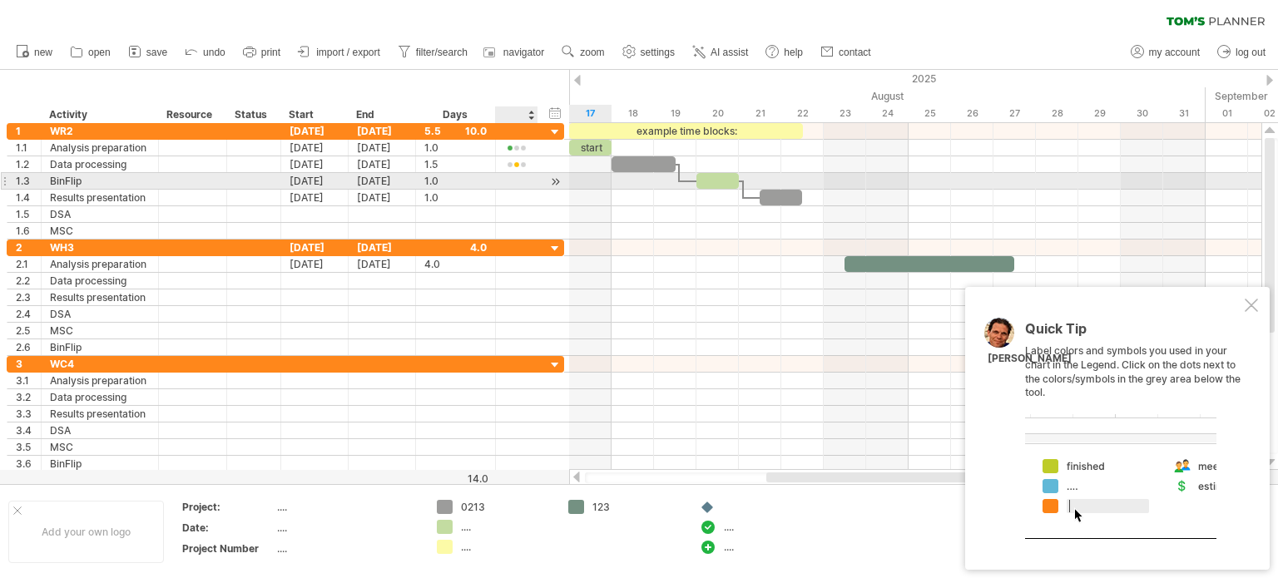
click at [526, 188] on div "1.3 ******* BinFlip [DATE] [DATE] 1.0 1.0" at bounding box center [285, 181] width 557 height 17
click at [522, 178] on div at bounding box center [516, 182] width 25 height 12
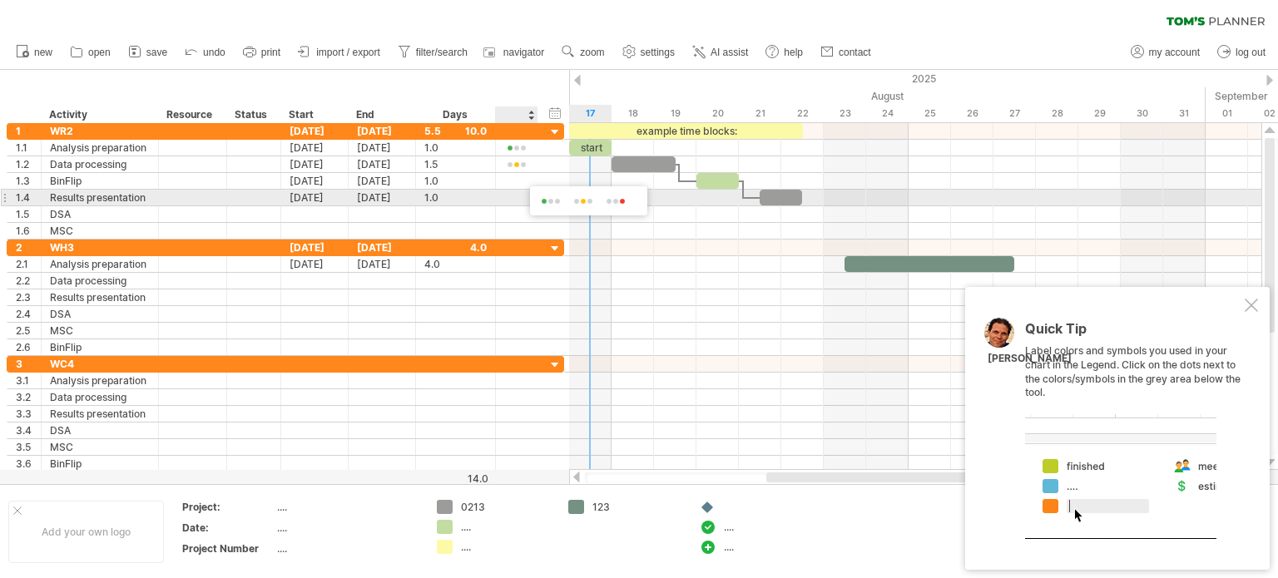
click at [622, 206] on span at bounding box center [615, 202] width 27 height 12
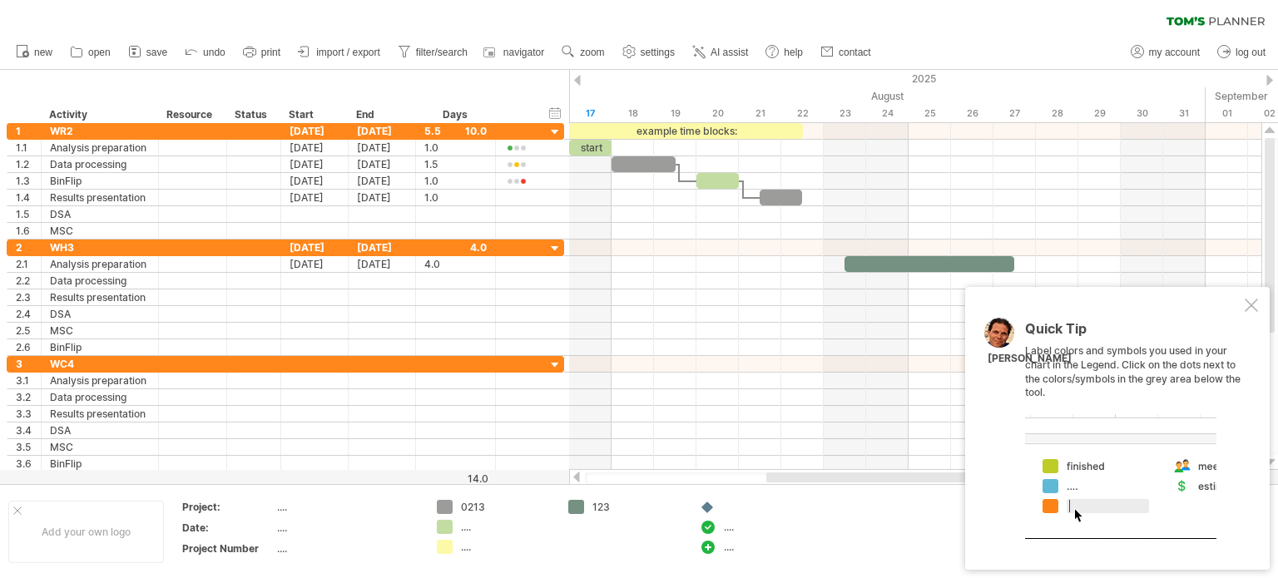
click at [661, 50] on span "settings" at bounding box center [658, 53] width 34 height 12
select select "*"
select select "**"
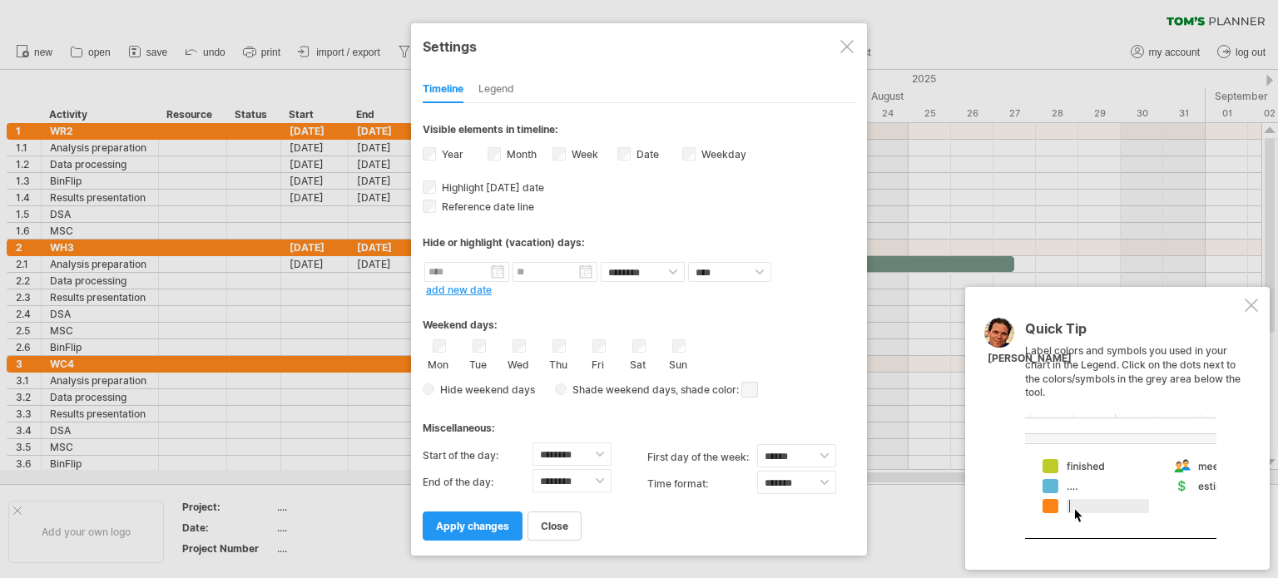
click at [1247, 299] on div at bounding box center [1251, 305] width 13 height 13
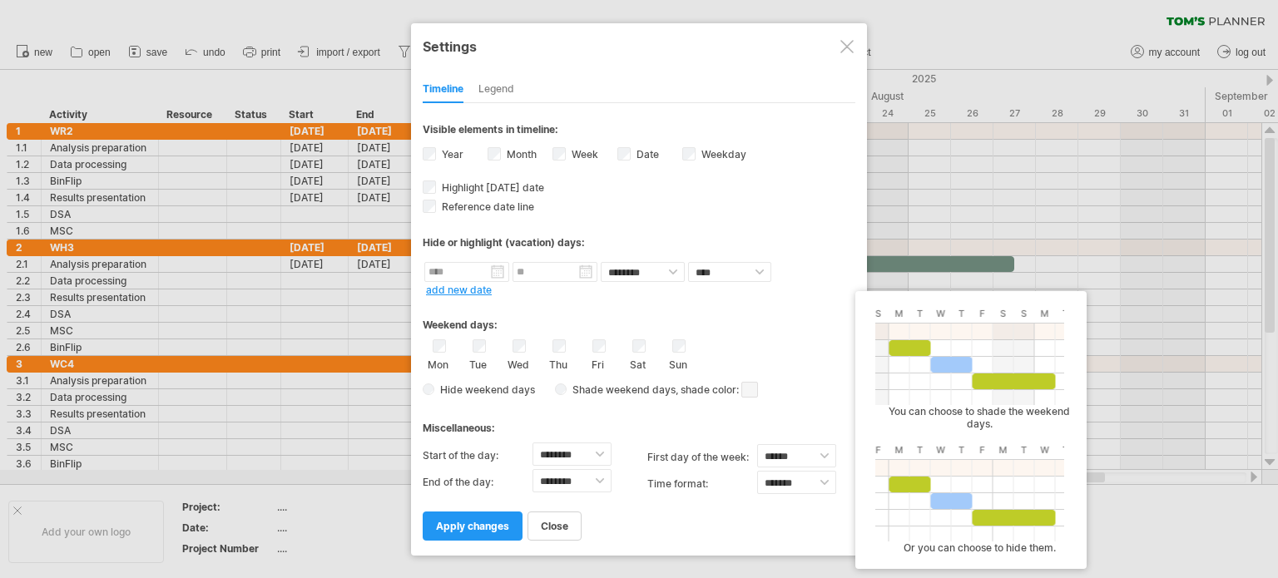
click at [750, 391] on span at bounding box center [749, 390] width 17 height 16
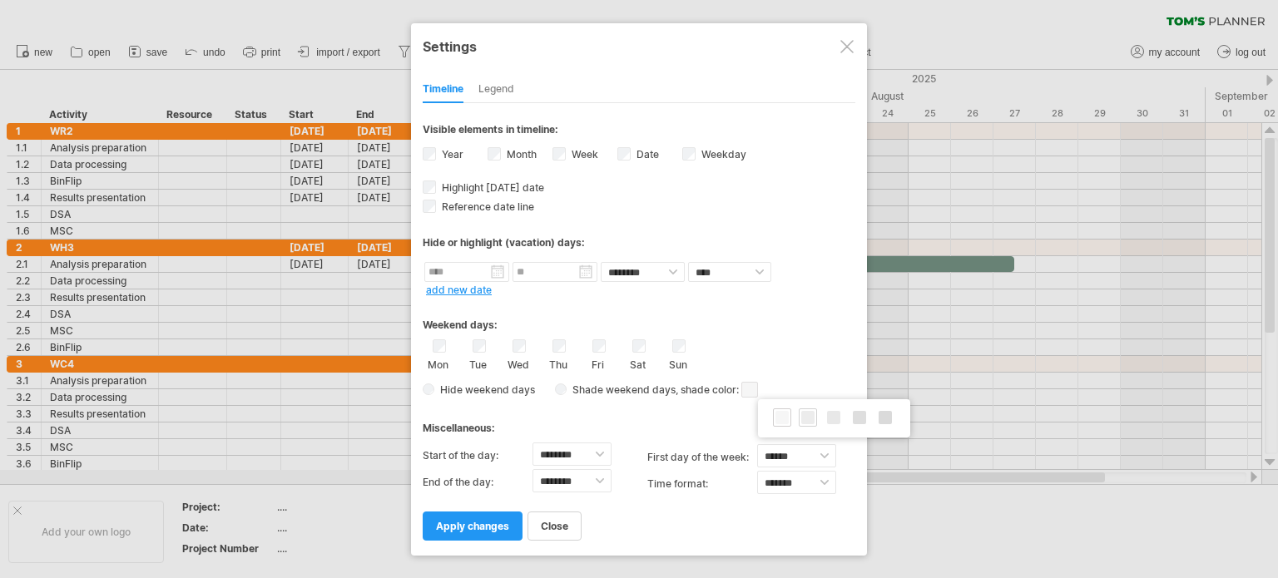
click at [810, 418] on span at bounding box center [807, 417] width 13 height 13
click at [479, 528] on span "apply changes" at bounding box center [472, 526] width 73 height 12
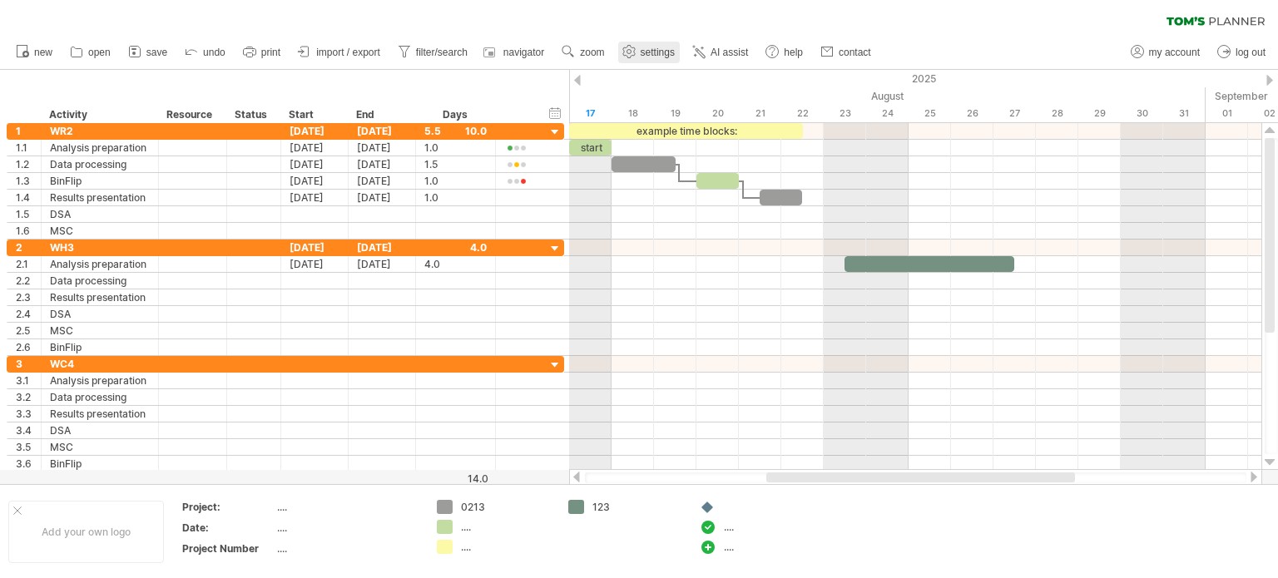
click at [656, 47] on span "settings" at bounding box center [658, 53] width 34 height 12
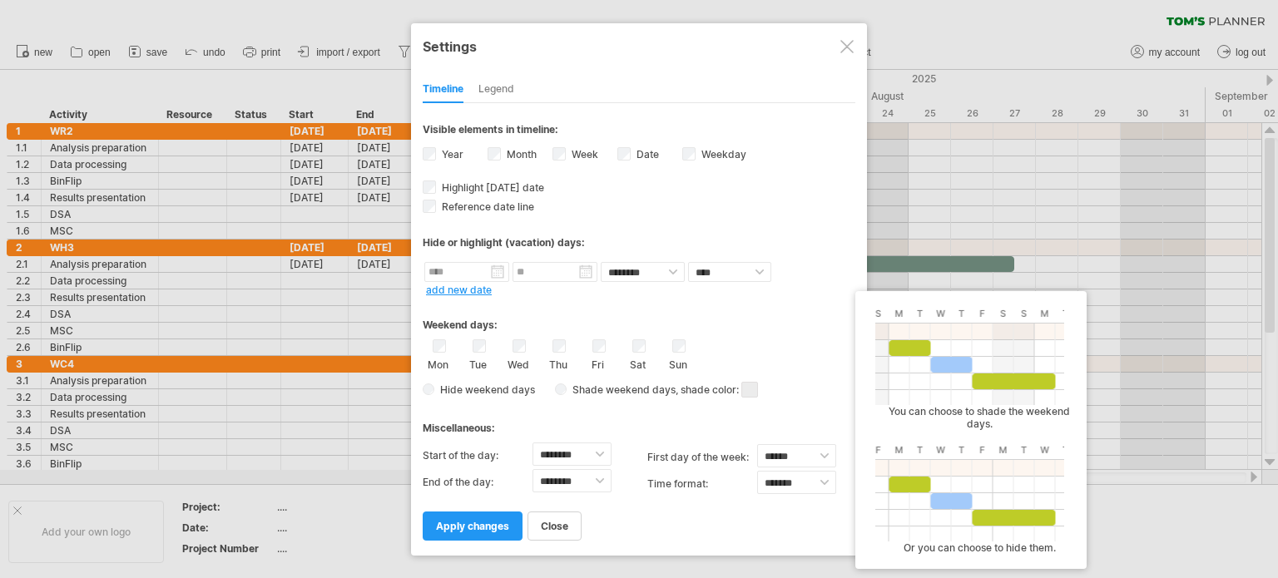
click at [751, 392] on span at bounding box center [749, 390] width 17 height 16
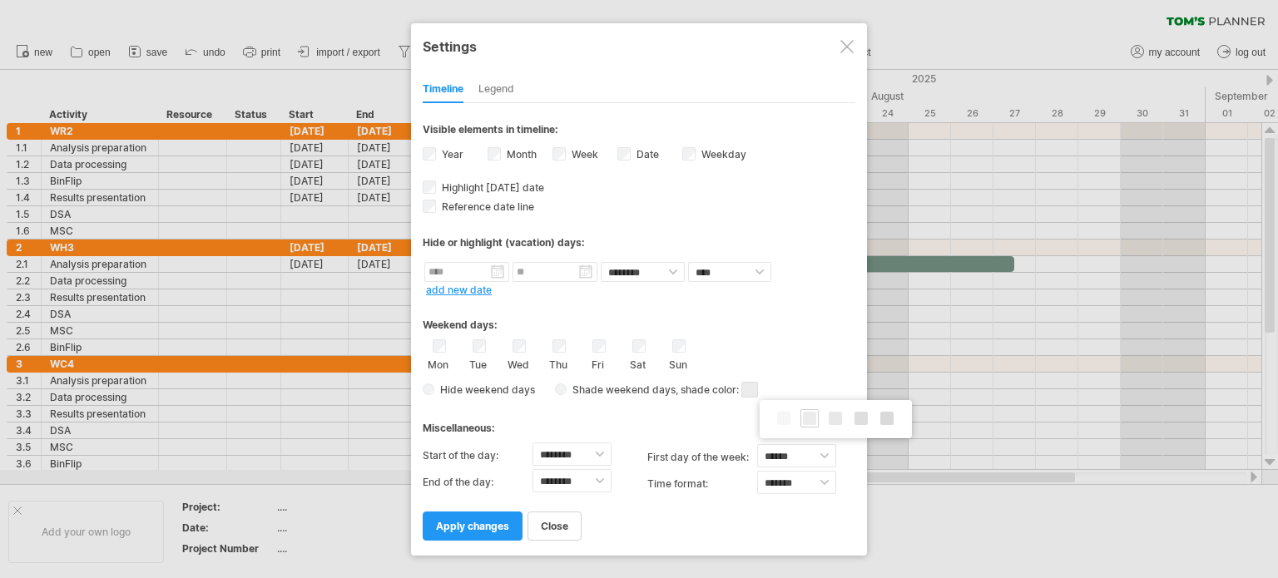
click at [849, 44] on div at bounding box center [846, 46] width 13 height 13
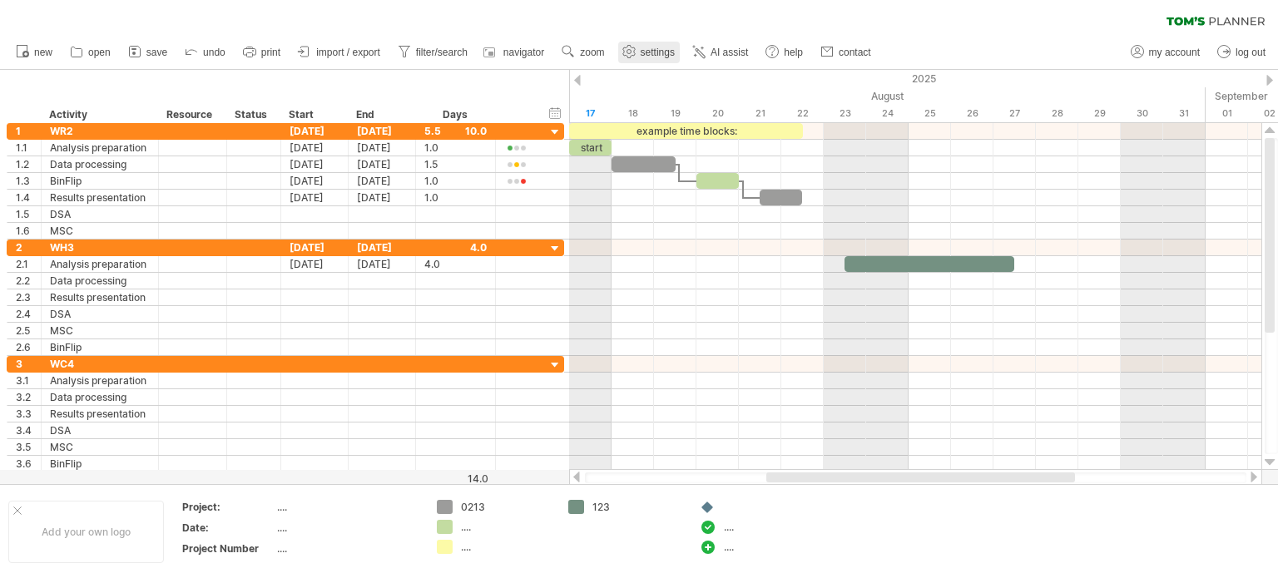
click at [666, 56] on span "settings" at bounding box center [658, 53] width 34 height 12
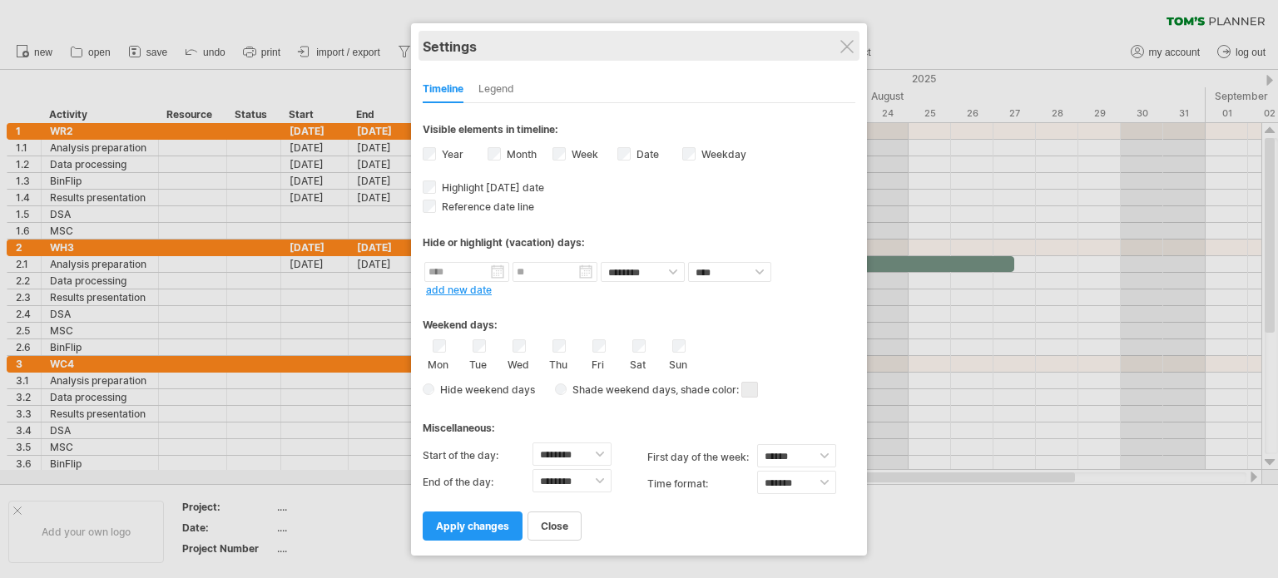
click at [833, 48] on div "Settings" at bounding box center [639, 46] width 433 height 30
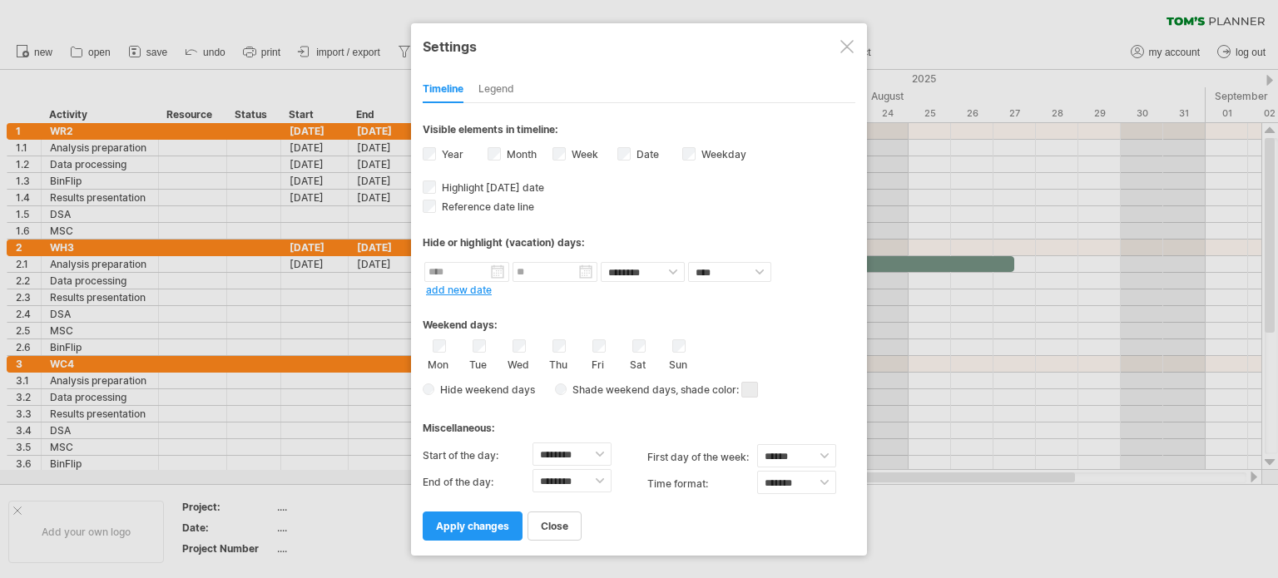
click at [850, 47] on div at bounding box center [846, 46] width 13 height 13
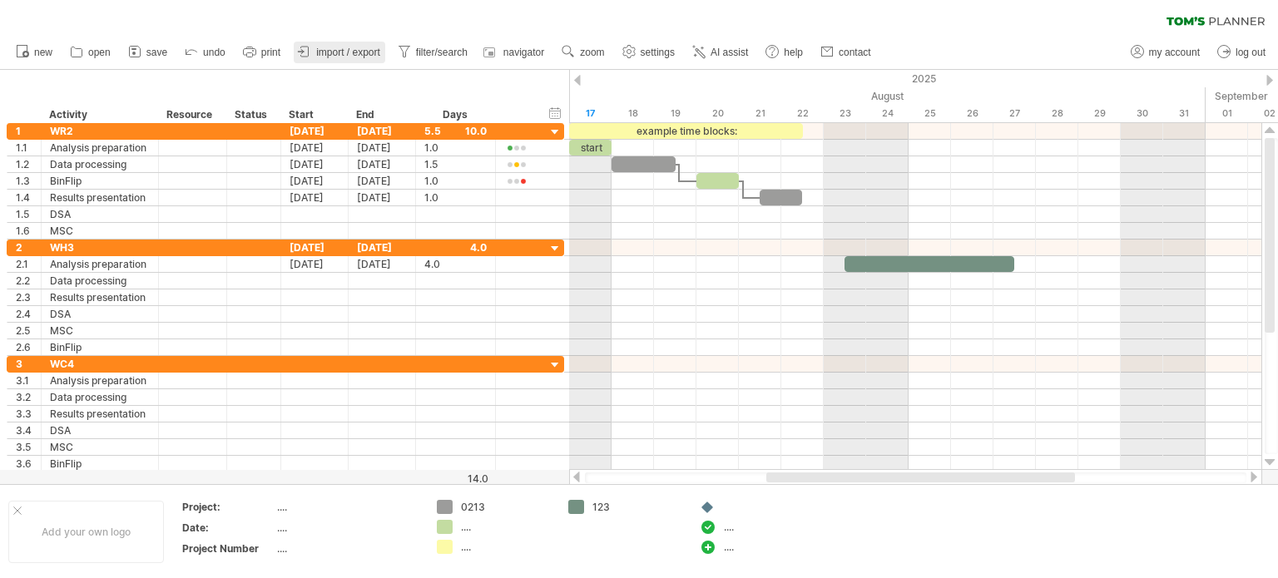
click at [344, 55] on span "import / export" at bounding box center [348, 53] width 64 height 12
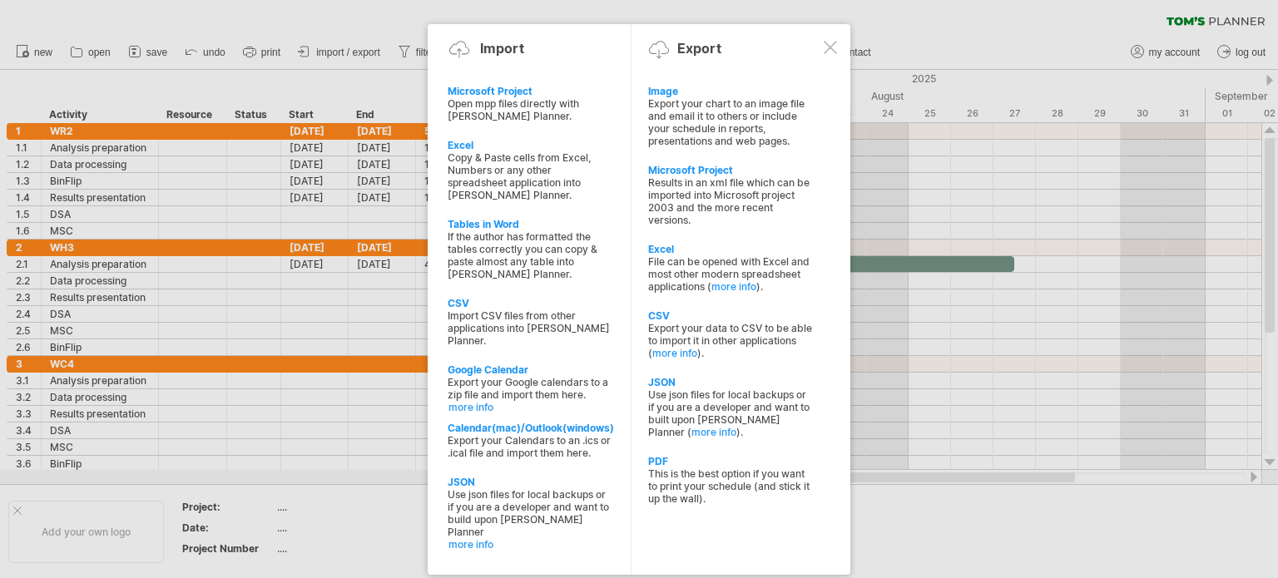
click at [835, 43] on div at bounding box center [830, 47] width 13 height 13
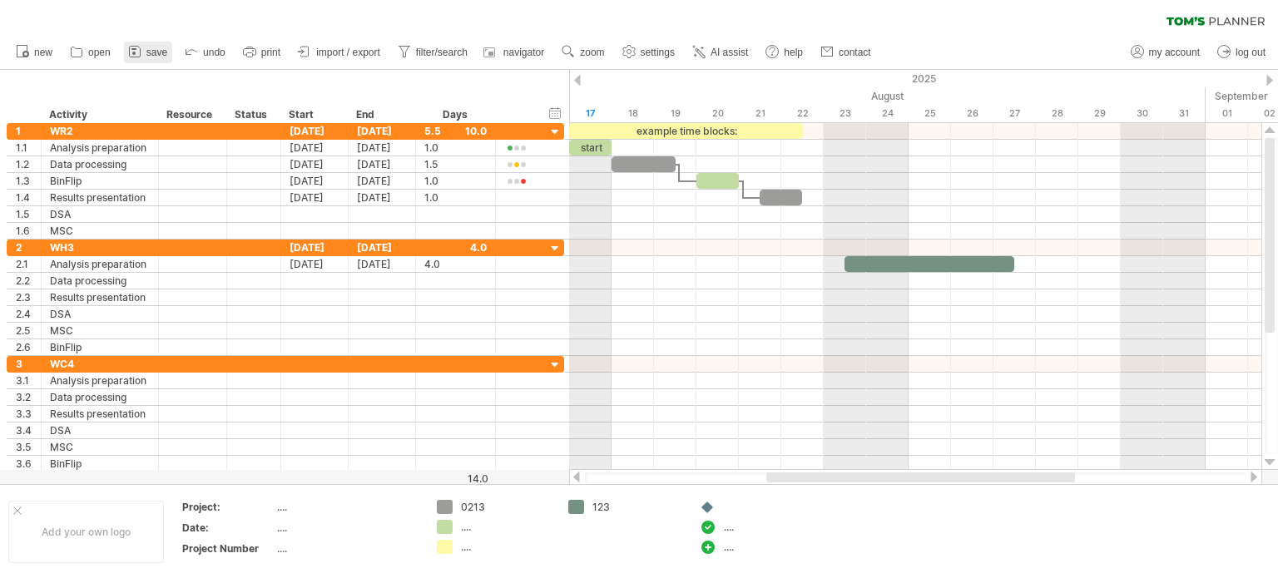
click at [151, 52] on span "save" at bounding box center [156, 53] width 21 height 12
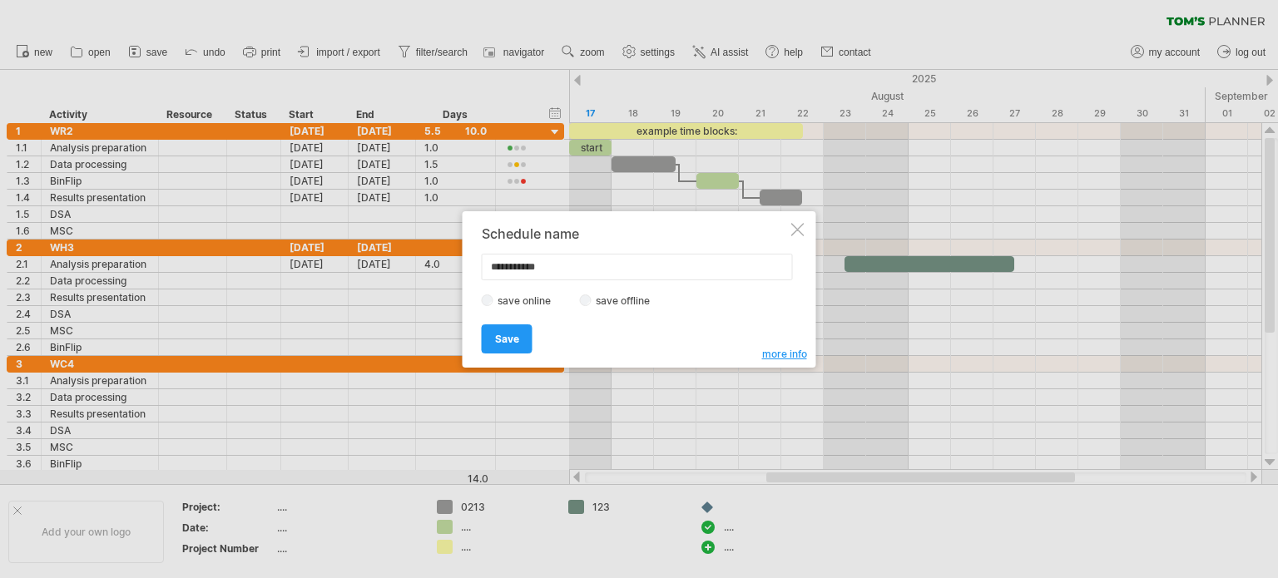
click at [608, 301] on label "save offline" at bounding box center [628, 301] width 72 height 12
click at [509, 330] on link "Save" at bounding box center [507, 339] width 51 height 29
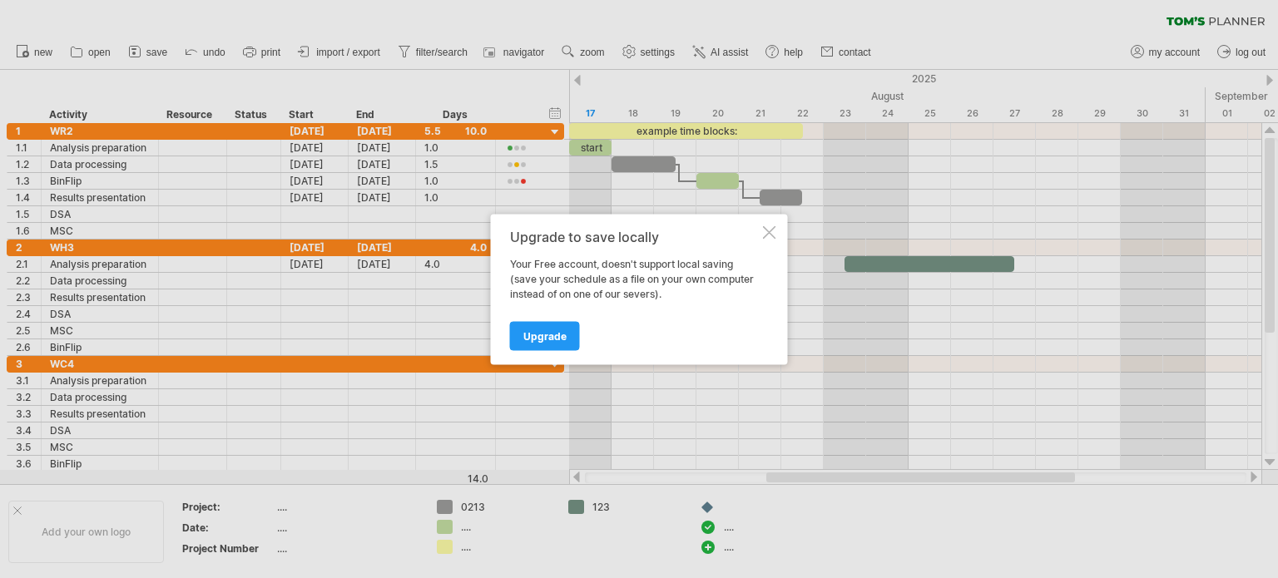
click at [769, 230] on div at bounding box center [769, 231] width 13 height 13
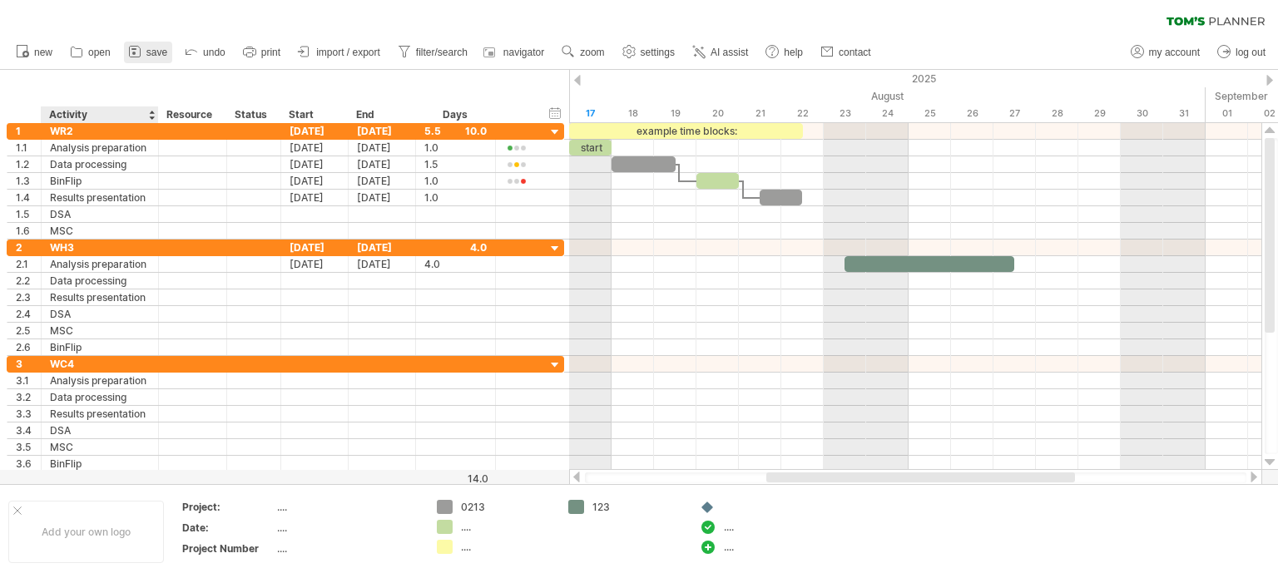
click at [156, 59] on link "save" at bounding box center [148, 53] width 48 height 22
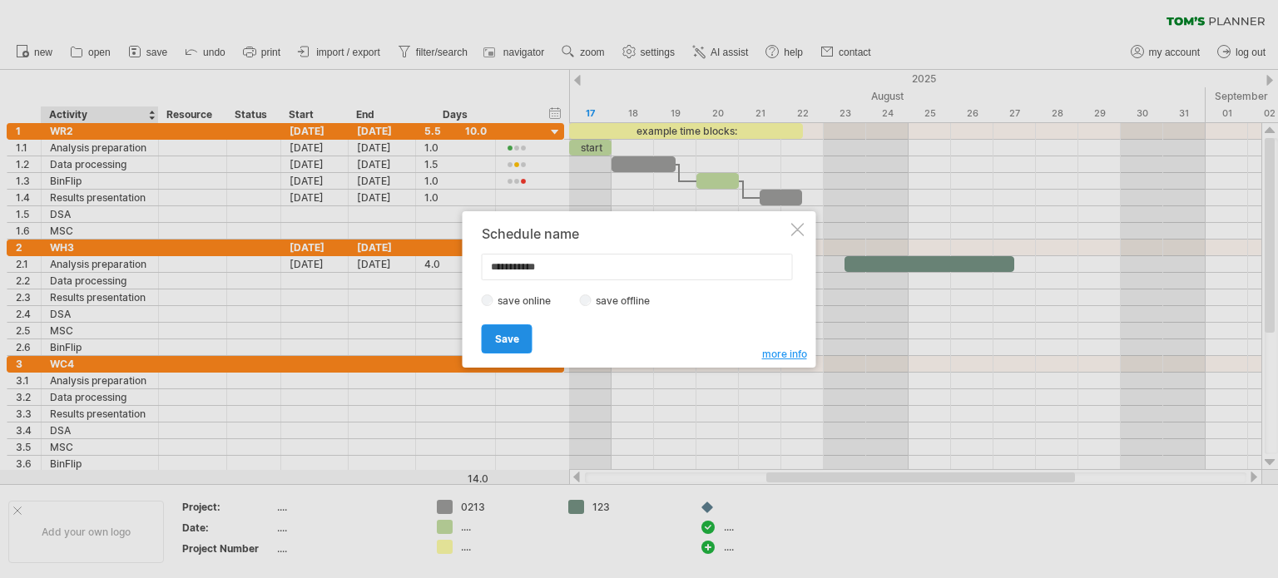
click at [521, 332] on link "Save" at bounding box center [507, 339] width 51 height 29
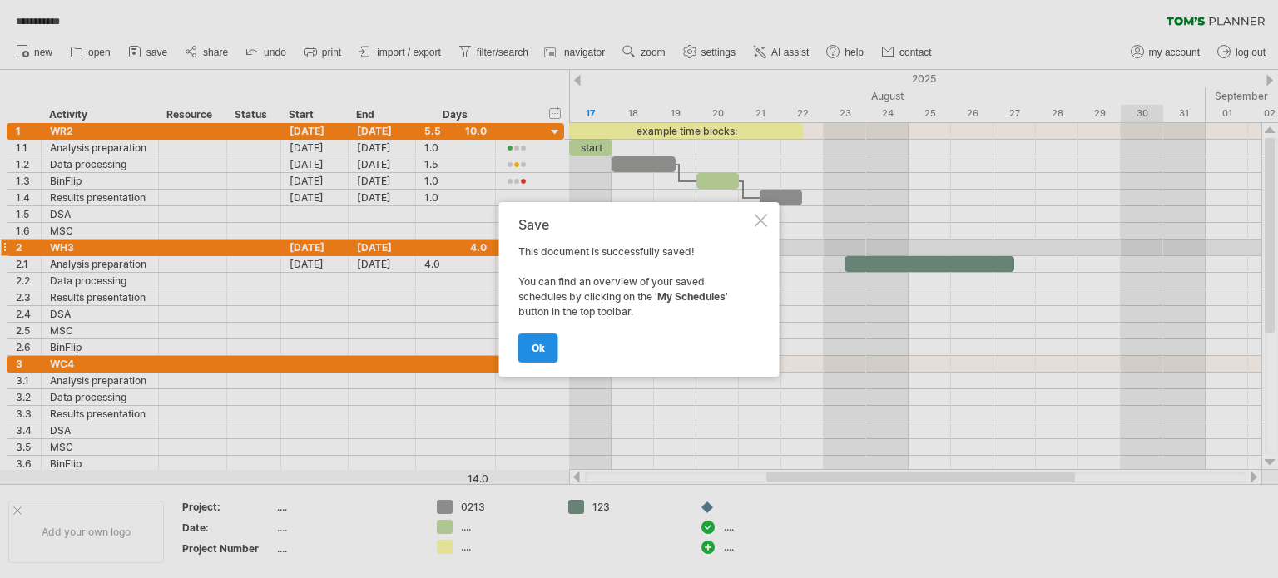
click at [538, 339] on link "ok" at bounding box center [538, 348] width 40 height 29
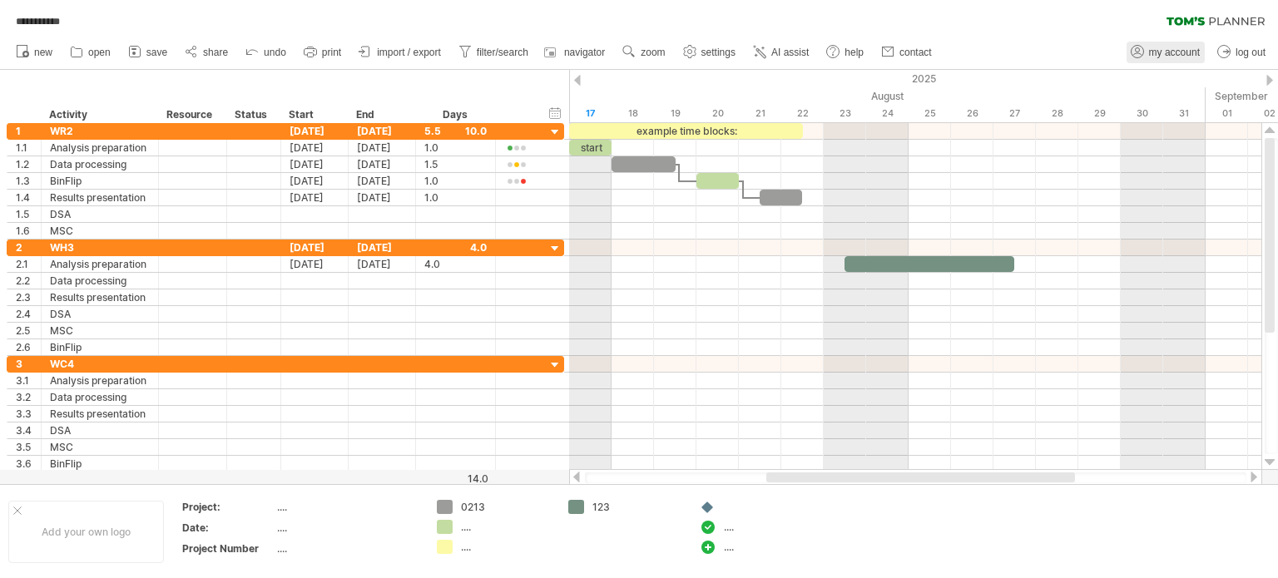
click at [1167, 53] on span "my account" at bounding box center [1174, 53] width 51 height 12
type input "**********"
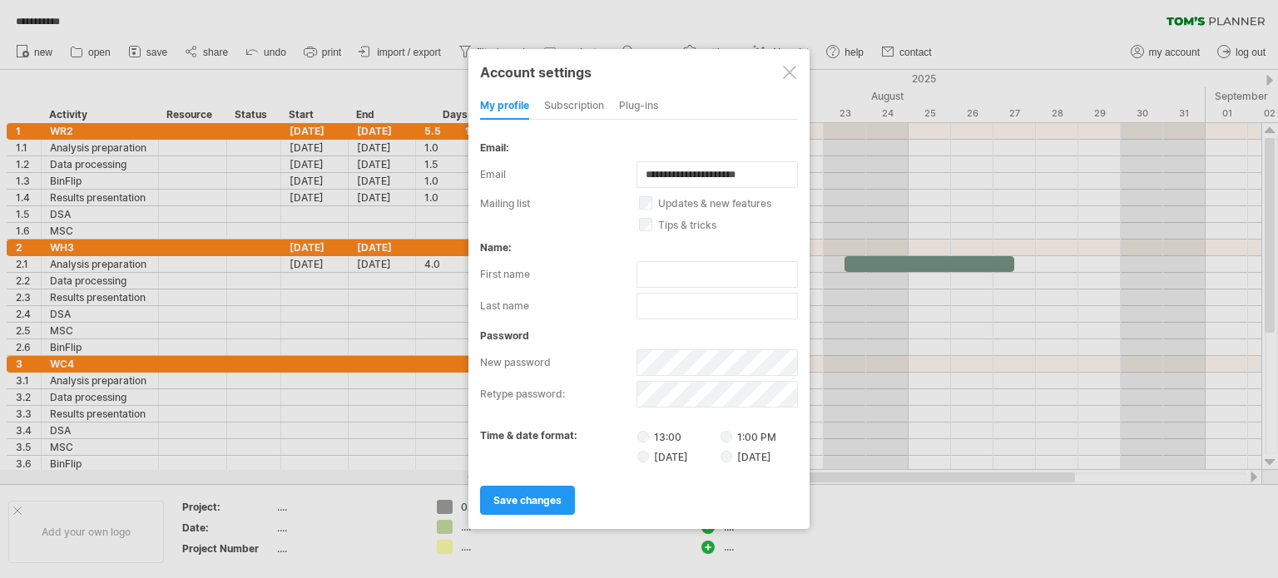
click at [571, 99] on div "subscription" at bounding box center [574, 106] width 60 height 27
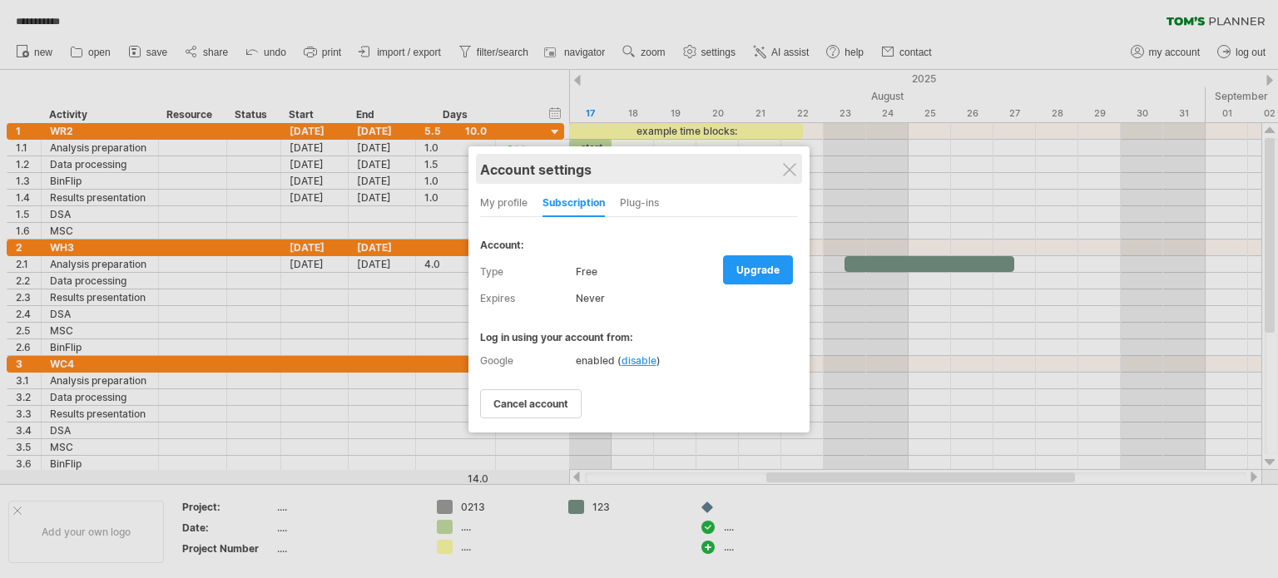
click at [778, 173] on div "Account settings" at bounding box center [639, 169] width 318 height 30
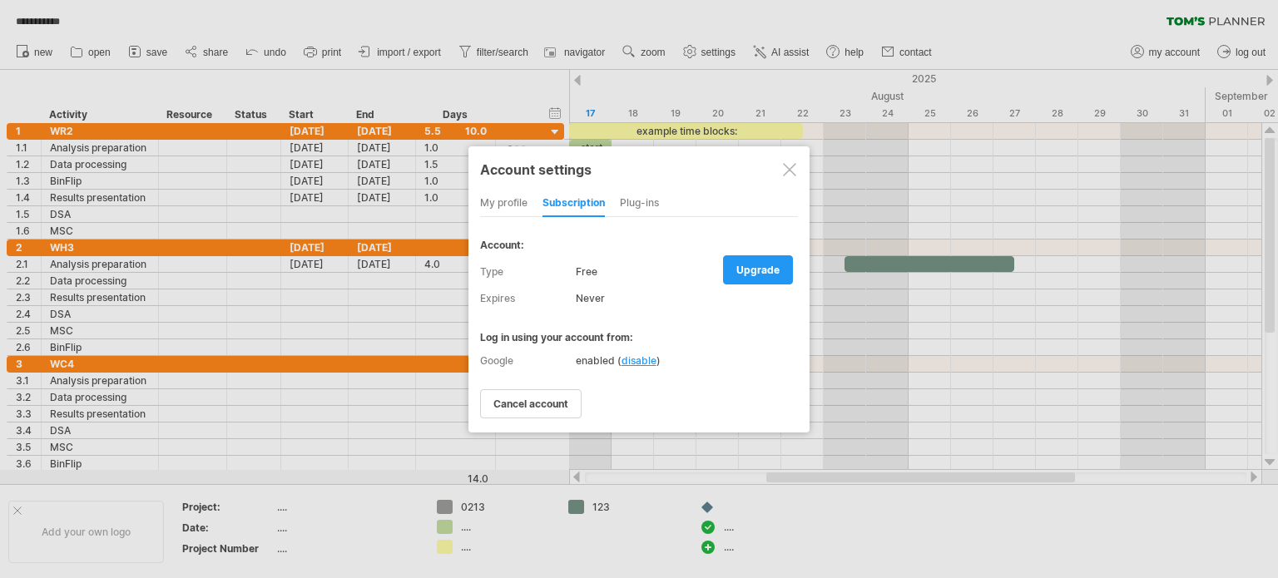
click at [789, 169] on div at bounding box center [789, 169] width 13 height 13
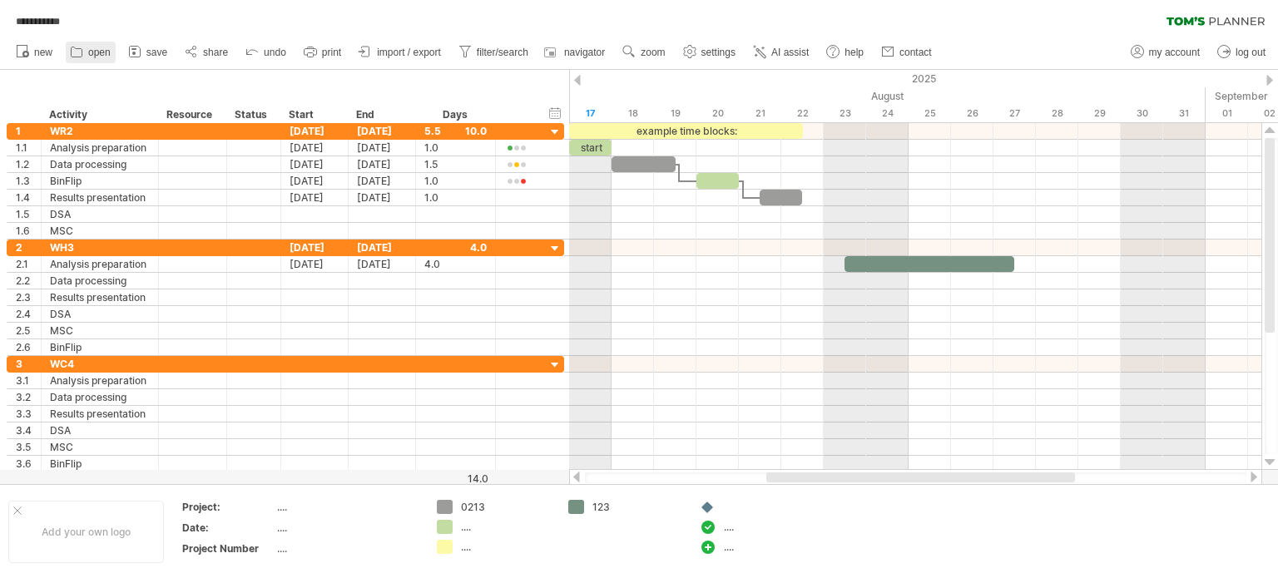
click at [100, 49] on span "open" at bounding box center [99, 53] width 22 height 12
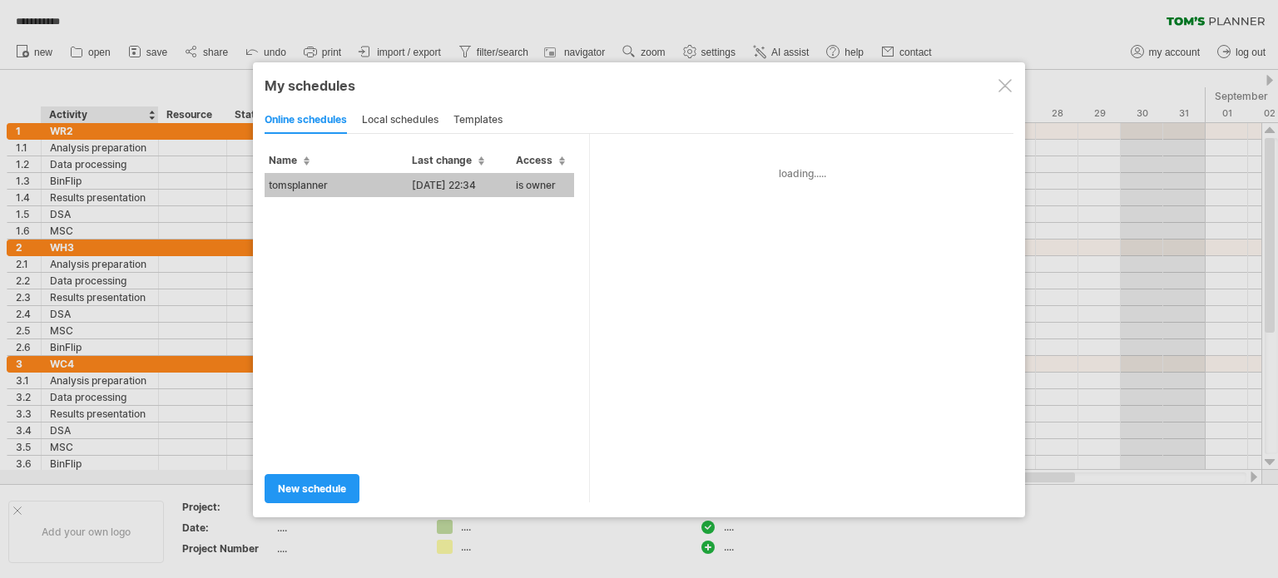
type input "**********"
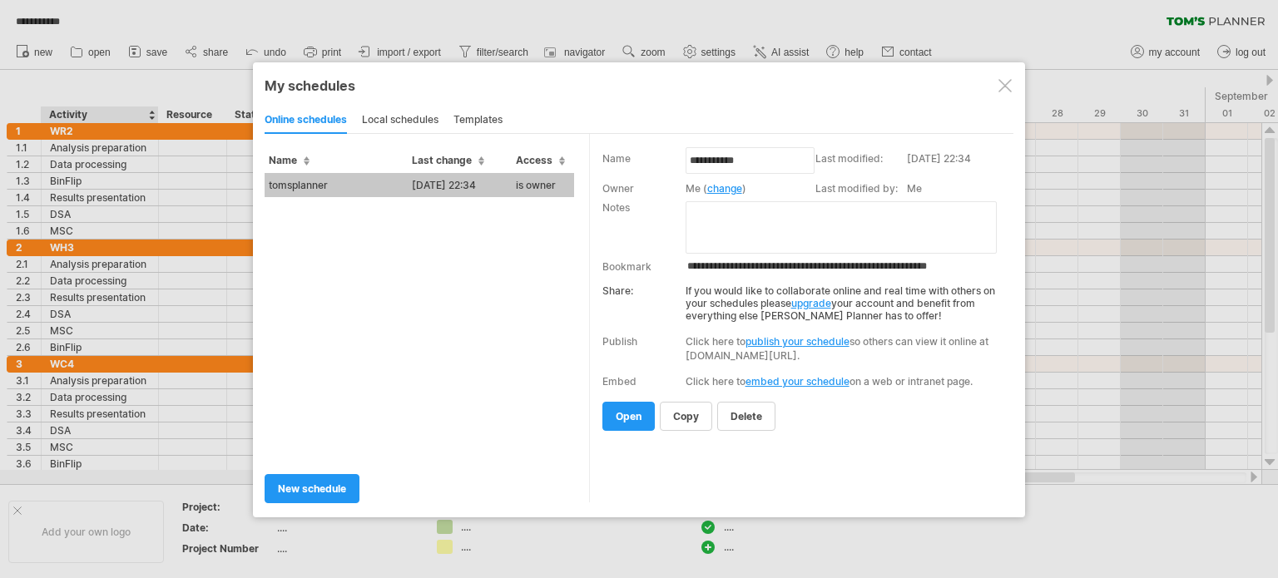
click at [1001, 81] on div at bounding box center [1004, 85] width 13 height 13
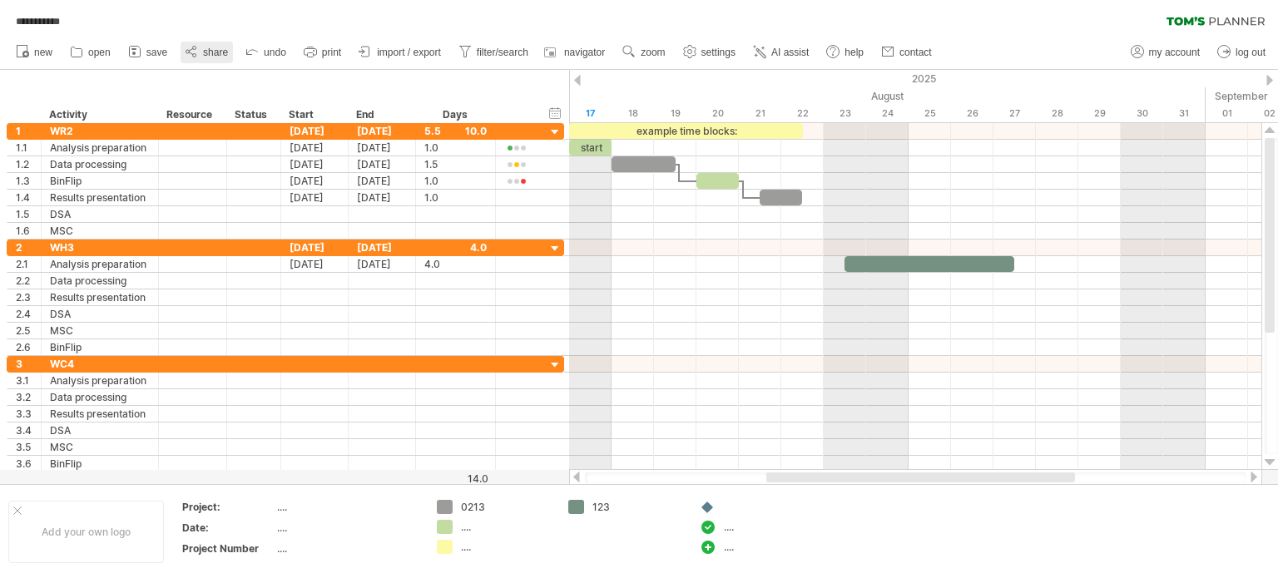
click at [207, 49] on span "share" at bounding box center [215, 53] width 25 height 12
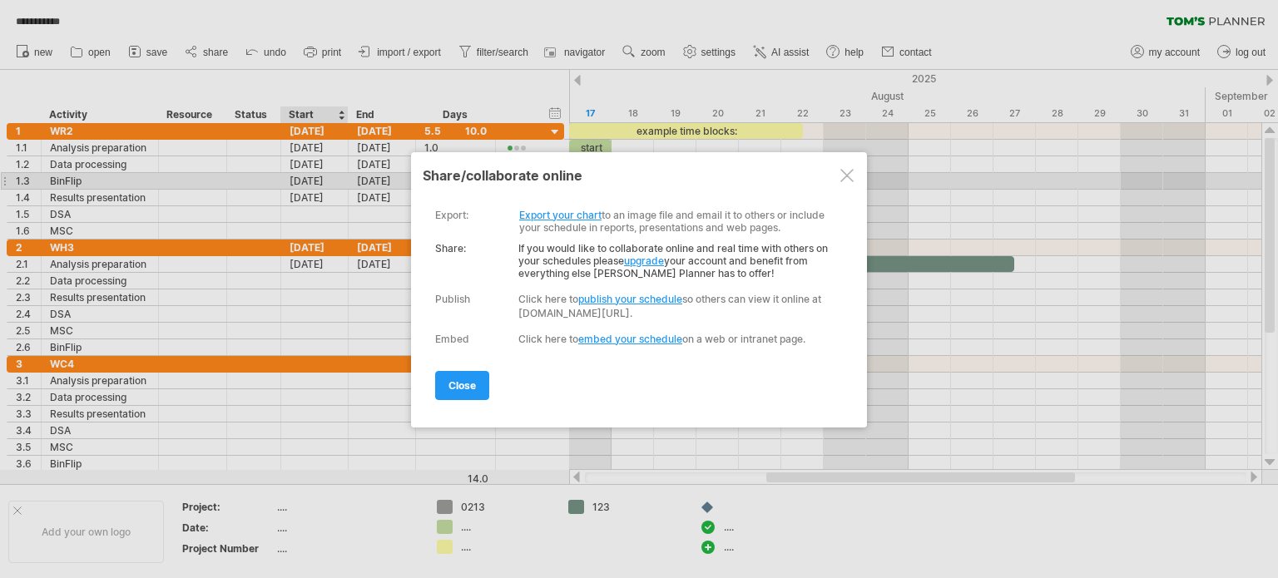
drag, startPoint x: 519, startPoint y: 245, endPoint x: 757, endPoint y: 252, distance: 238.1
click at [761, 244] on div "Share: If you would like to collaborate online and real time with others on you…" at bounding box center [635, 257] width 400 height 46
drag, startPoint x: 523, startPoint y: 254, endPoint x: 602, endPoint y: 259, distance: 80.0
click at [602, 259] on div "Share: If you would like to collaborate online and real time with others on you…" at bounding box center [635, 257] width 400 height 46
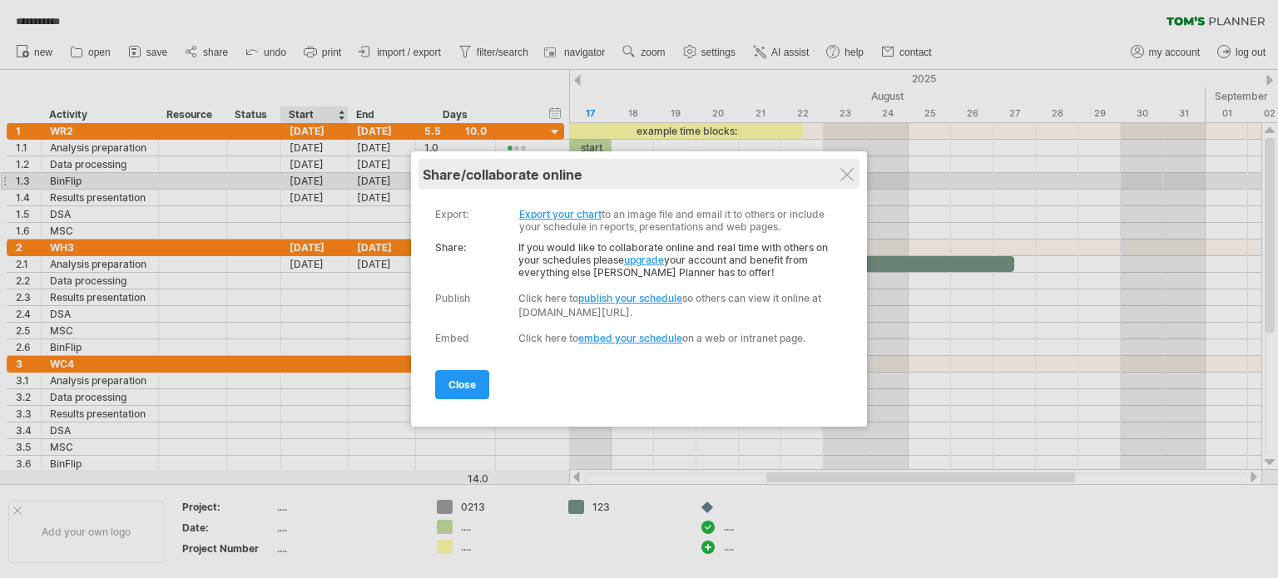
click at [829, 179] on div "share/collaborate online" at bounding box center [639, 174] width 433 height 17
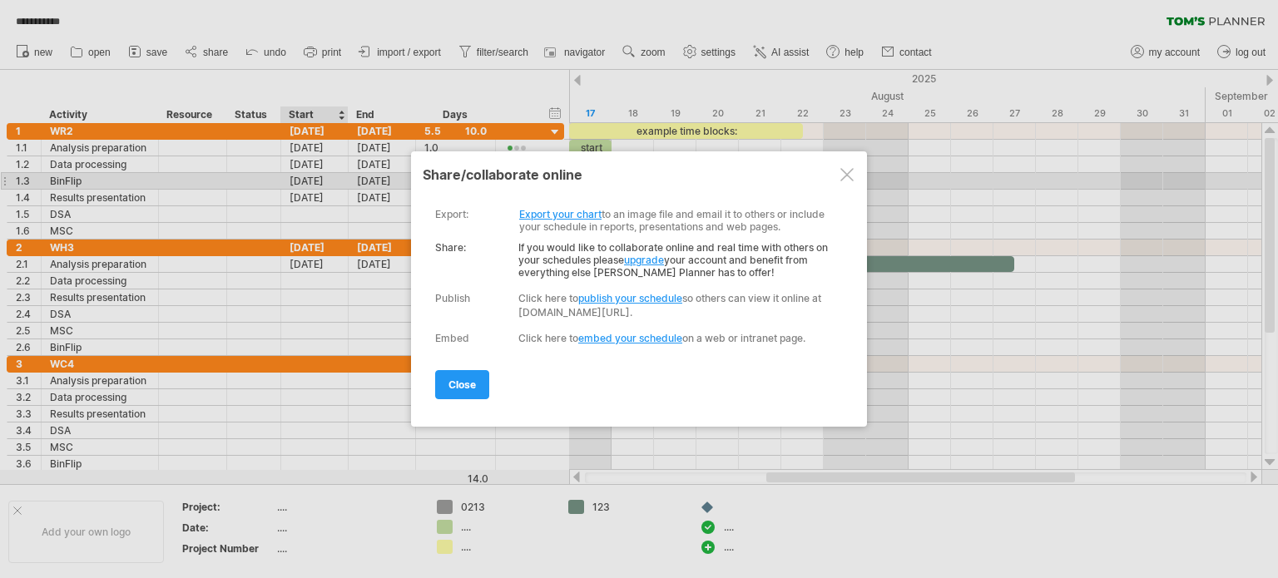
drag, startPoint x: 845, startPoint y: 172, endPoint x: 649, endPoint y: 161, distance: 196.7
click at [844, 172] on div at bounding box center [846, 174] width 13 height 13
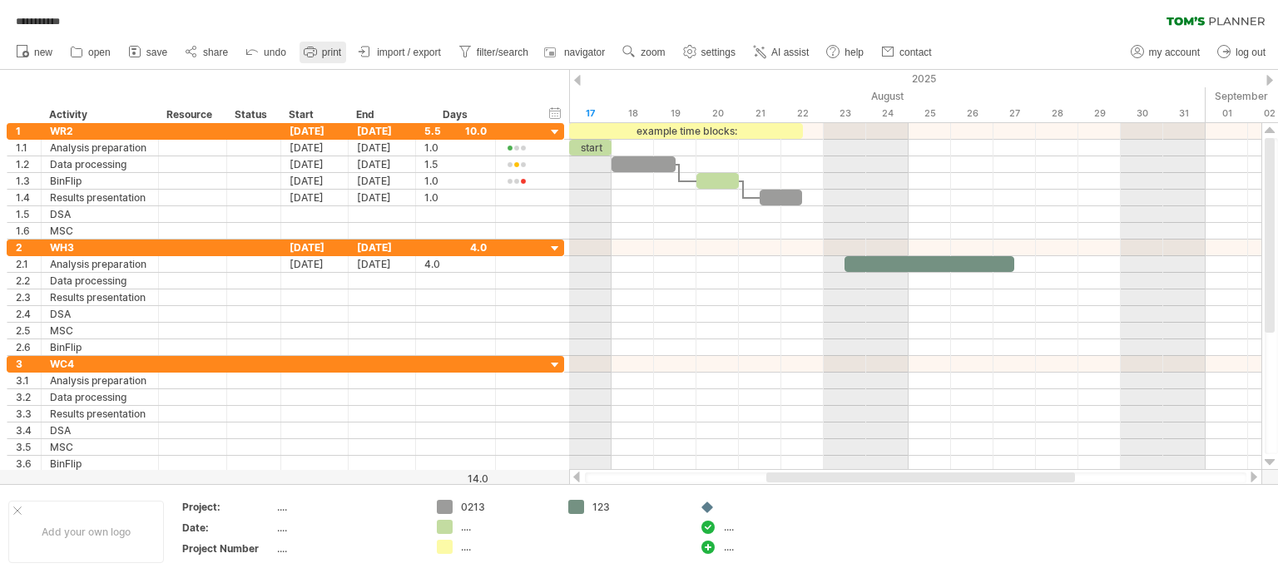
click at [326, 53] on span "print" at bounding box center [331, 53] width 19 height 12
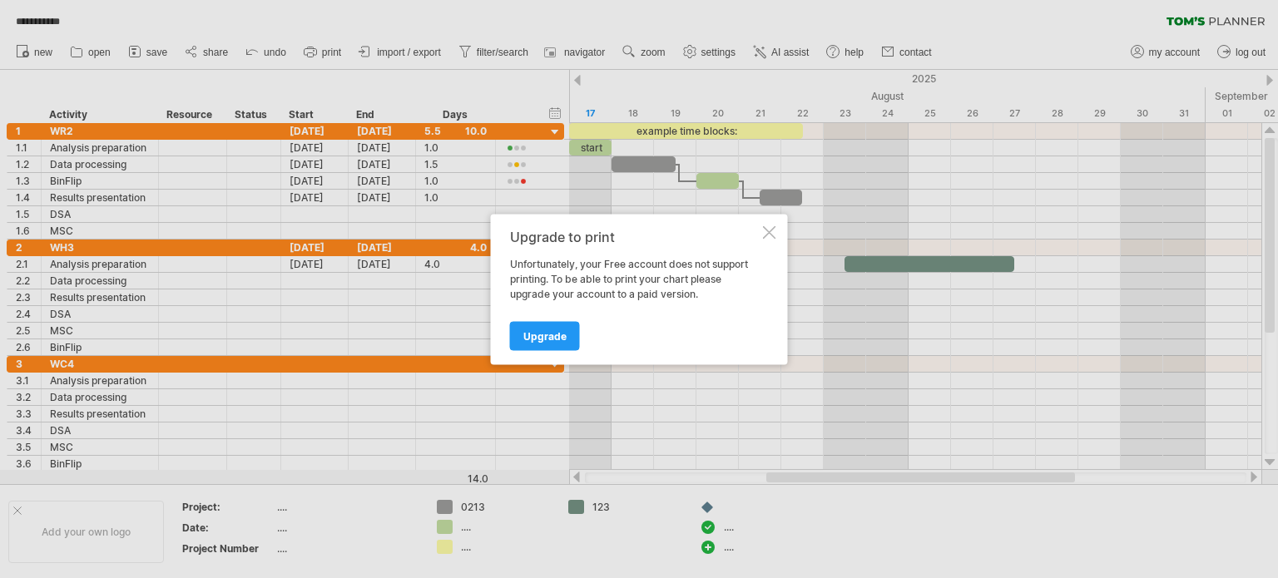
click at [780, 226] on div "Upgrade to print Unfortunately, your Free account does not support printing. To…" at bounding box center [639, 289] width 297 height 151
click at [767, 233] on div at bounding box center [769, 231] width 13 height 13
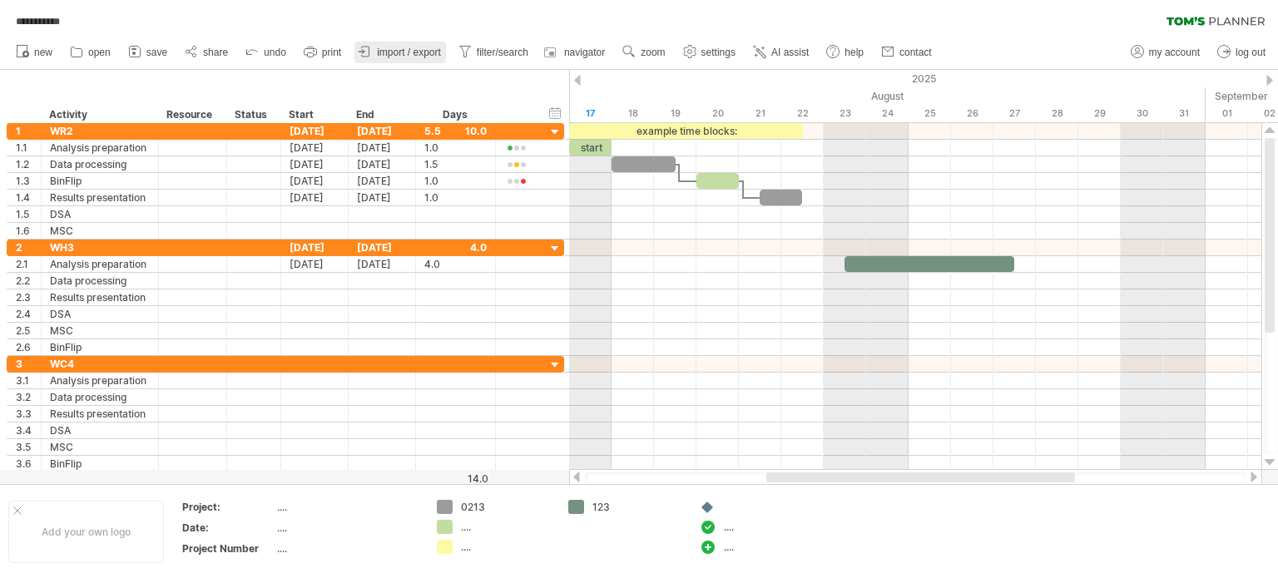
click at [419, 53] on span "import / export" at bounding box center [409, 53] width 64 height 12
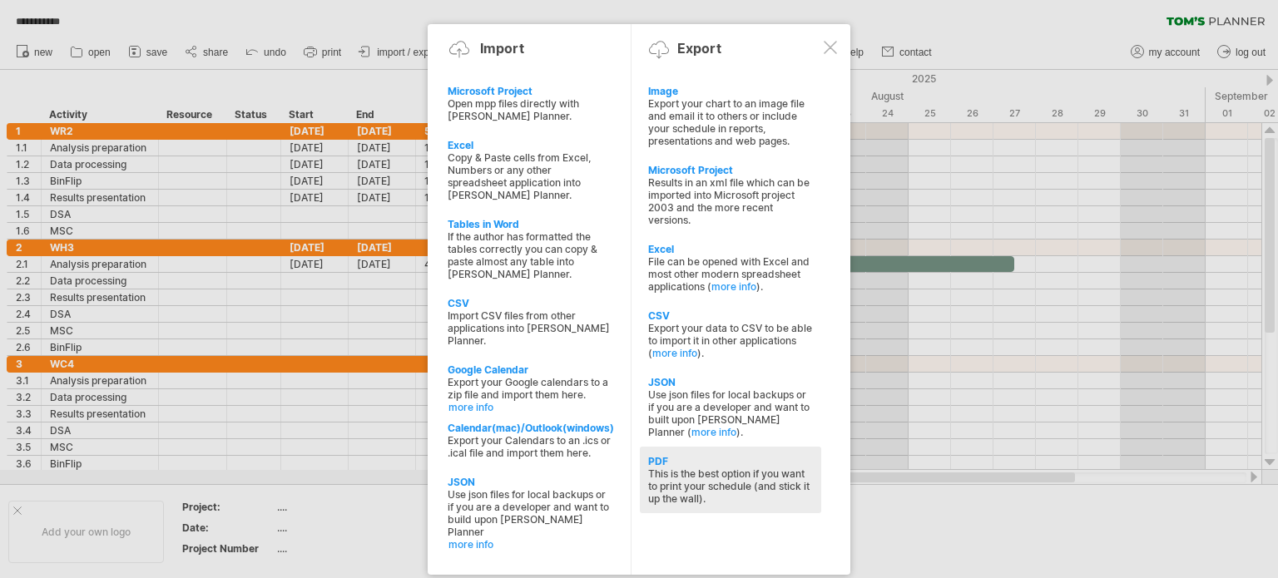
click at [720, 478] on div "This is the best option if you want to print your schedule (and stick it up the…" at bounding box center [730, 486] width 165 height 37
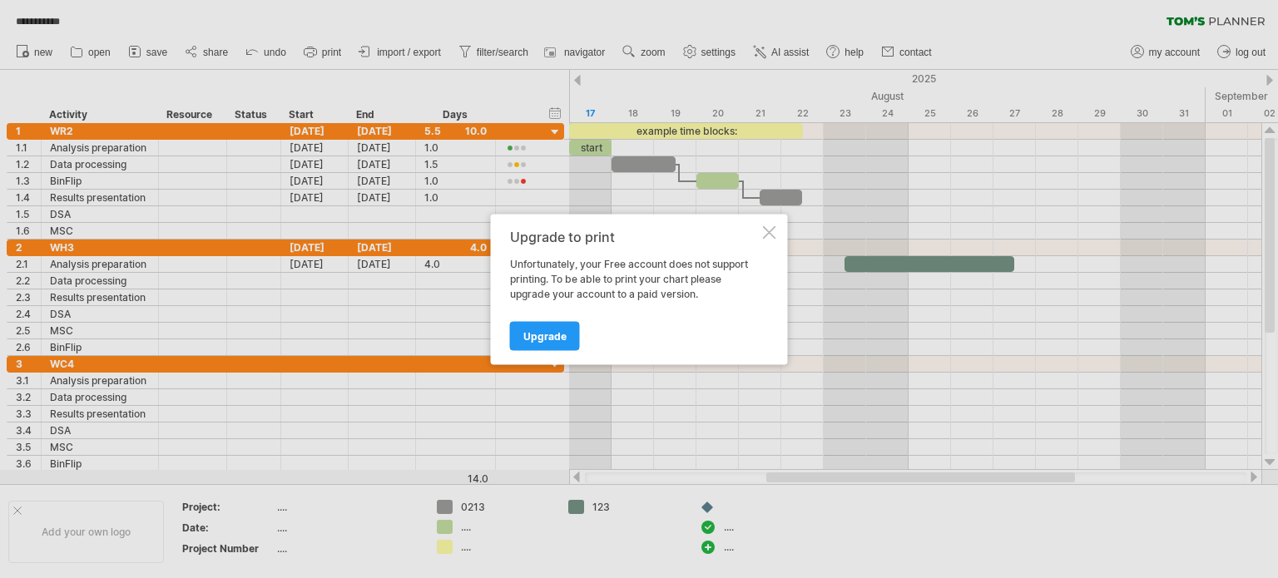
click at [773, 229] on div at bounding box center [769, 231] width 13 height 13
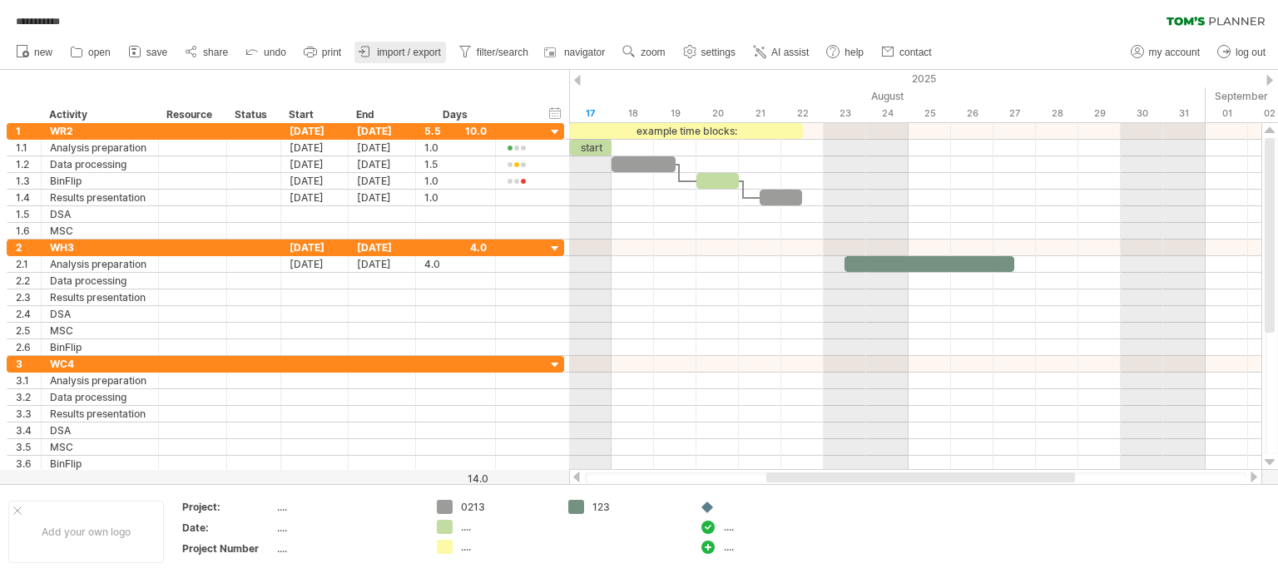
click at [423, 51] on span "import / export" at bounding box center [409, 53] width 64 height 12
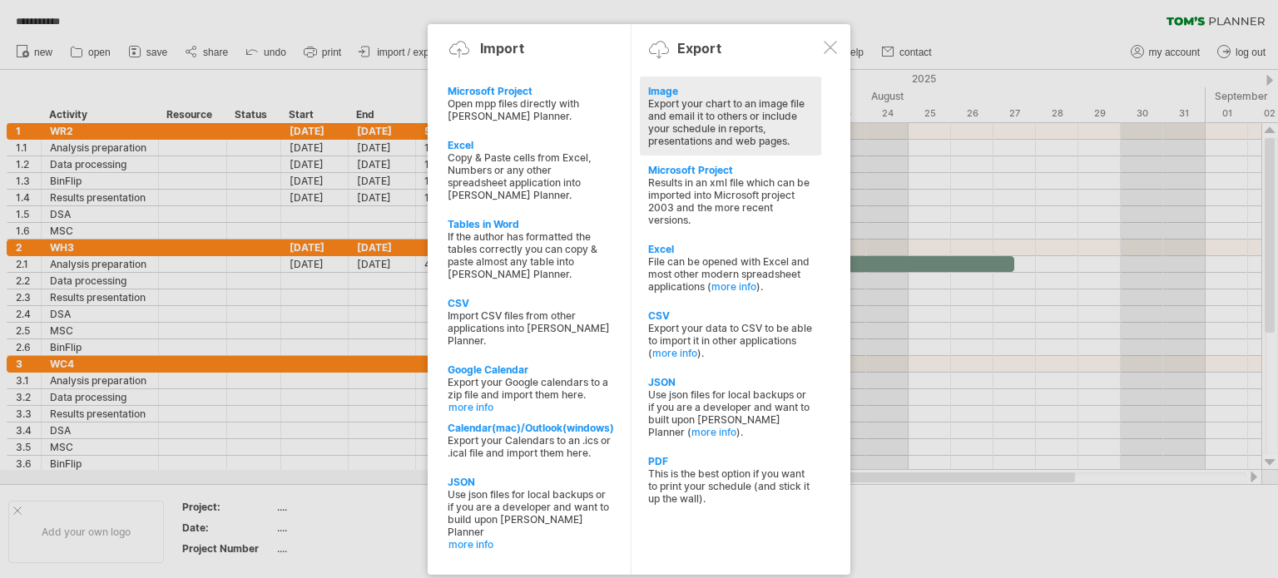
click at [714, 120] on div "Export your chart to an image file and email it to others or include your sched…" at bounding box center [730, 122] width 165 height 50
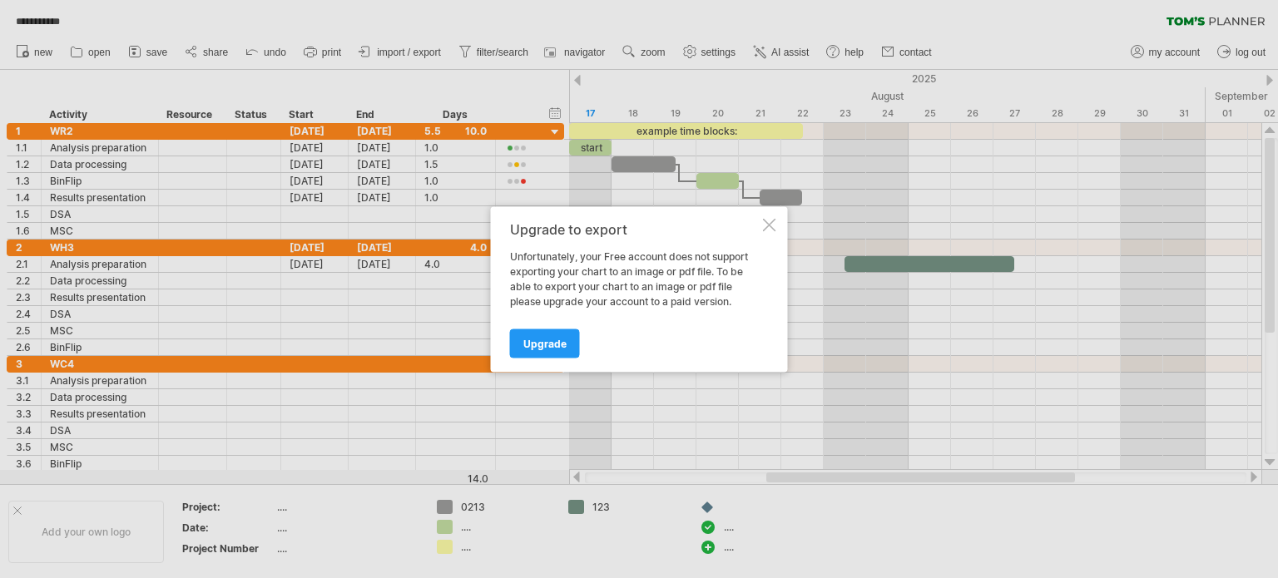
click at [769, 221] on div at bounding box center [769, 224] width 13 height 13
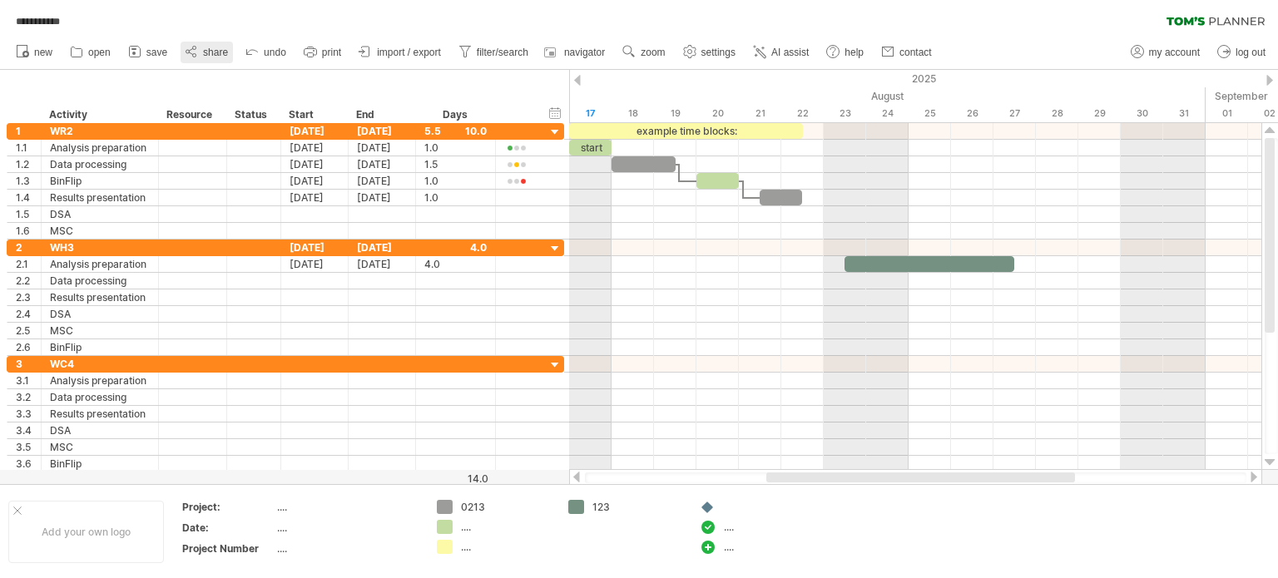
click at [230, 55] on link "share" at bounding box center [207, 53] width 52 height 22
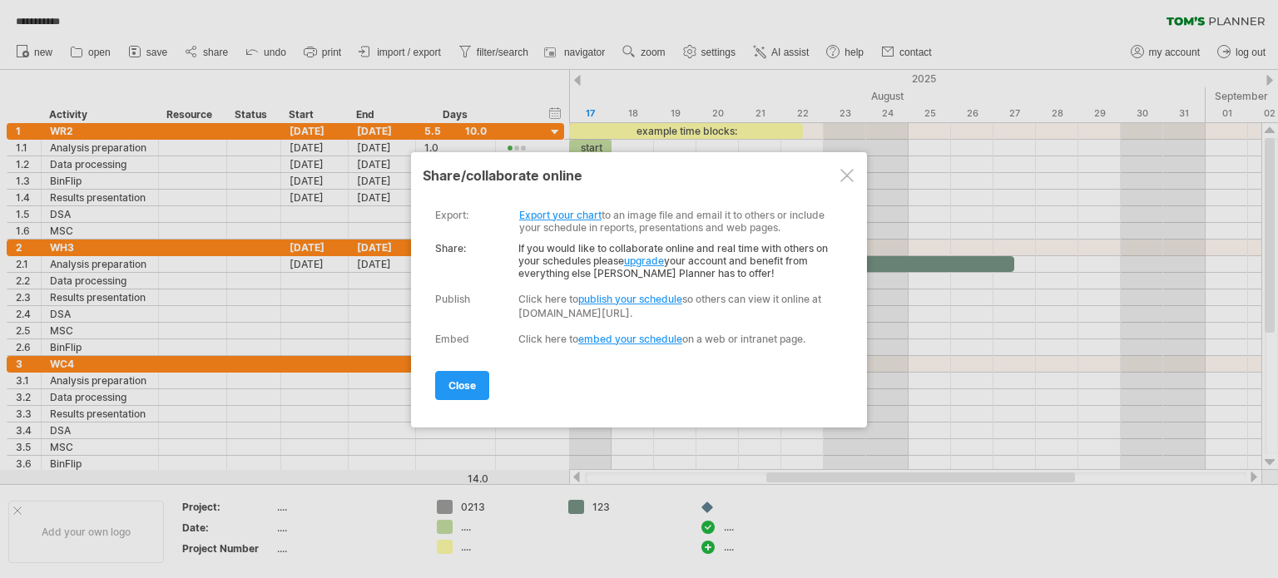
drag, startPoint x: 761, startPoint y: 267, endPoint x: 756, endPoint y: 250, distance: 18.0
click at [756, 250] on div "Share: If you would like to collaborate online and real time with others on you…" at bounding box center [635, 257] width 400 height 46
drag, startPoint x: 729, startPoint y: 268, endPoint x: 723, endPoint y: 242, distance: 26.4
click at [723, 242] on div "Share: If you would like to collaborate online and real time with others on you…" at bounding box center [635, 257] width 400 height 46
click at [634, 261] on link "upgrade" at bounding box center [644, 261] width 40 height 12
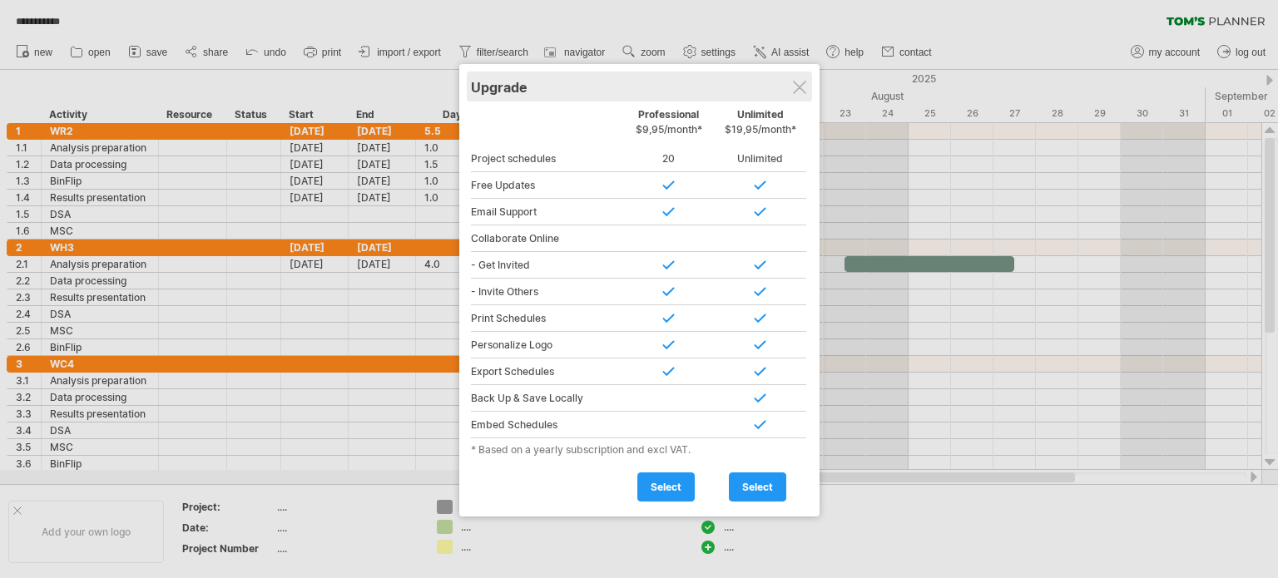
click at [792, 97] on div "Upgrade" at bounding box center [639, 87] width 337 height 30
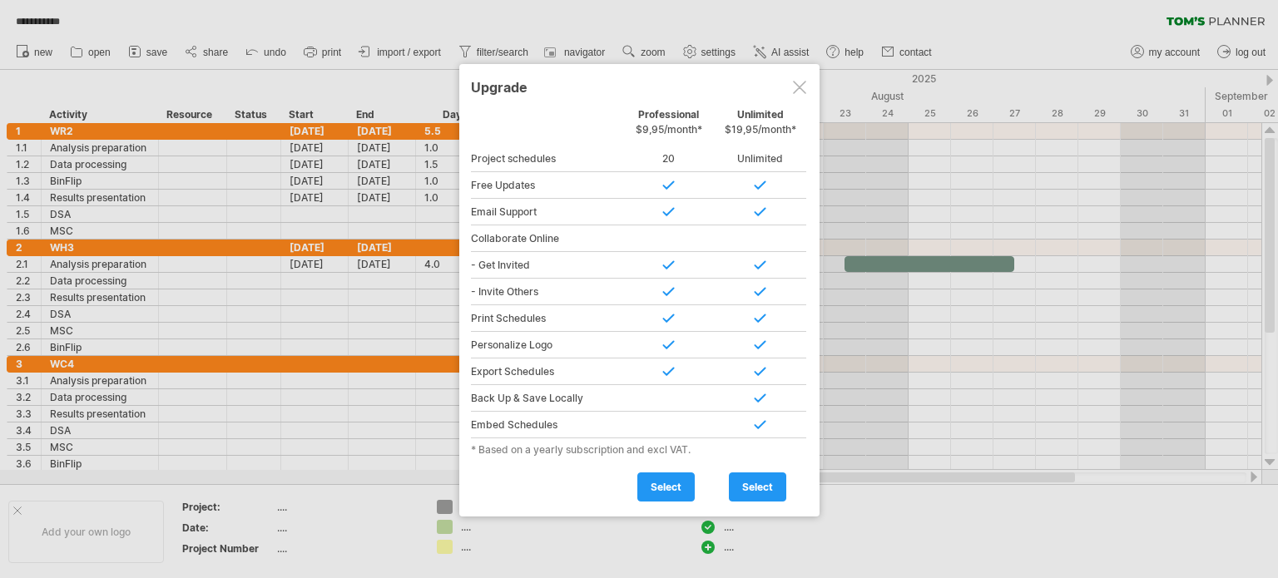
click at [802, 87] on div at bounding box center [799, 87] width 13 height 13
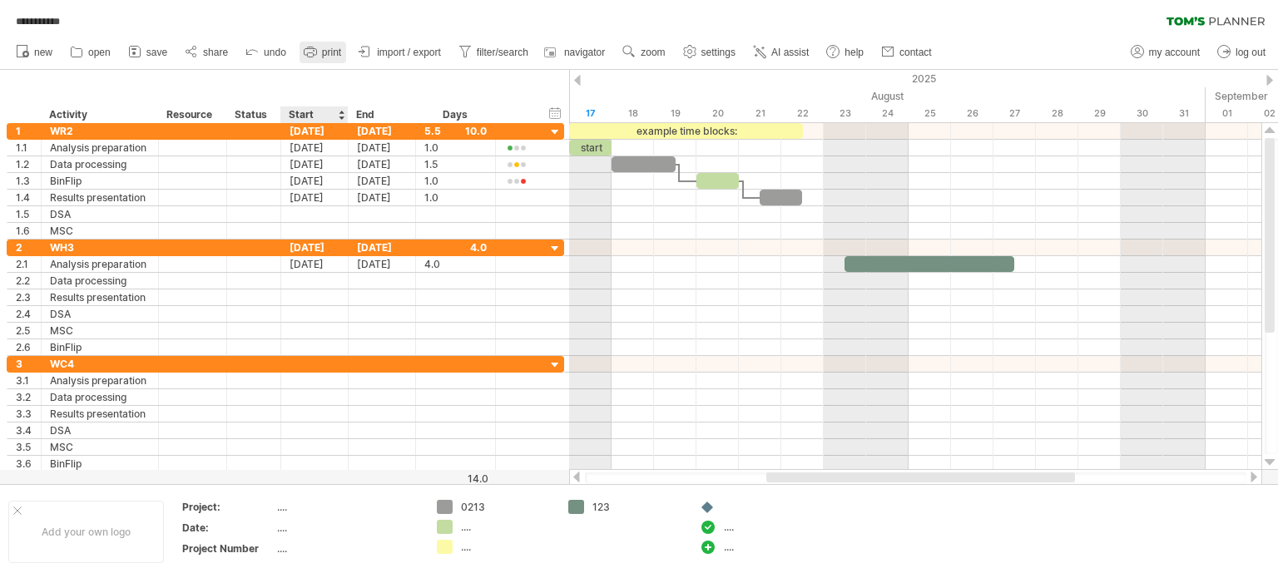
click at [315, 62] on link "print" at bounding box center [323, 53] width 47 height 22
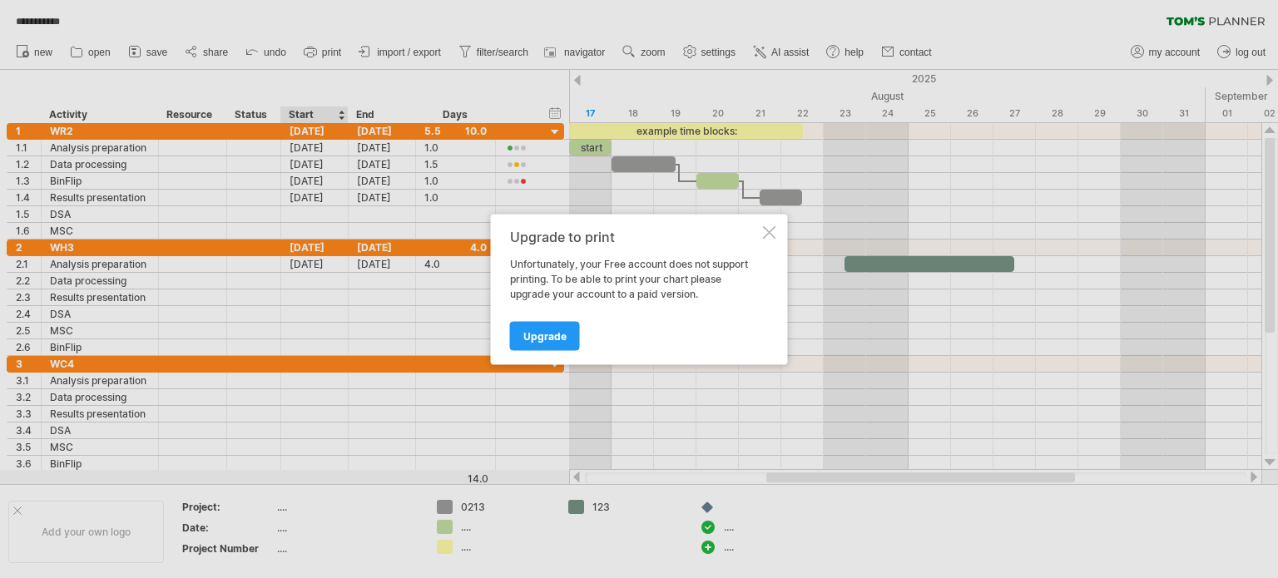
click at [770, 228] on div at bounding box center [769, 231] width 13 height 13
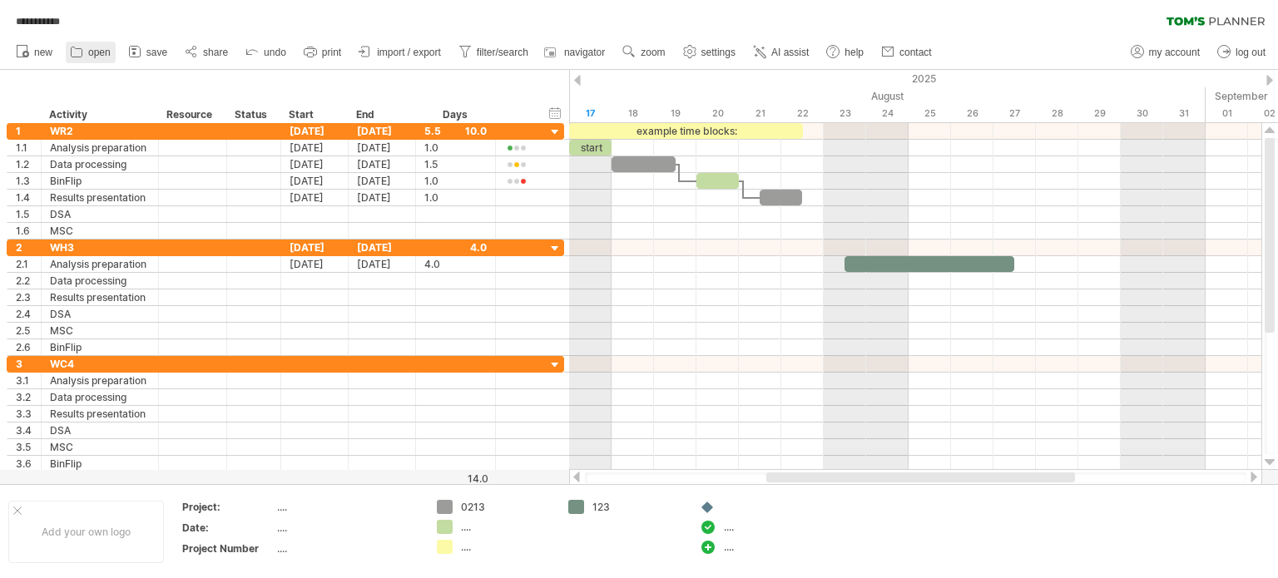
click at [84, 52] on icon at bounding box center [76, 51] width 17 height 17
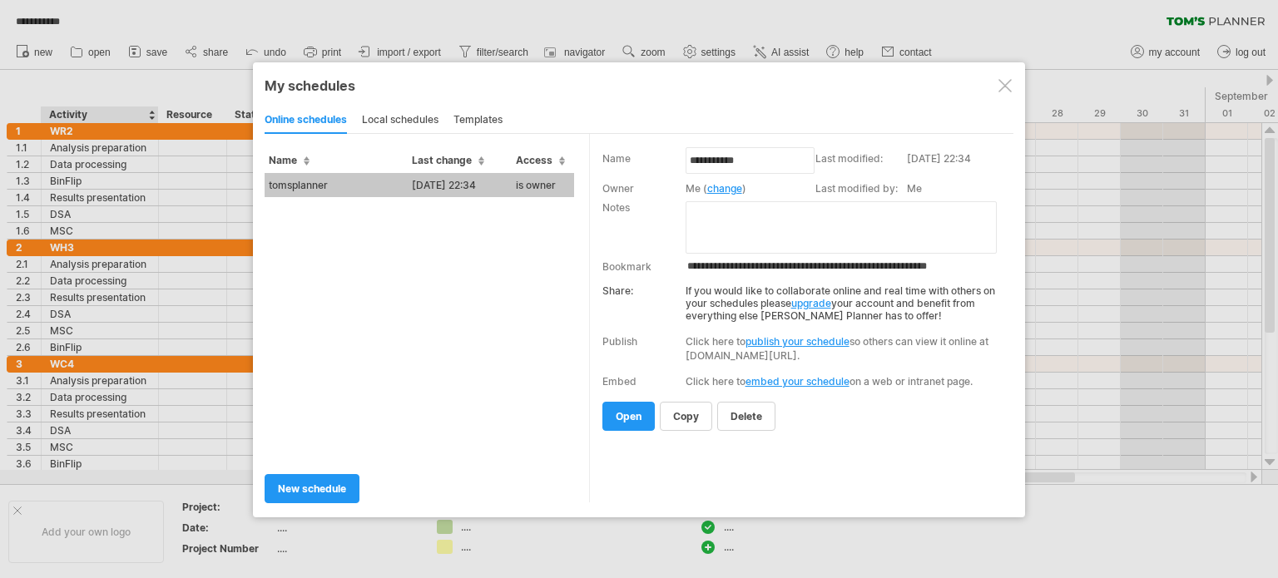
drag, startPoint x: 397, startPoint y: 120, endPoint x: 416, endPoint y: 120, distance: 19.1
click at [398, 120] on div "local schedules" at bounding box center [400, 120] width 77 height 27
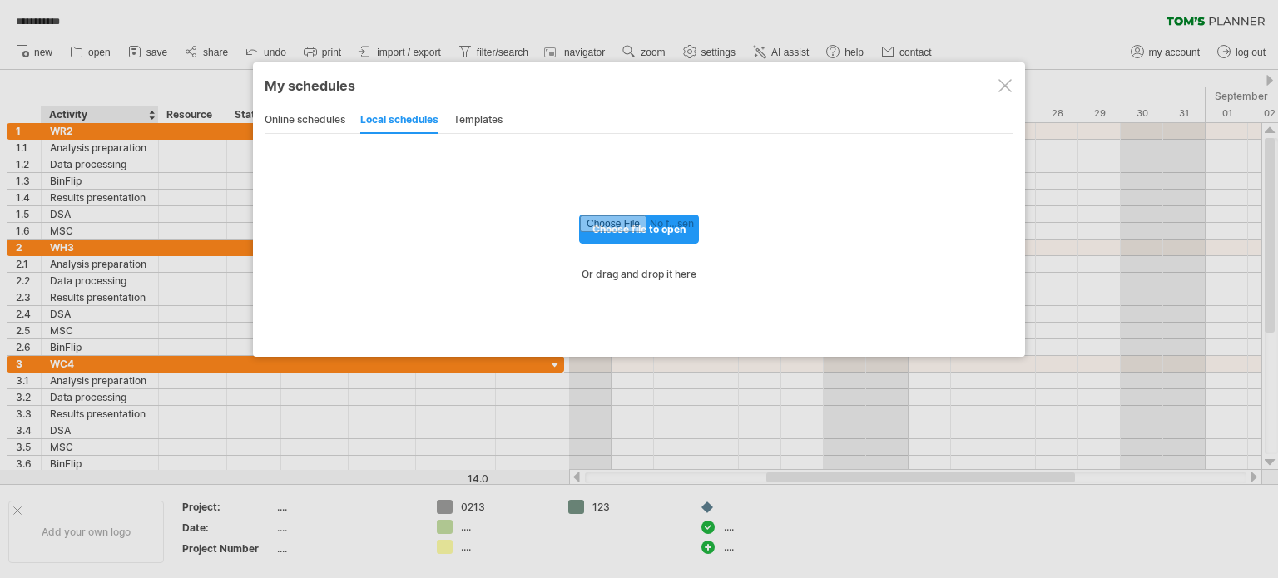
click at [513, 120] on div "online schedules local schedules templates" at bounding box center [639, 120] width 749 height 27
click at [489, 124] on div "templates" at bounding box center [477, 120] width 49 height 27
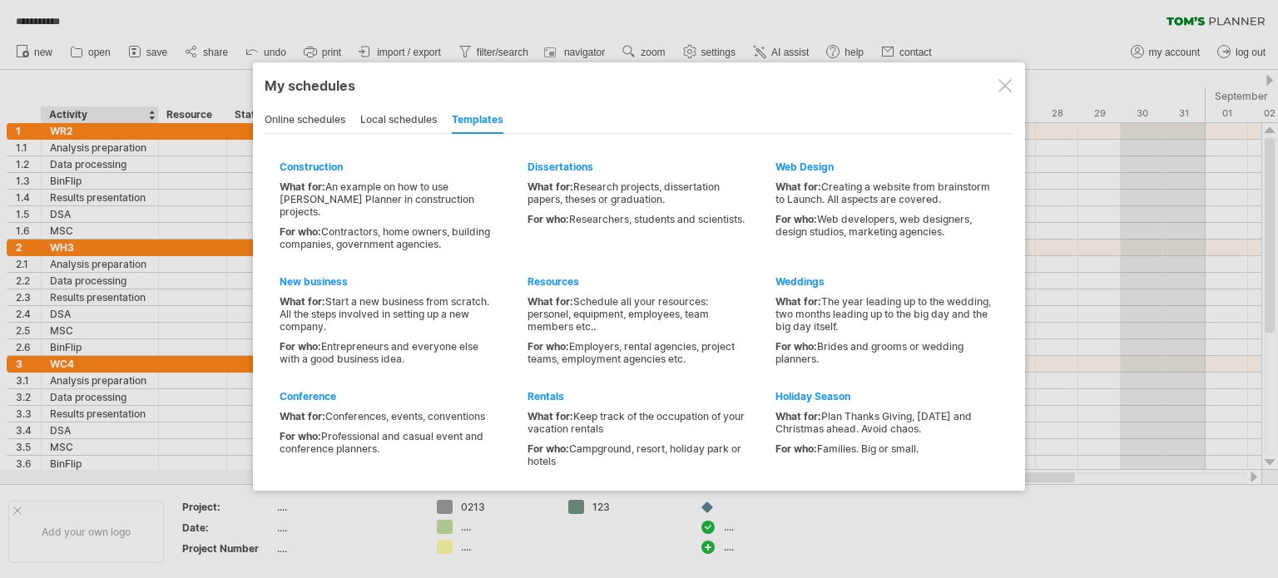
click at [302, 112] on div "online schedules" at bounding box center [305, 120] width 81 height 27
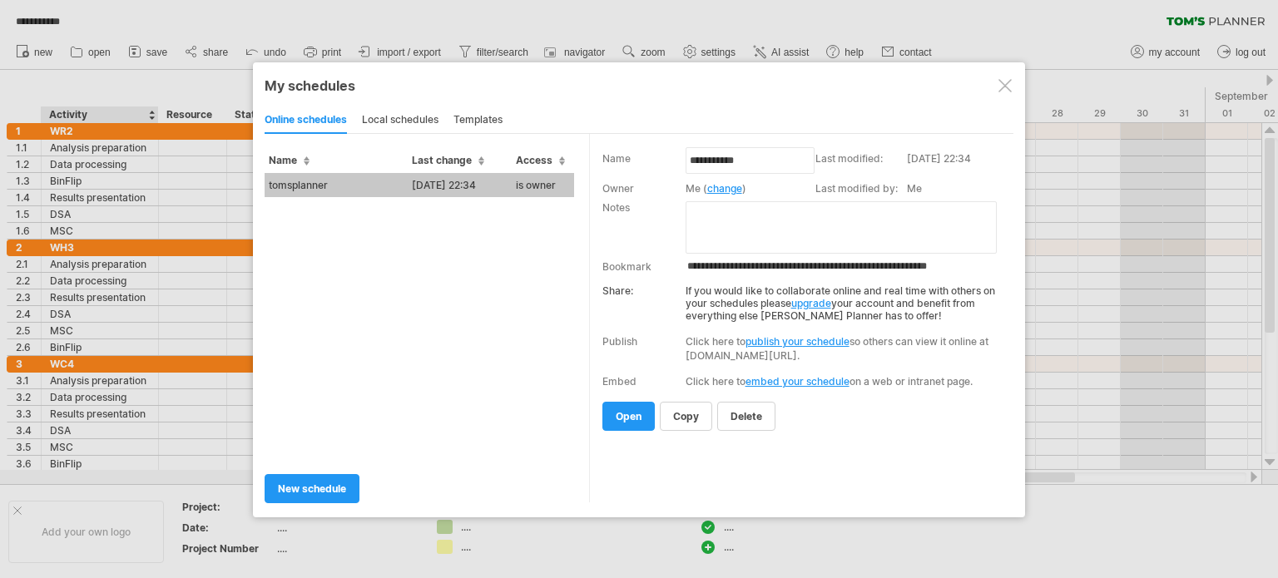
click at [1003, 82] on div at bounding box center [1004, 85] width 13 height 13
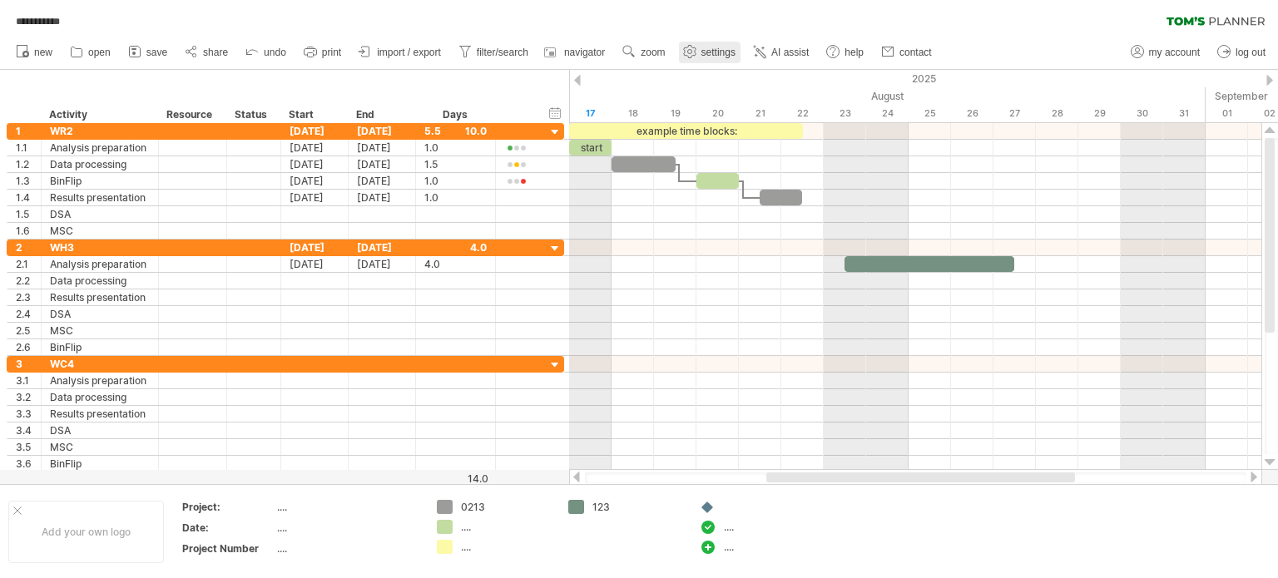
click at [687, 57] on use at bounding box center [689, 51] width 17 height 17
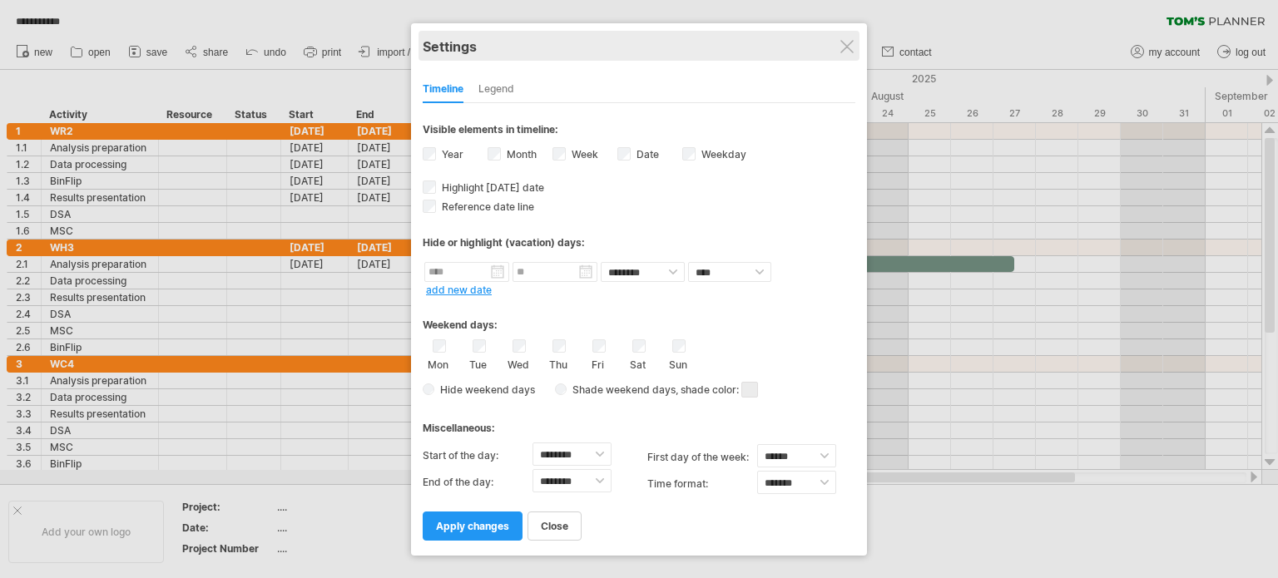
click at [839, 52] on div "Settings" at bounding box center [639, 46] width 433 height 30
